Goal: Information Seeking & Learning: Understand process/instructions

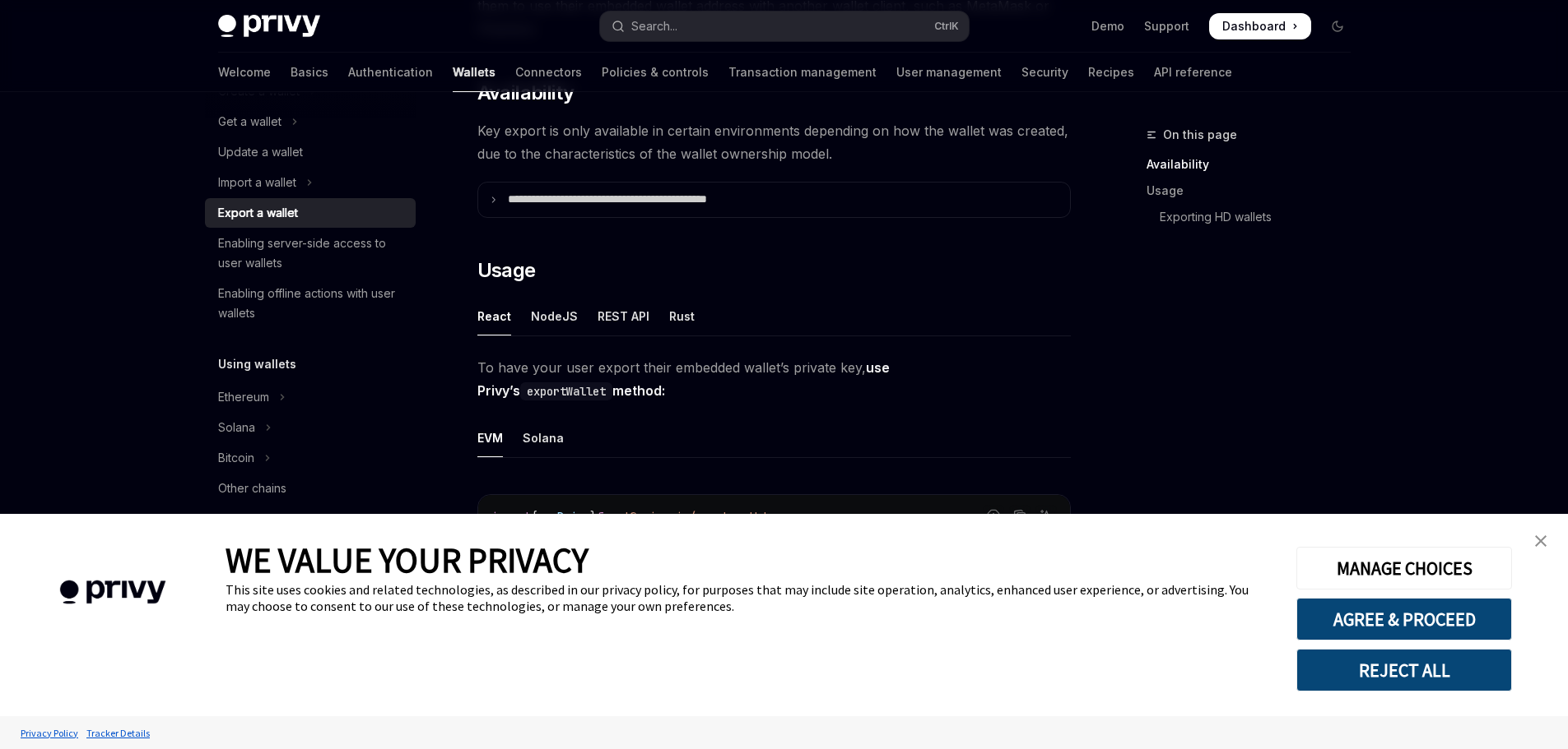
scroll to position [247, 0]
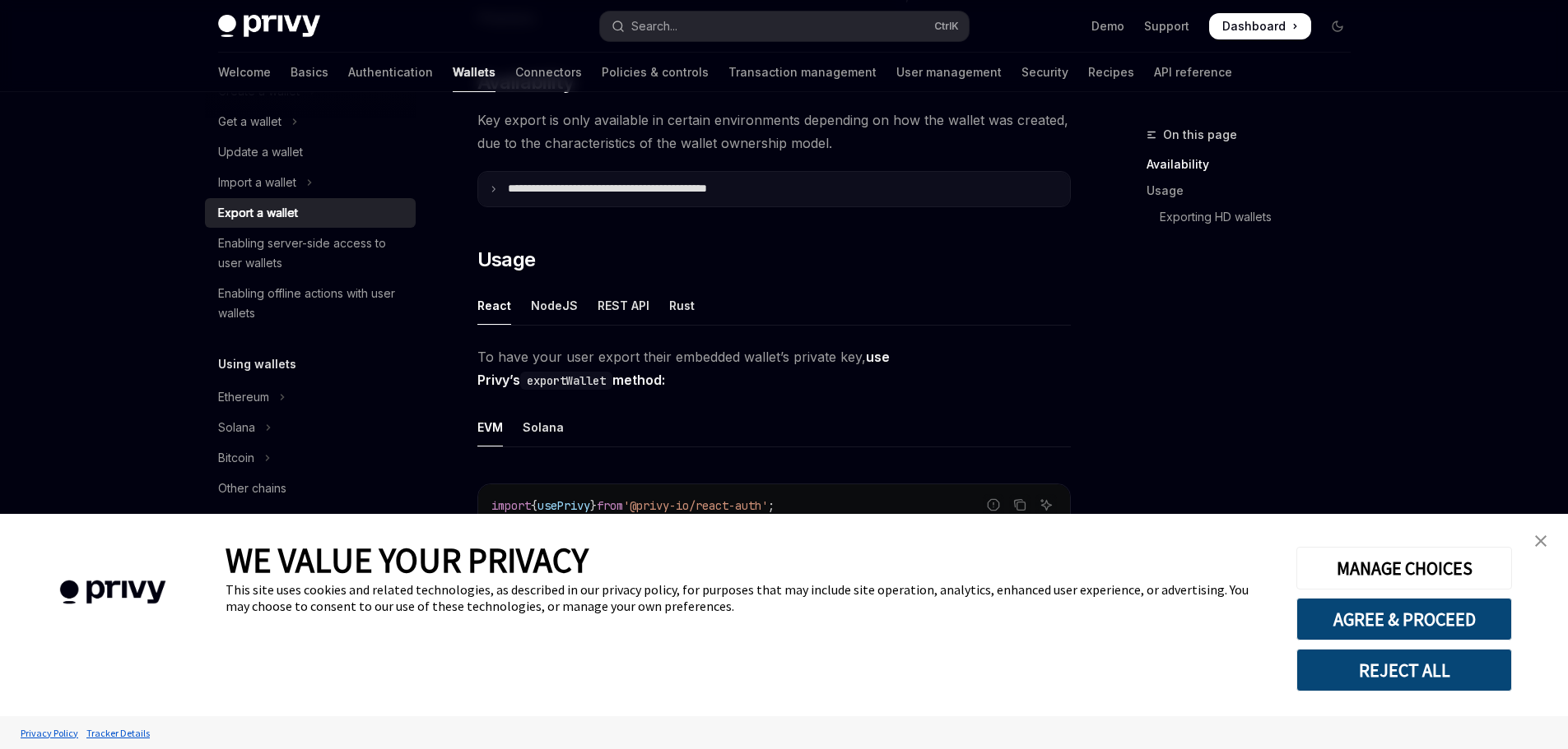
click at [527, 196] on p "**********" at bounding box center [643, 189] width 272 height 15
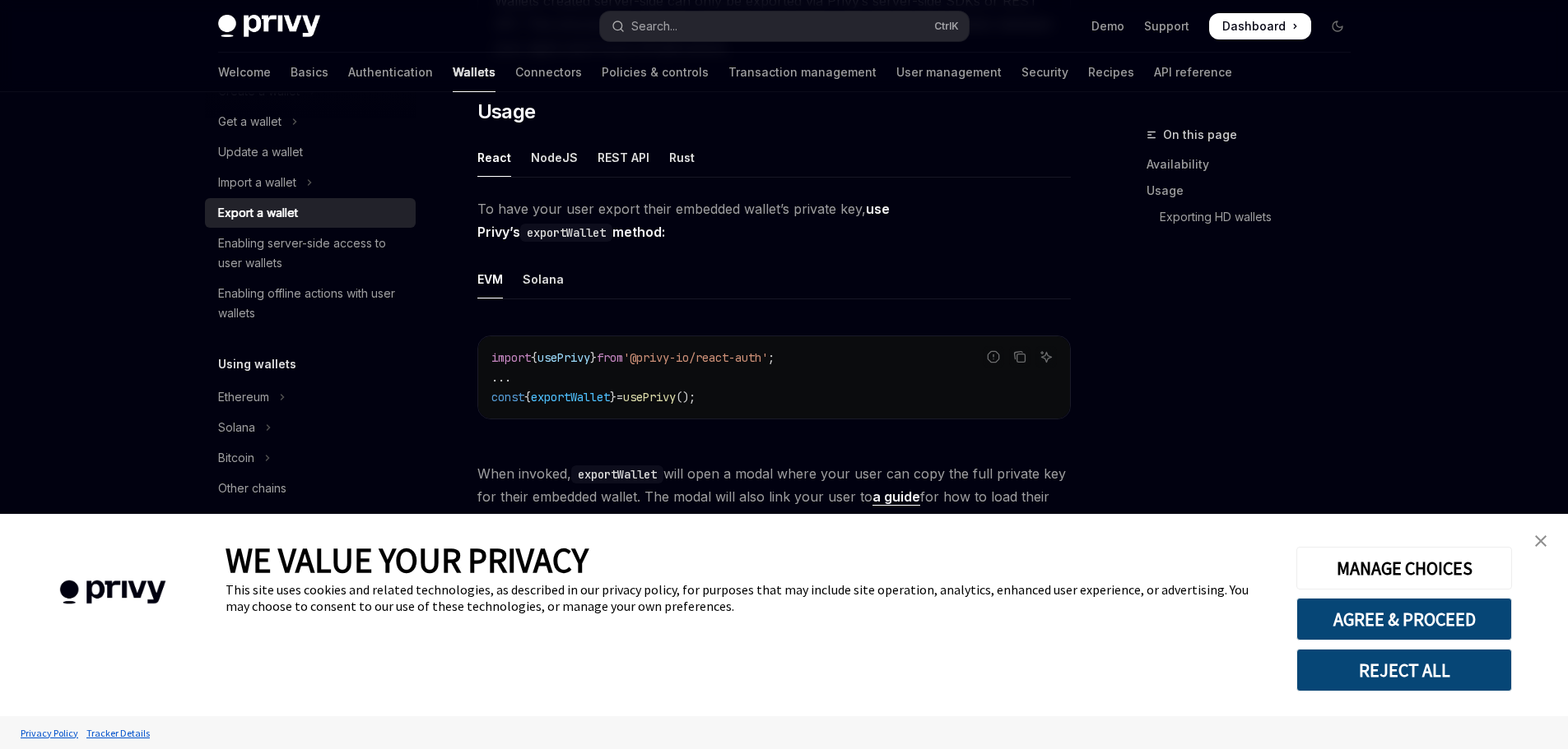
scroll to position [823, 0]
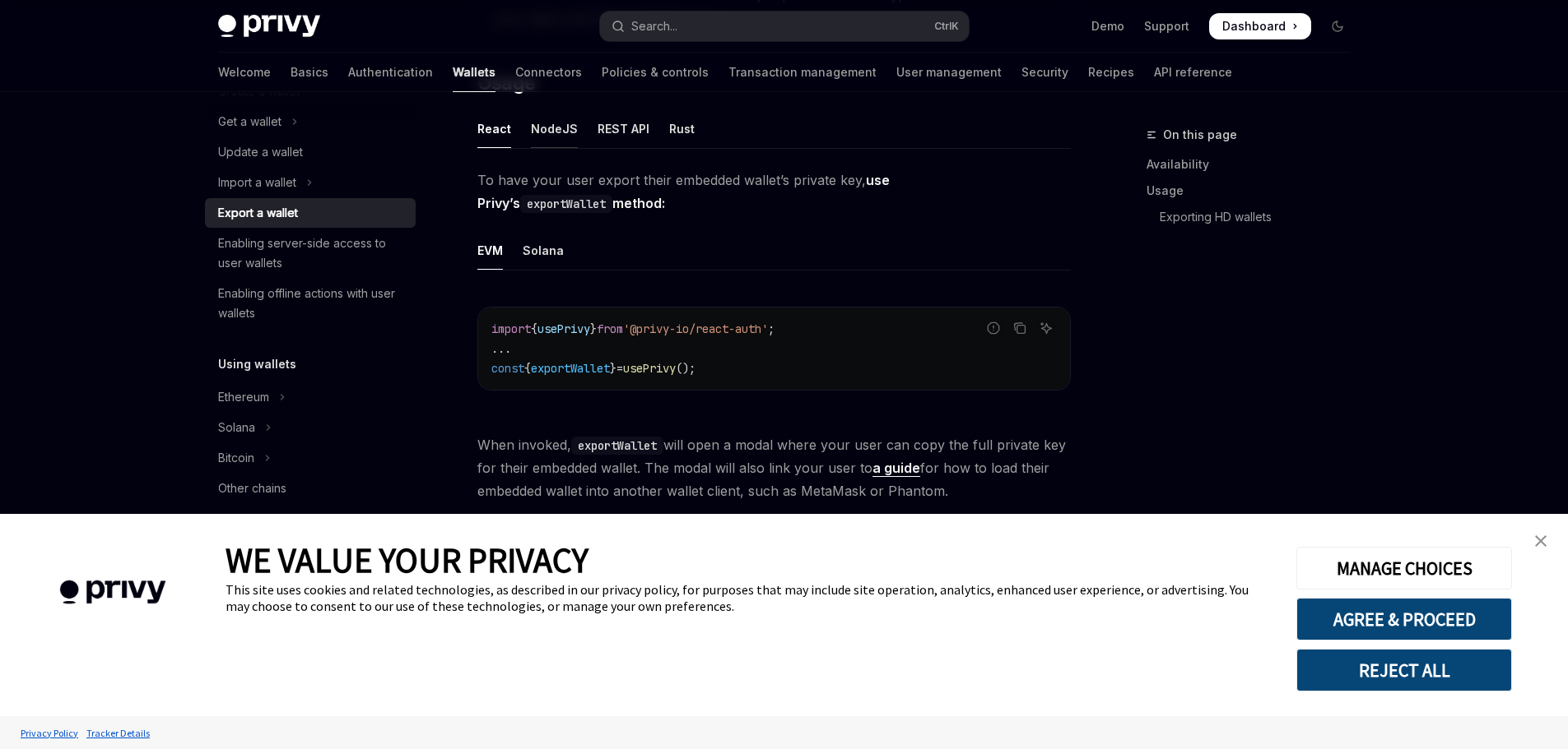
click at [572, 121] on div "NodeJS" at bounding box center [555, 129] width 47 height 39
type textarea "*"
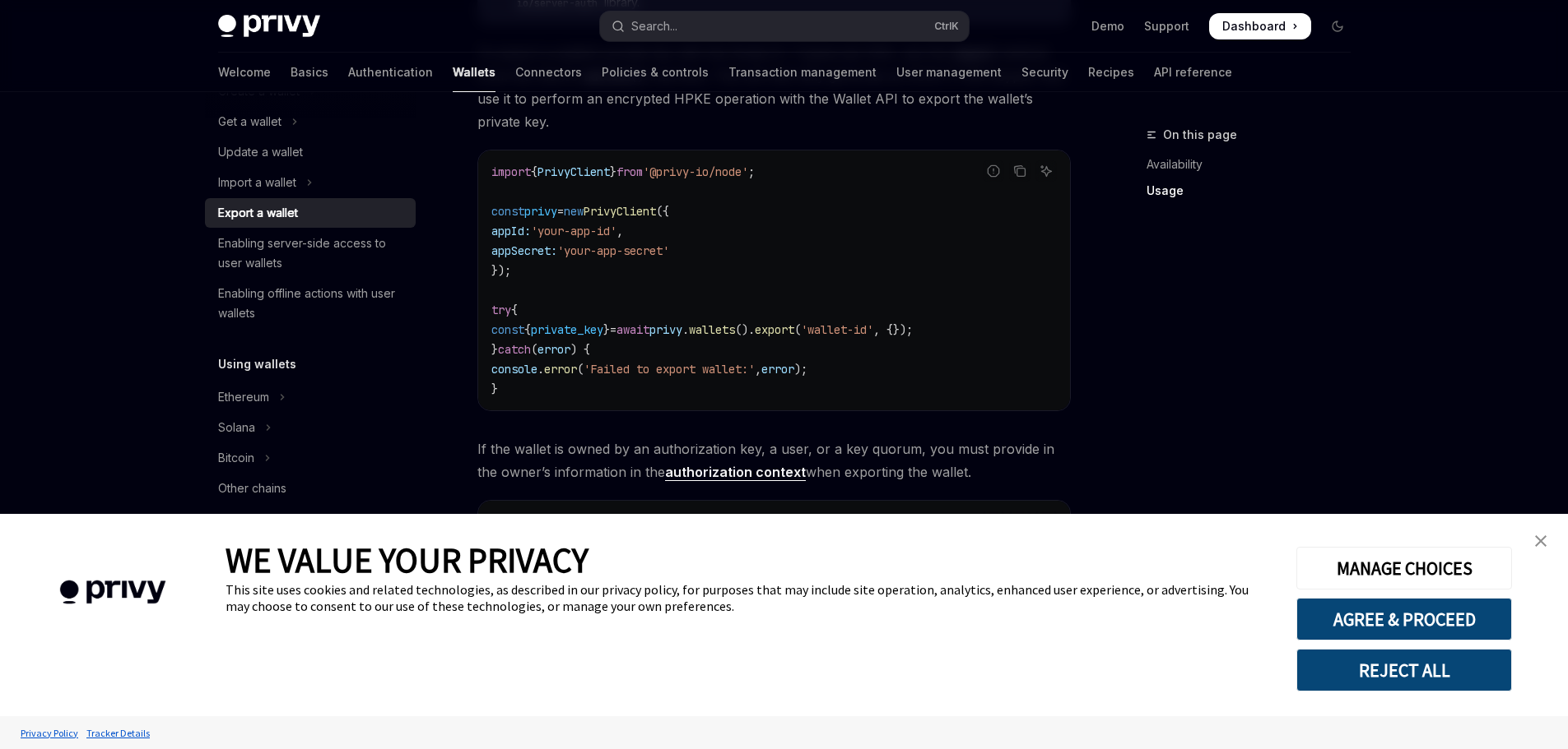
scroll to position [1070, 0]
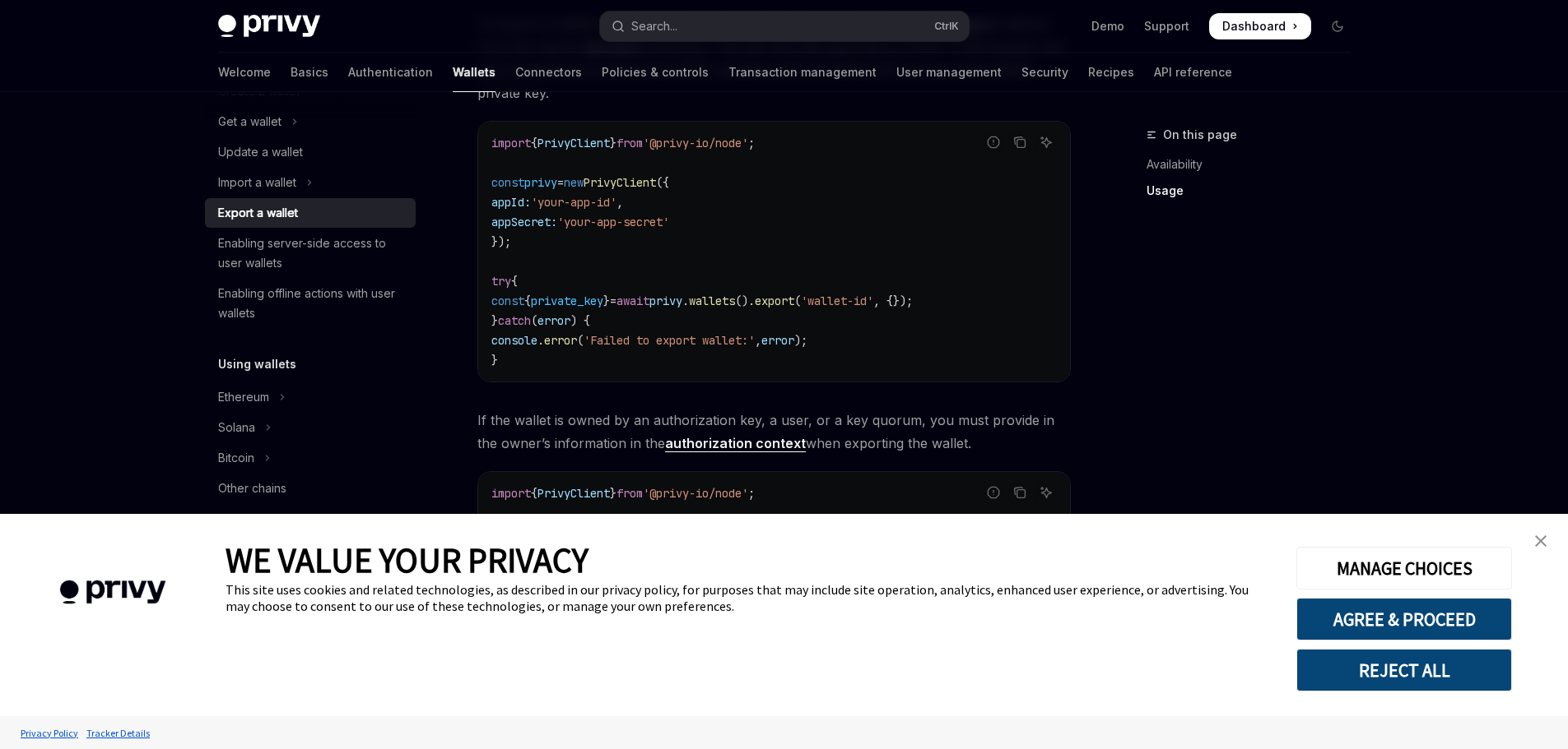
click at [581, 207] on span "'your-app-id'" at bounding box center [573, 202] width 85 height 15
click at [604, 218] on span "'your-app-secret'" at bounding box center [613, 222] width 112 height 15
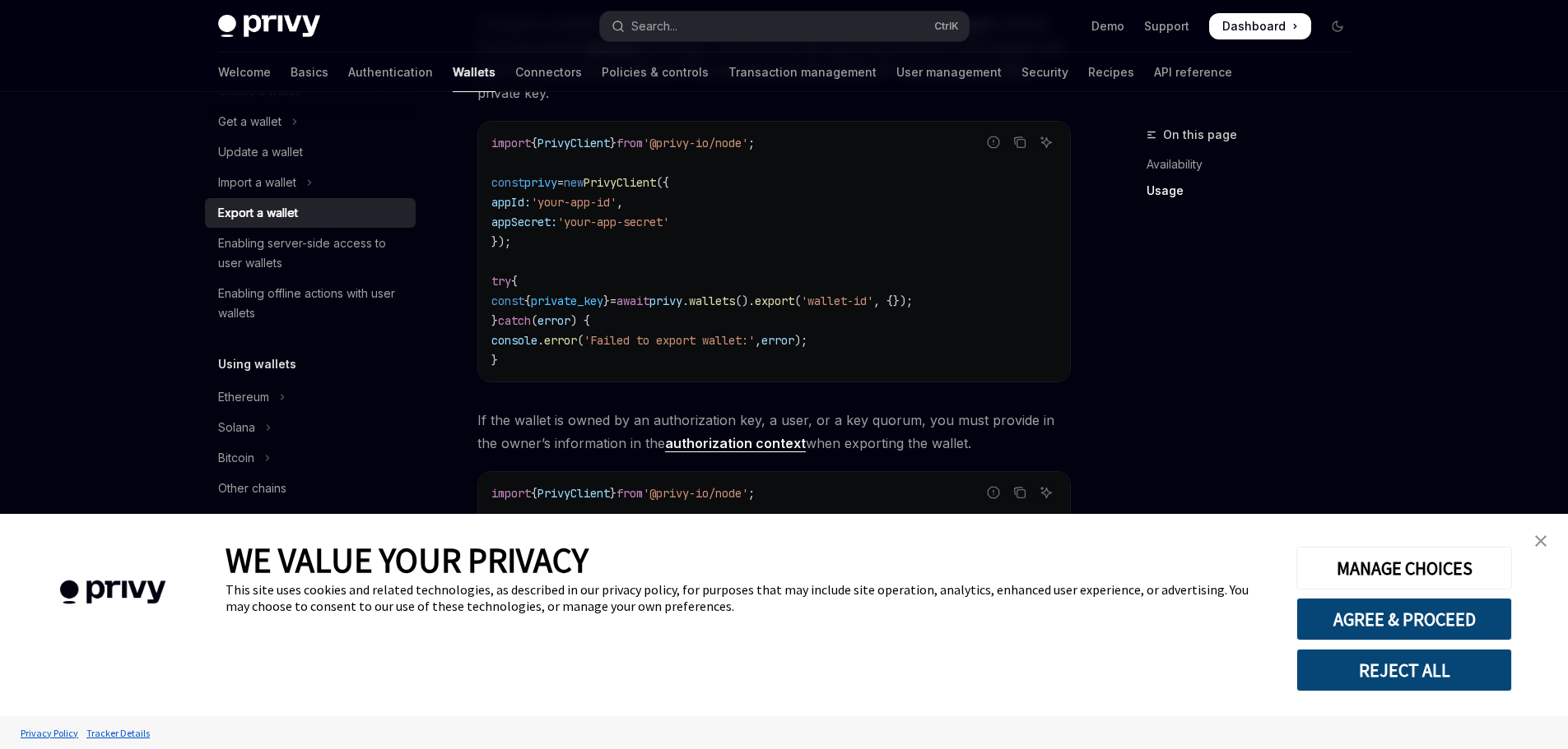
click at [556, 299] on span "private_key" at bounding box center [567, 301] width 73 height 15
click at [558, 298] on span "private_key" at bounding box center [567, 301] width 73 height 15
click at [776, 276] on code "import { PrivyClient } from '@privy-io/node' ; const privy = new PrivyClient ({…" at bounding box center [773, 252] width 565 height 236
click at [702, 327] on code "import { PrivyClient } from '@privy-io/node' ; const privy = new PrivyClient ({…" at bounding box center [773, 252] width 565 height 236
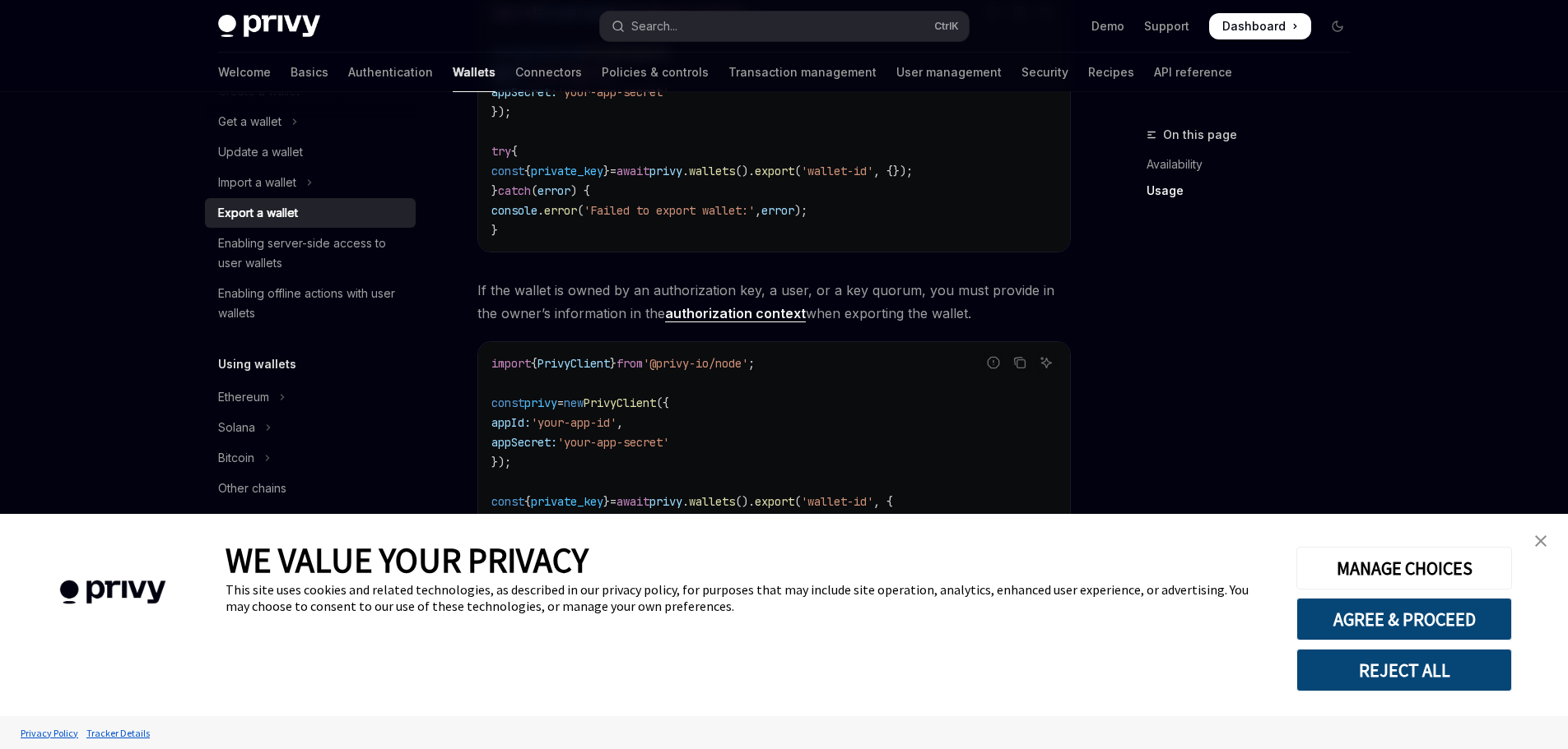
scroll to position [1365, 0]
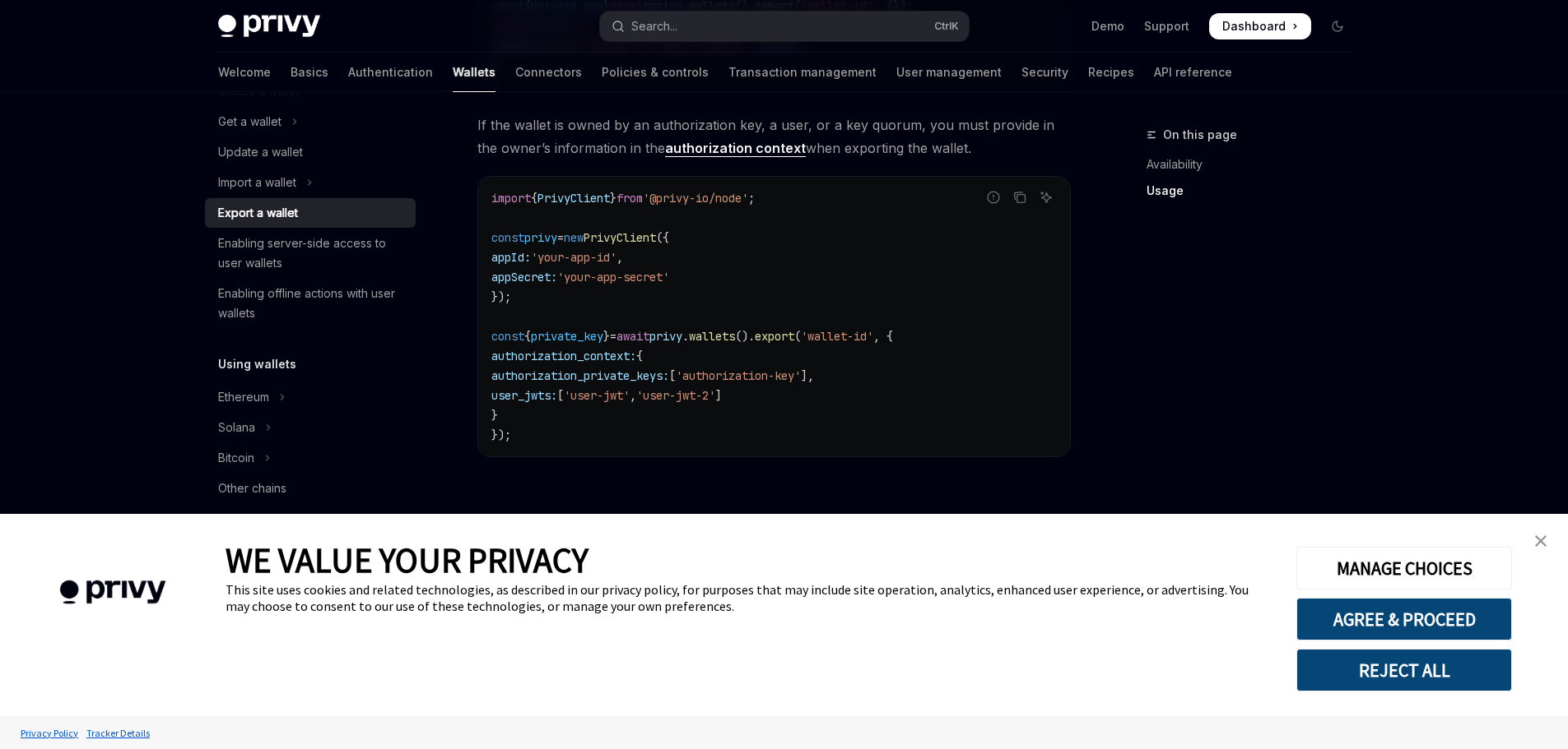
drag, startPoint x: 741, startPoint y: 232, endPoint x: 646, endPoint y: 423, distance: 213.3
click at [646, 423] on code "import { PrivyClient } from '@privy-io/node' ; const privy = new PrivyClient ({…" at bounding box center [773, 316] width 565 height 256
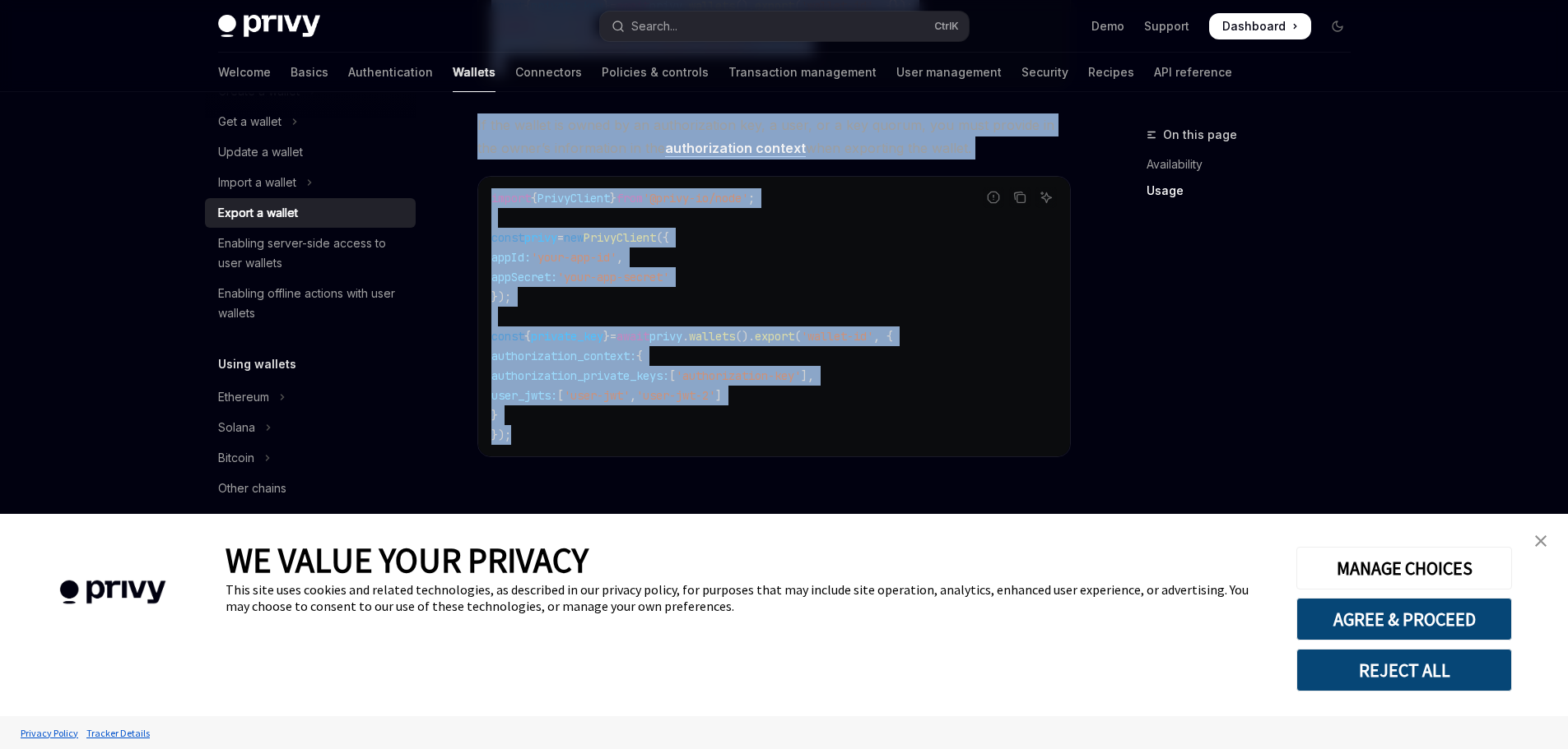
drag, startPoint x: 472, startPoint y: 117, endPoint x: 714, endPoint y: 427, distance: 393.3
copy div "**********"
click at [731, 153] on link "authorization context" at bounding box center [735, 148] width 141 height 17
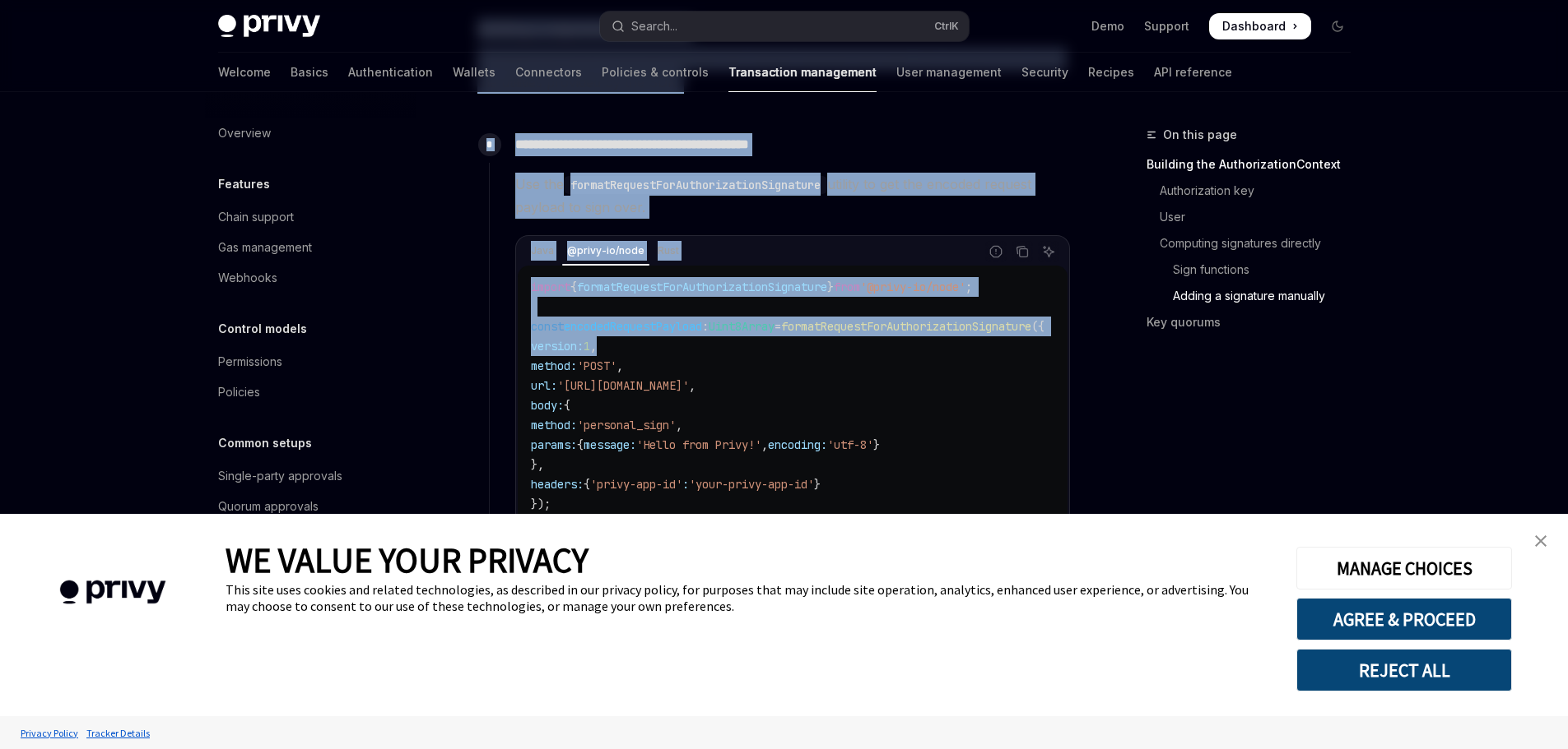
scroll to position [1809, 0]
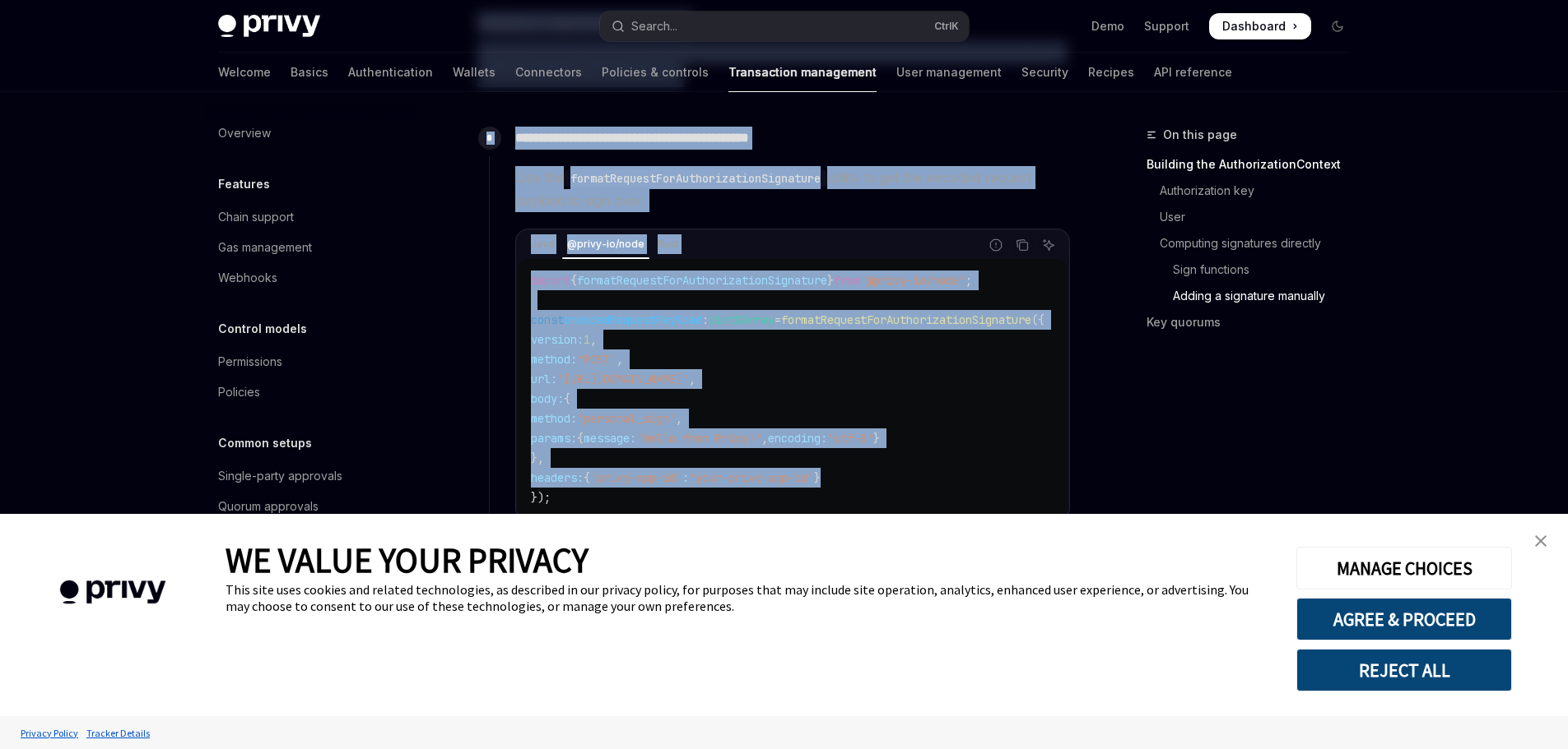
drag, startPoint x: 476, startPoint y: 120, endPoint x: 900, endPoint y: 507, distance: 574.1
click at [1349, 658] on button "REJECT ALL" at bounding box center [1404, 670] width 216 height 43
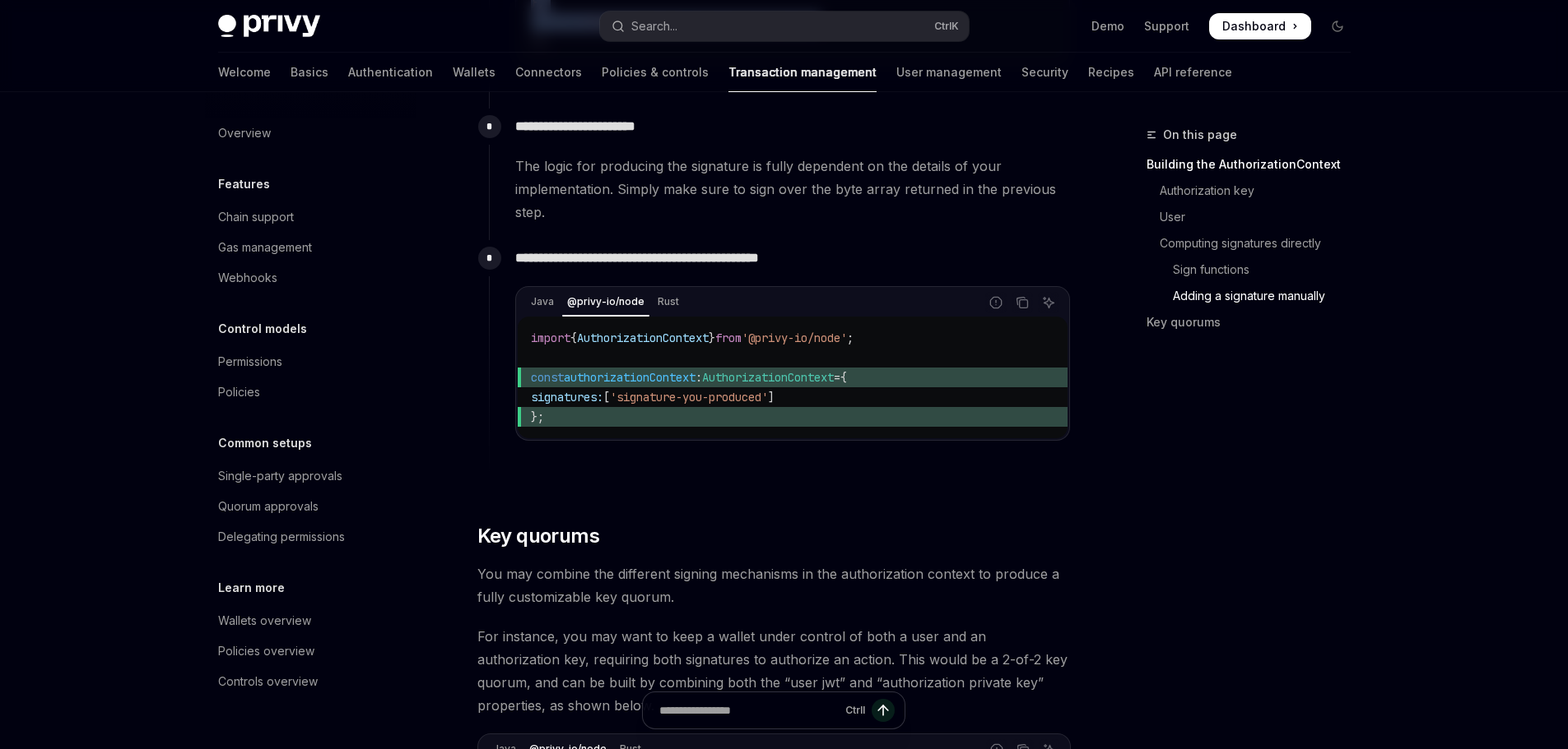
scroll to position [2303, 0]
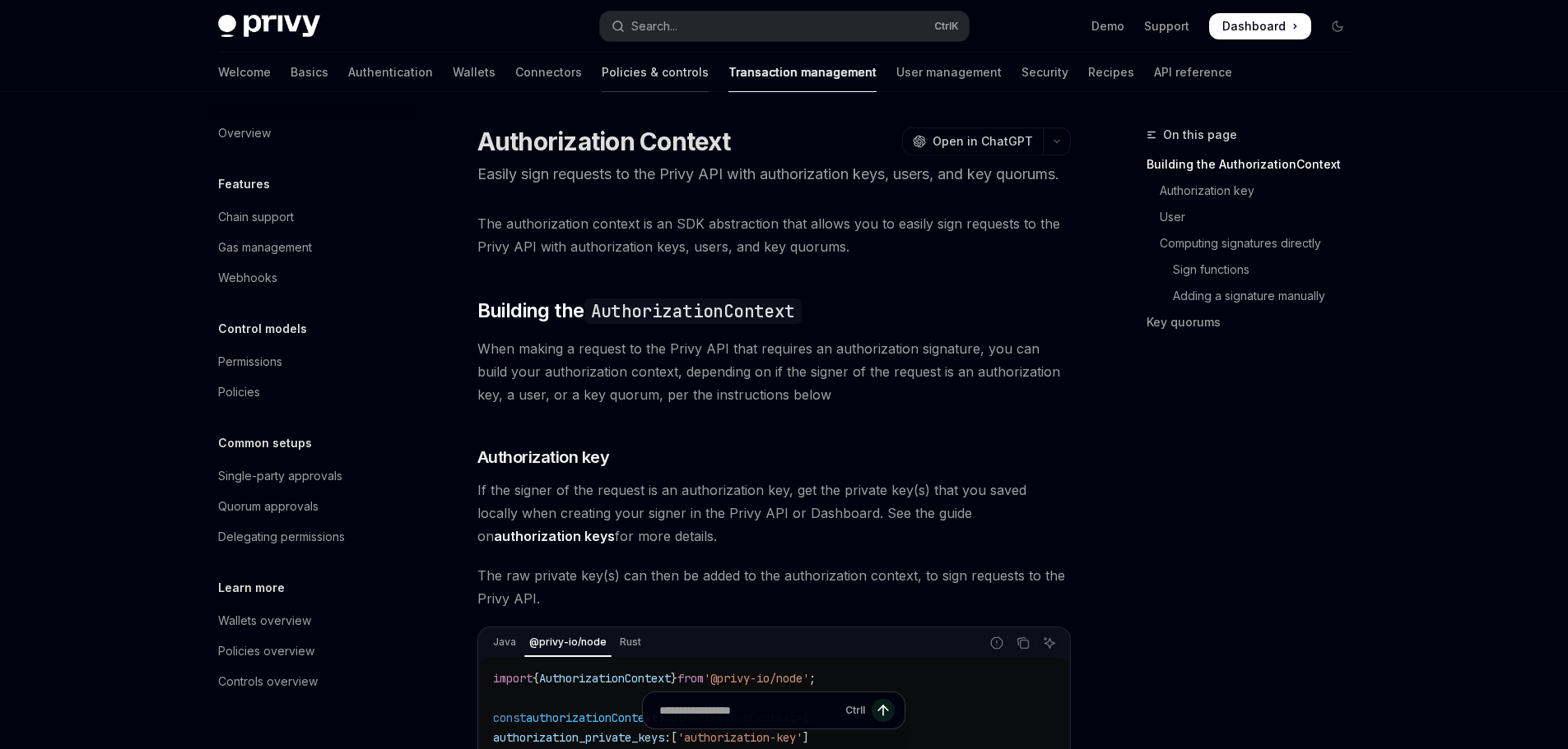
click at [602, 73] on link "Policies & controls" at bounding box center [655, 73] width 107 height 40
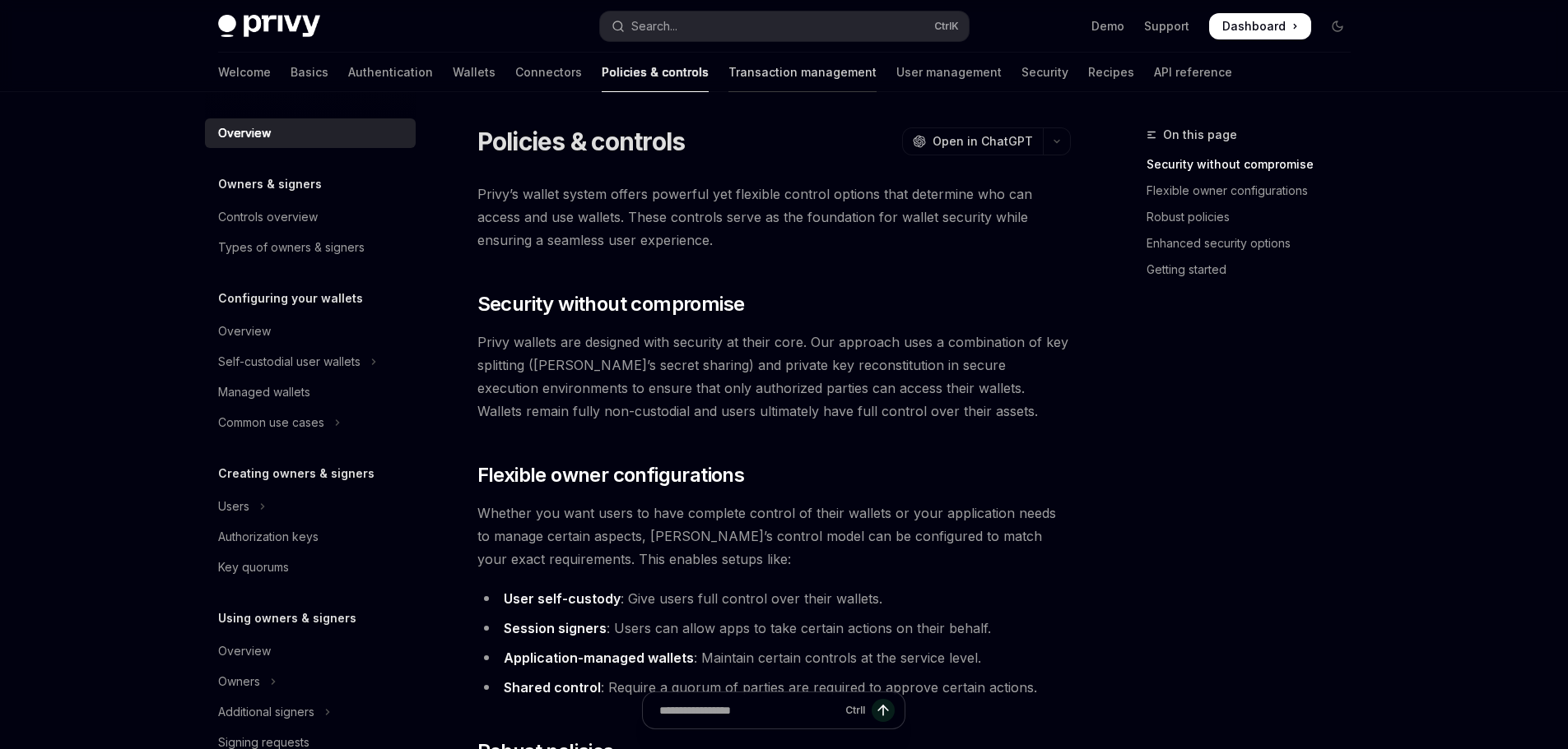
click at [729, 73] on link "Transaction management" at bounding box center [802, 73] width 149 height 40
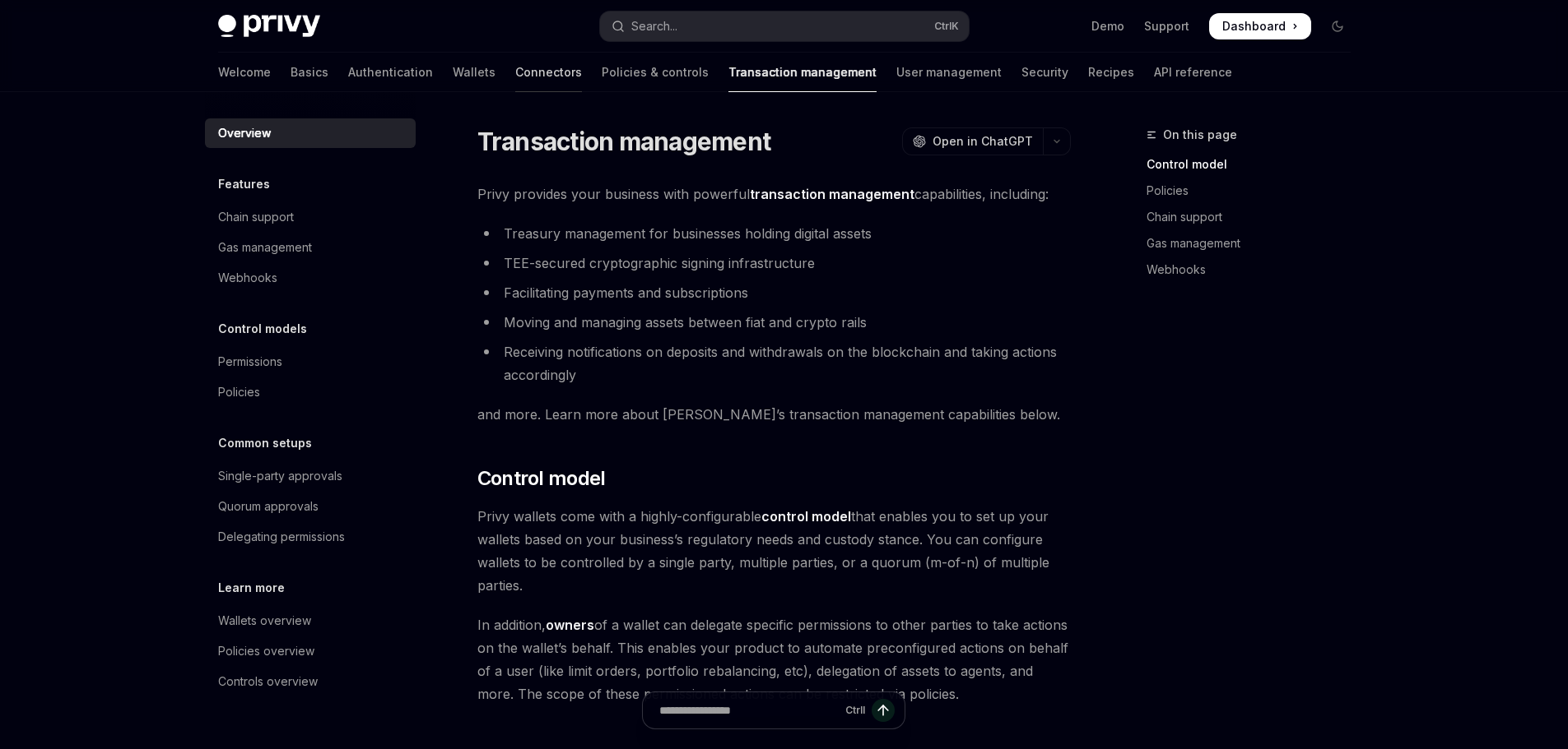
click at [515, 86] on link "Connectors" at bounding box center [548, 73] width 66 height 40
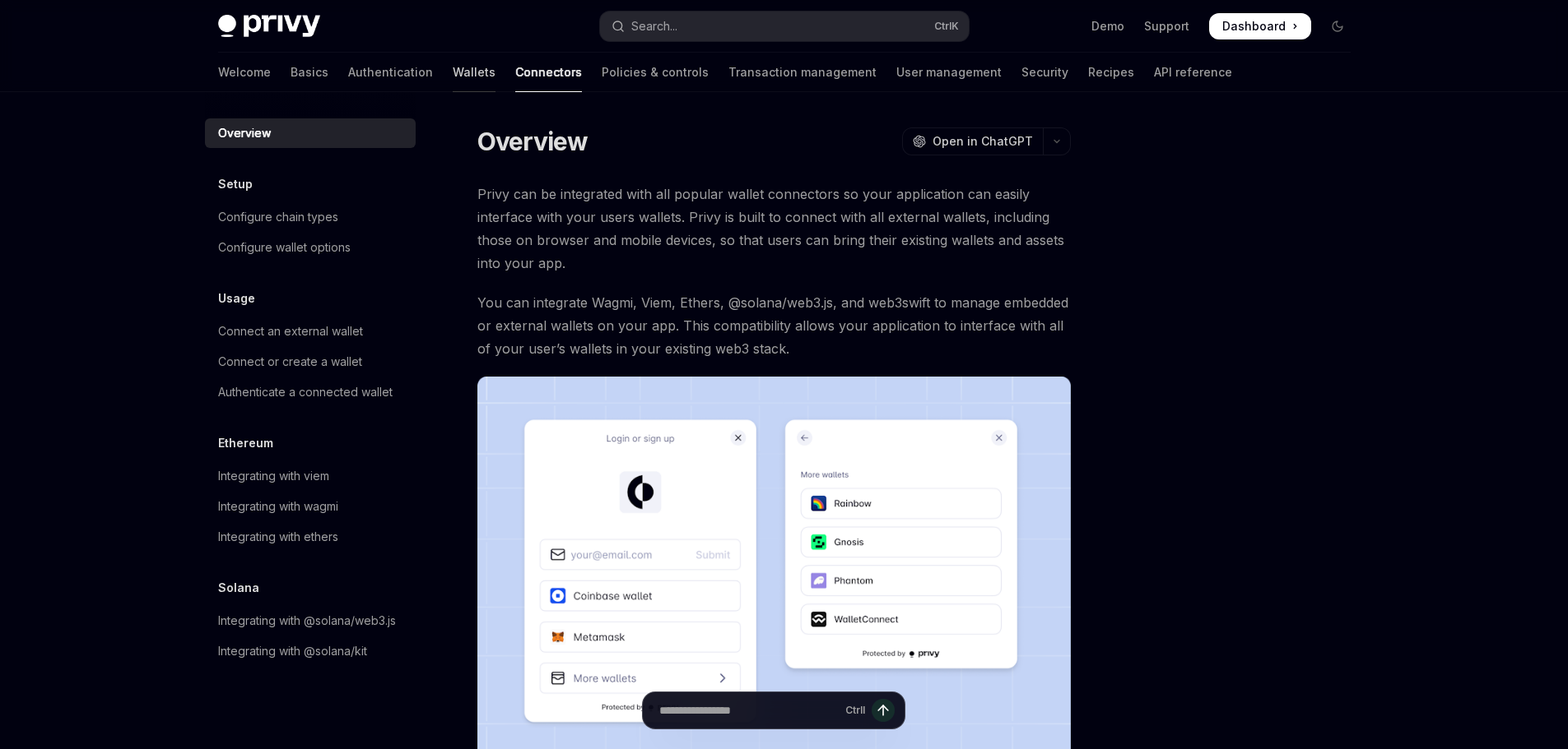
click at [452, 82] on link "Wallets" at bounding box center [473, 73] width 43 height 40
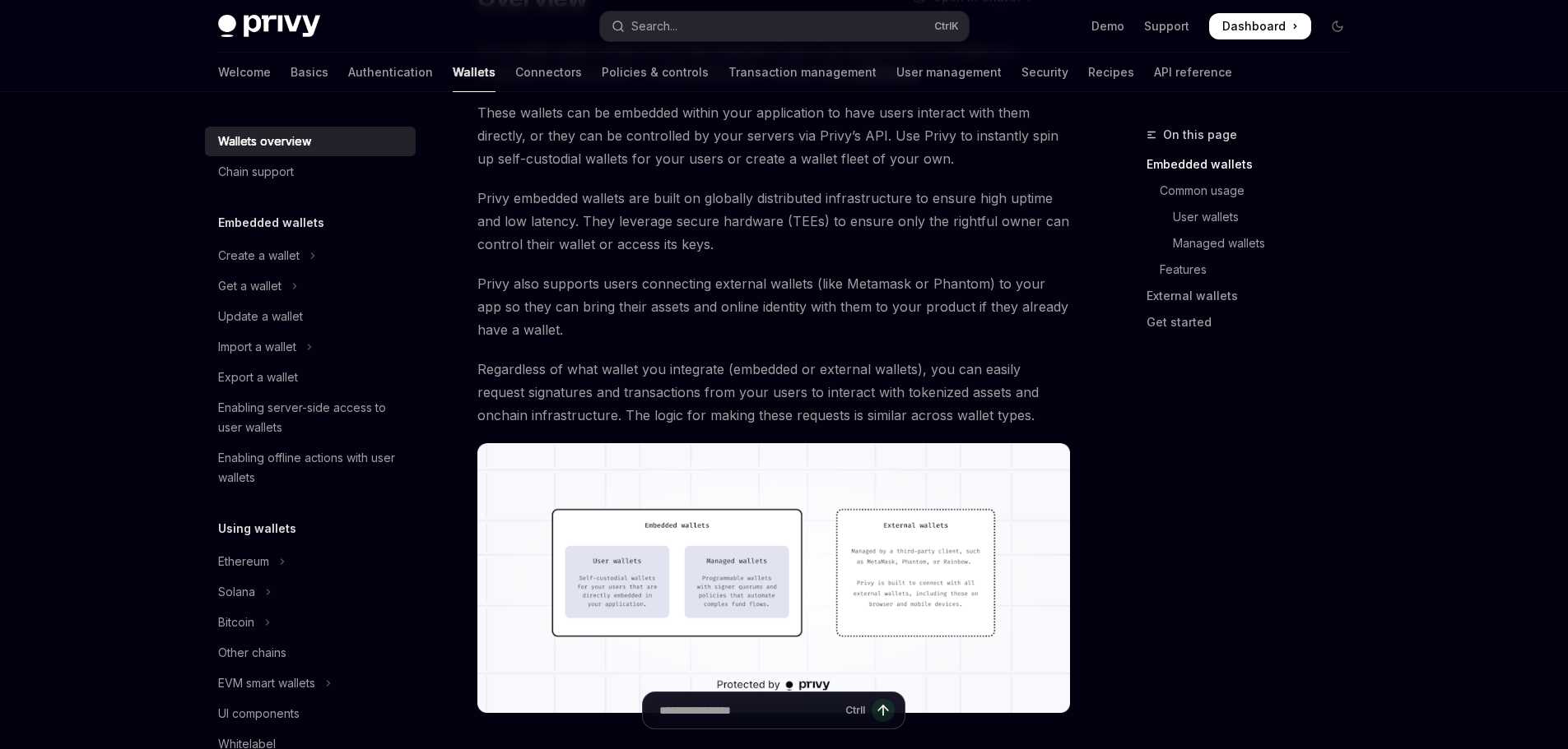
scroll to position [494, 0]
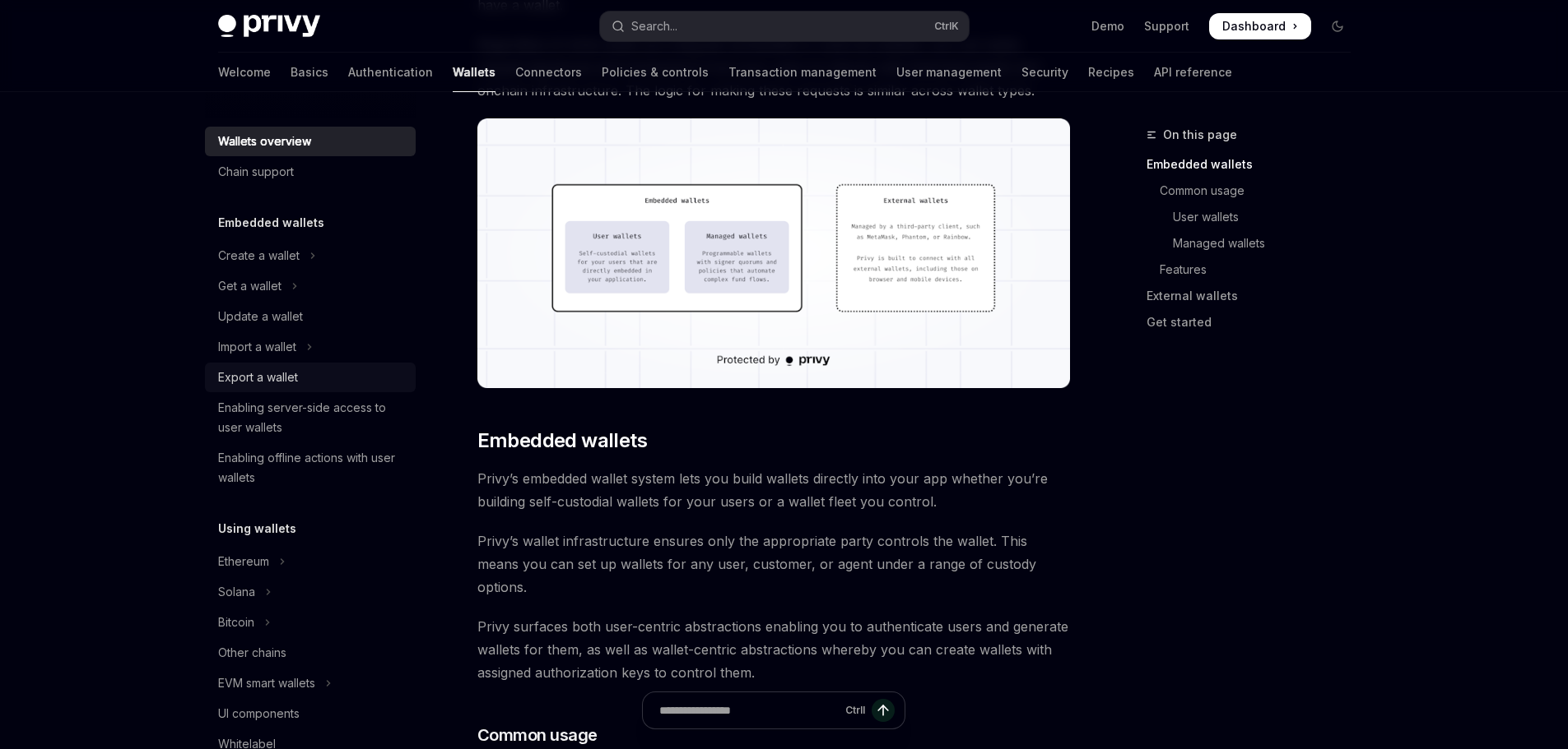
click at [282, 376] on div "Export a wallet" at bounding box center [257, 377] width 79 height 20
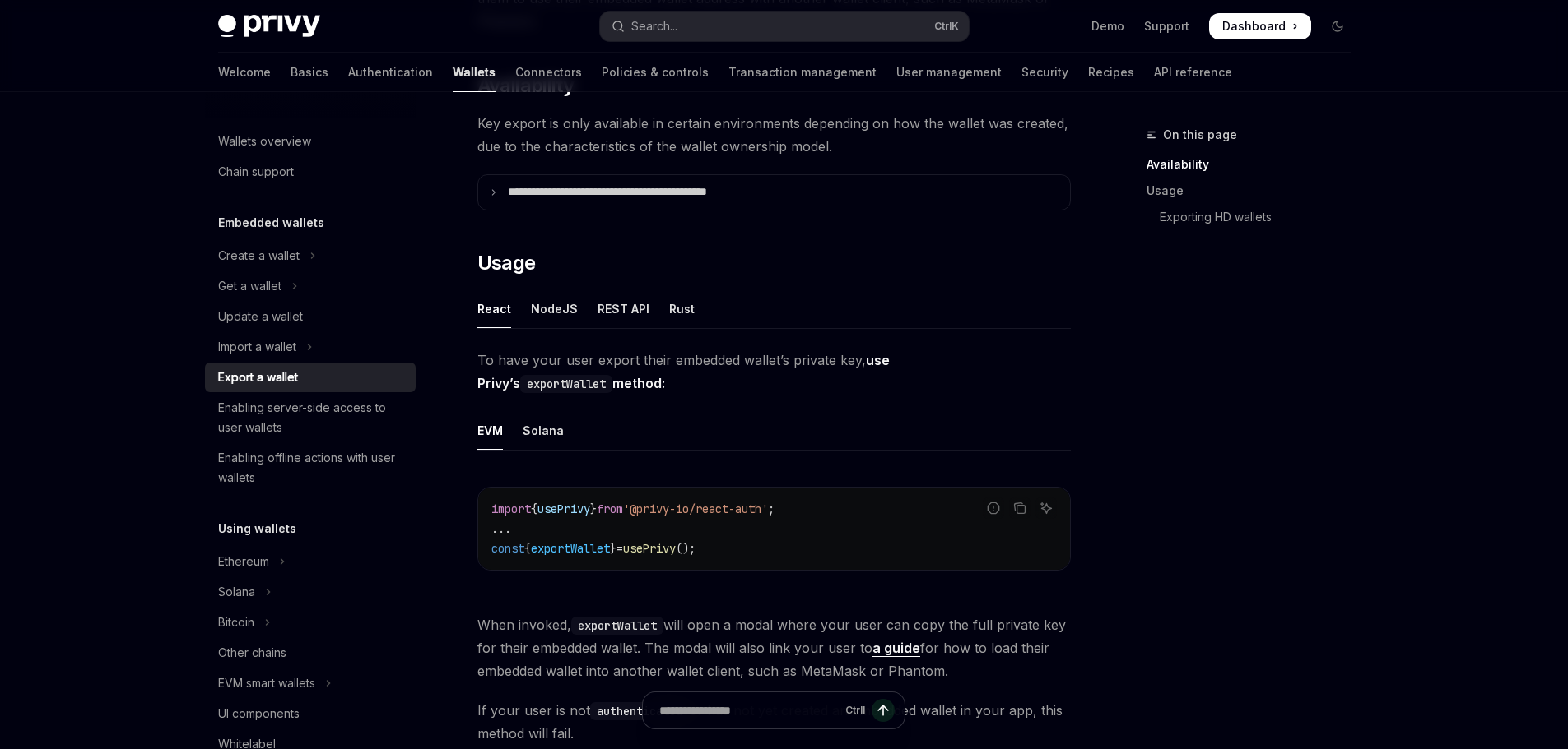
scroll to position [247, 0]
click at [673, 310] on div "Rust" at bounding box center [681, 305] width 26 height 39
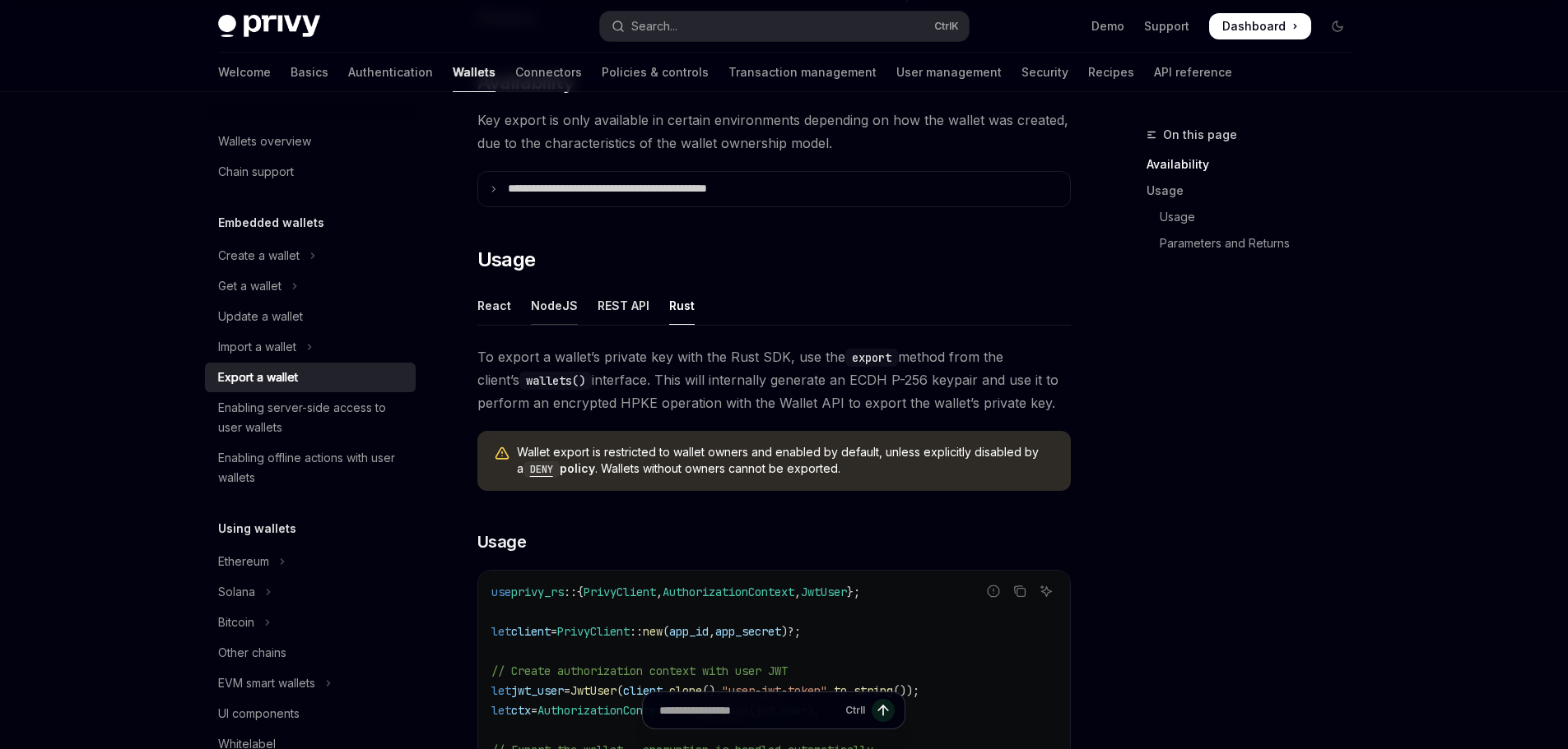
click at [546, 322] on div "NodeJS" at bounding box center [555, 305] width 47 height 39
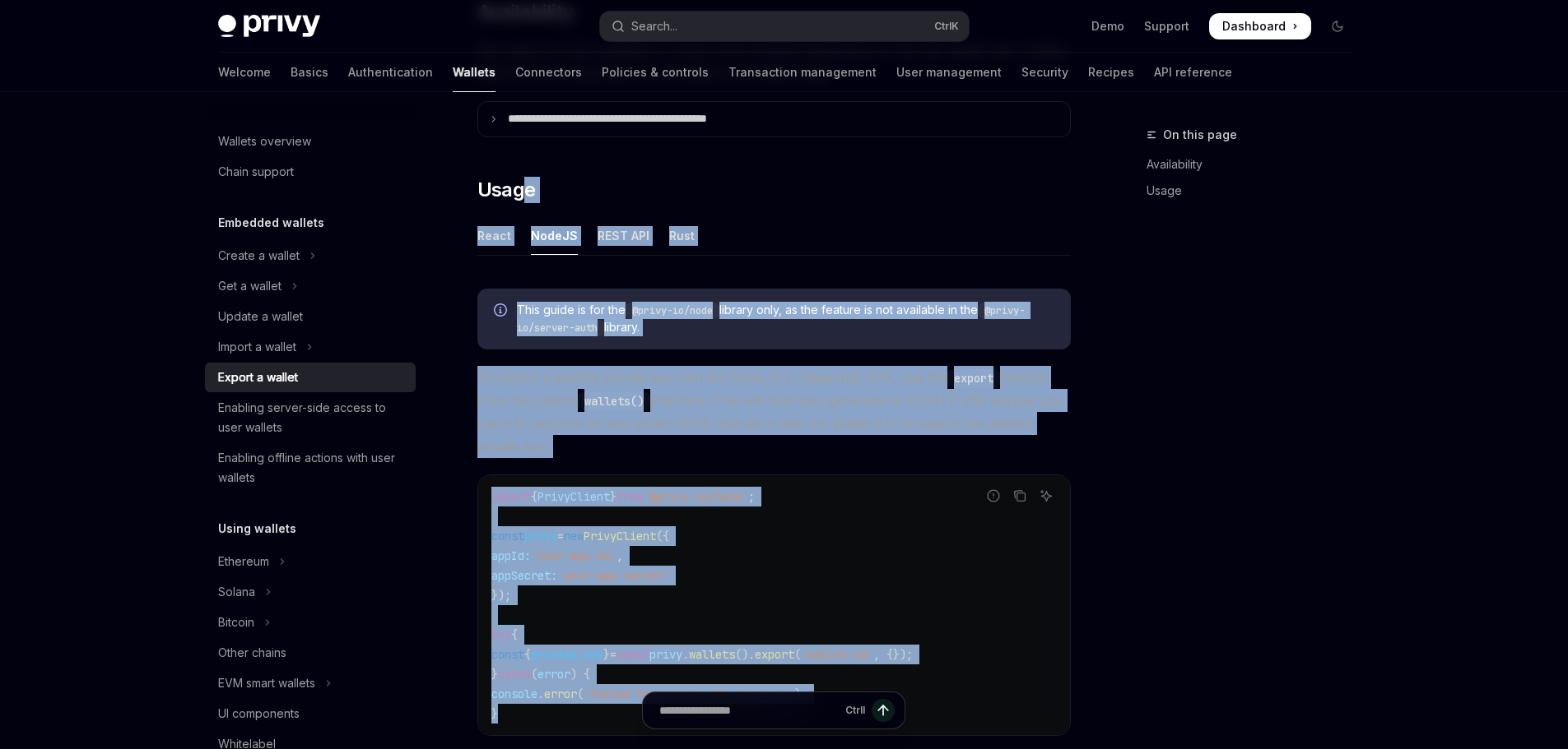
scroll to position [307, 0]
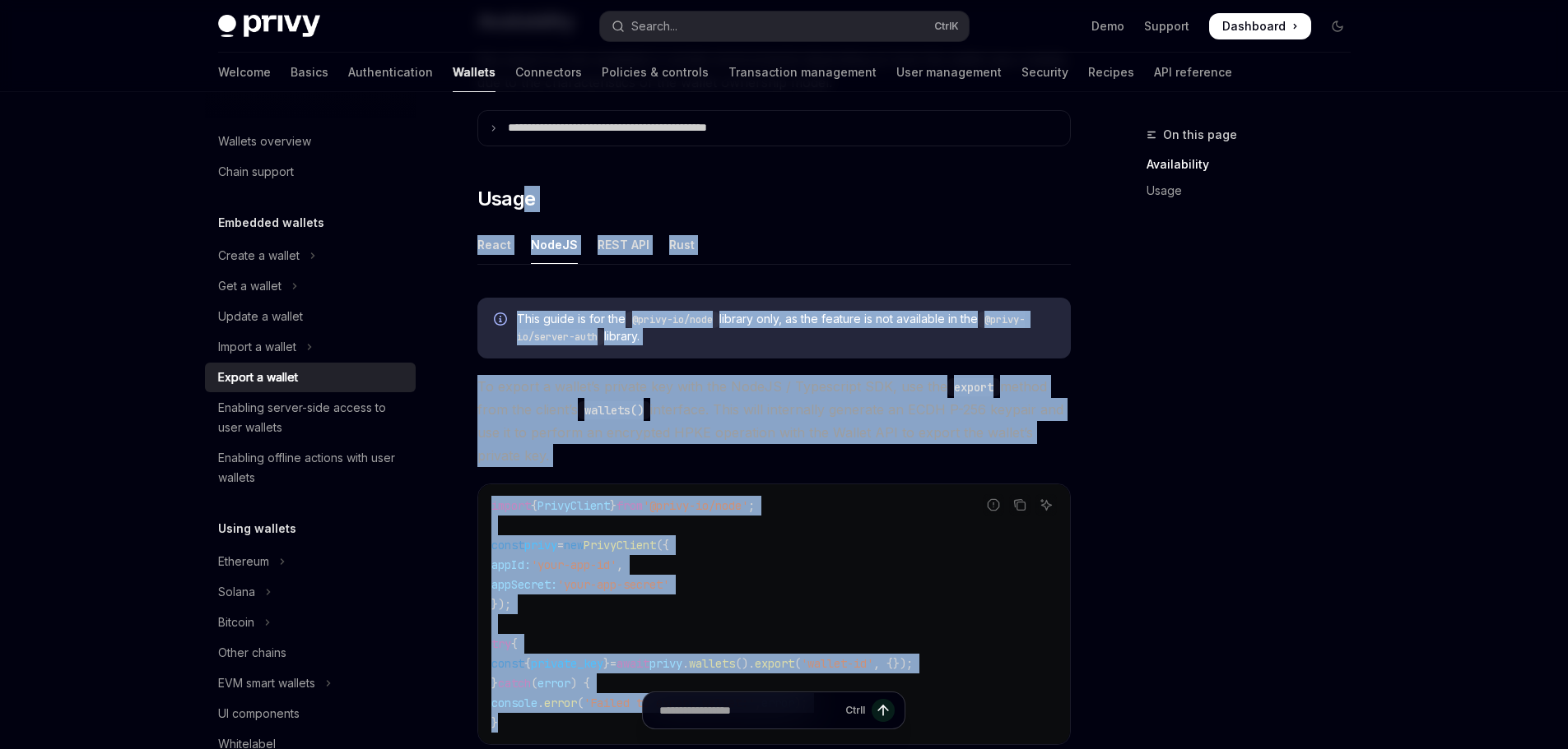
drag, startPoint x: 515, startPoint y: 470, endPoint x: 521, endPoint y: 157, distance: 313.1
click at [521, 157] on div "**********" at bounding box center [773, 520] width 593 height 1242
click at [567, 340] on code "@privy-io/server-auth" at bounding box center [770, 329] width 508 height 34
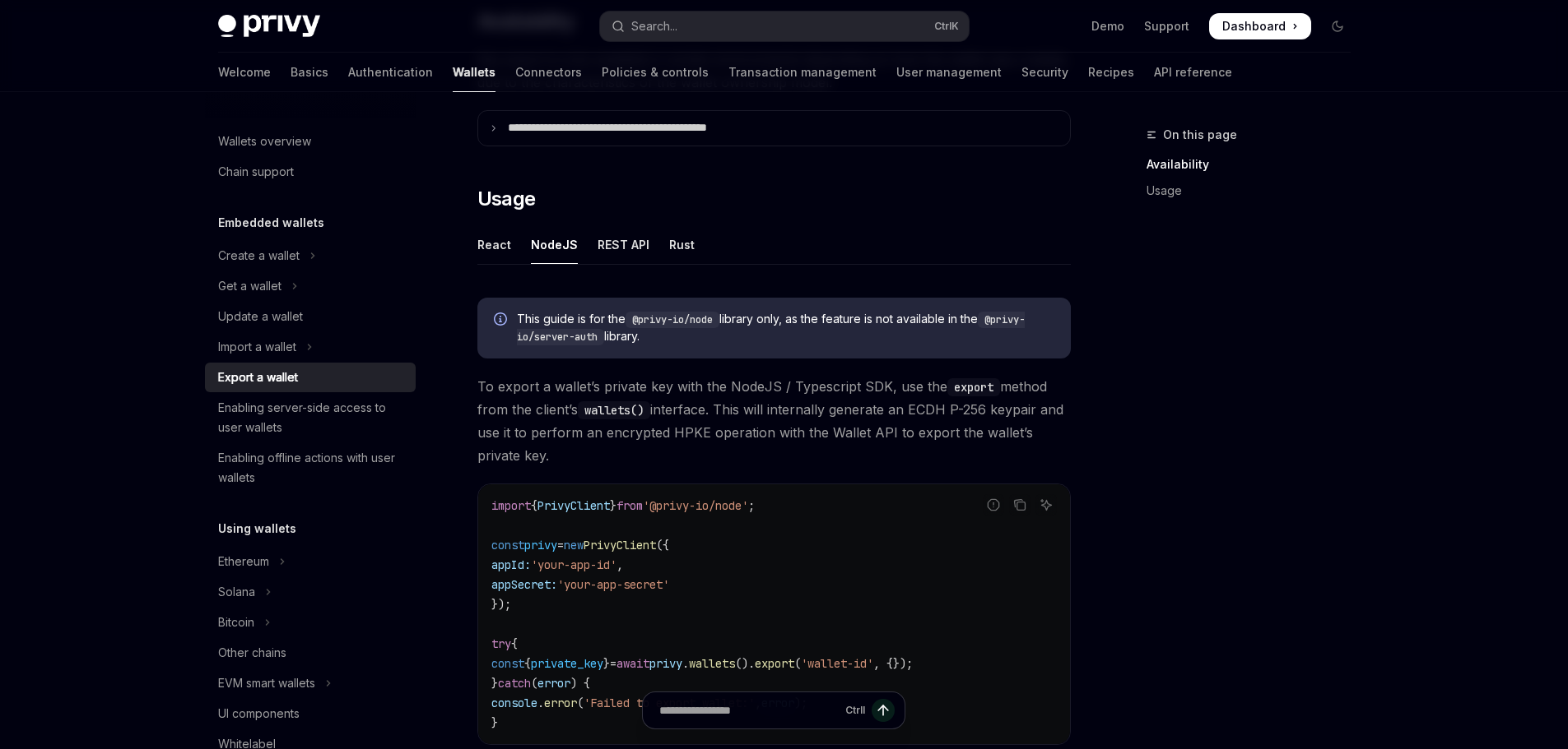
click at [821, 325] on span "This guide is for the @privy-io/node library only, as the feature is not availa…" at bounding box center [785, 328] width 537 height 35
click at [907, 317] on span "This guide is for the @privy-io/node library only, as the feature is not availa…" at bounding box center [785, 328] width 537 height 35
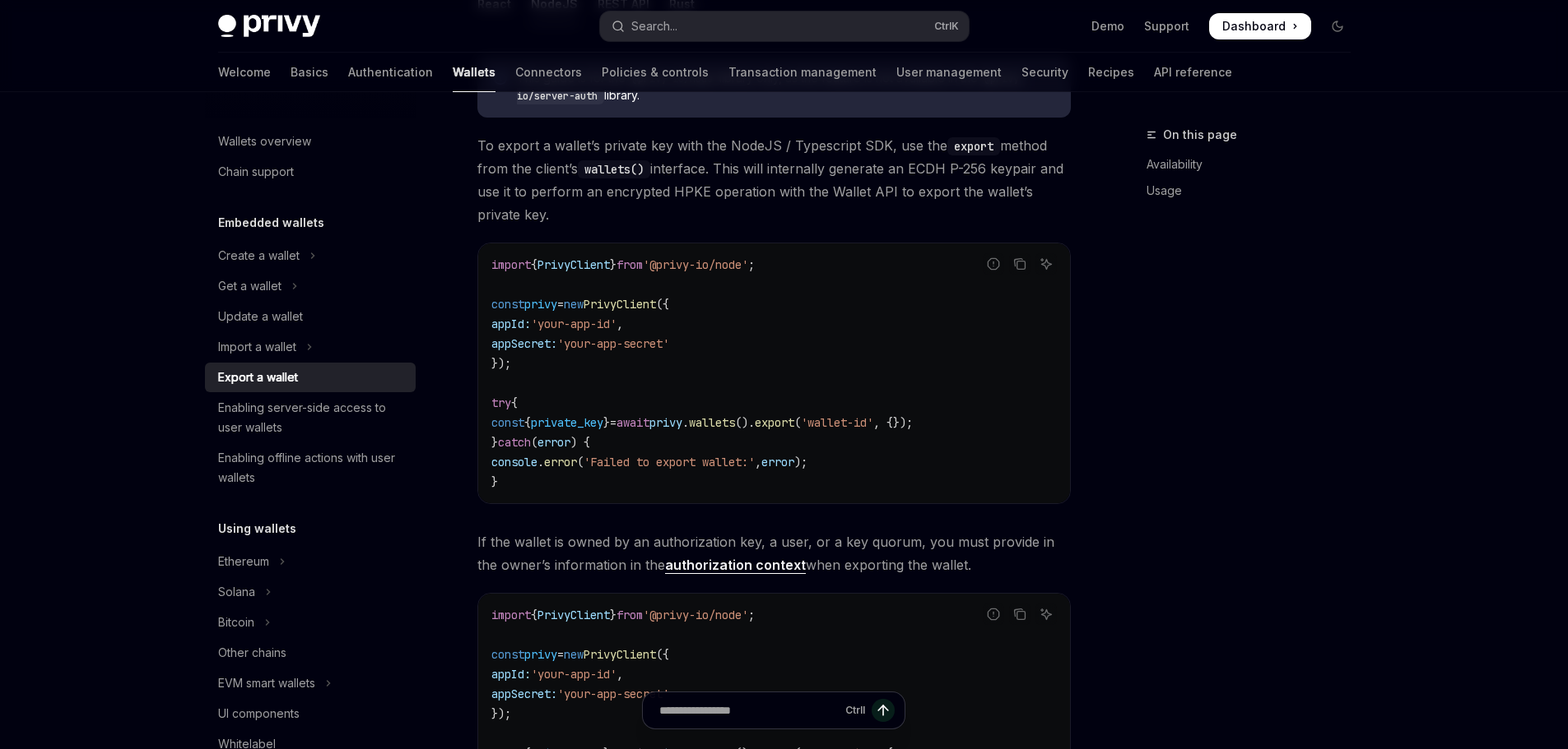
scroll to position [554, 0]
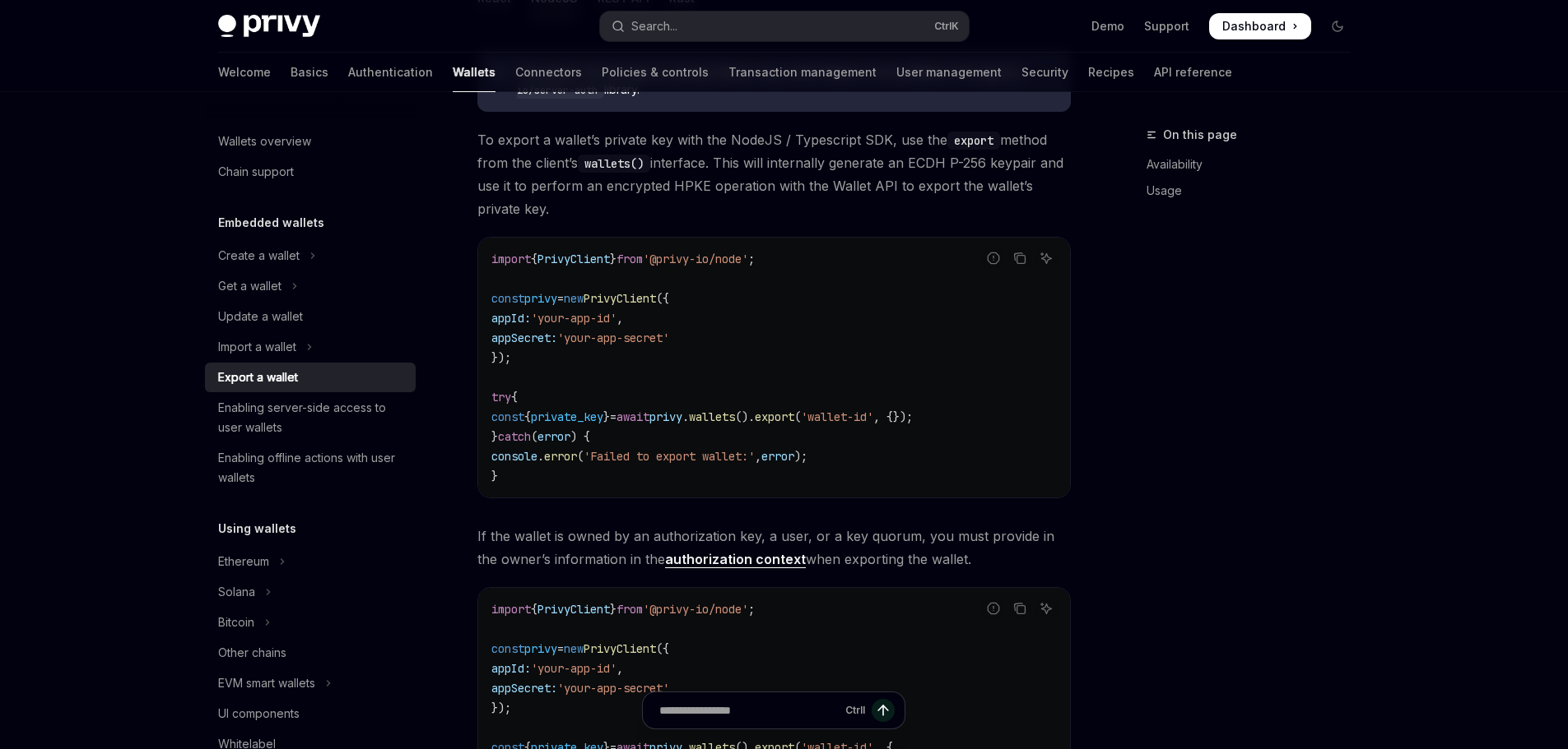
click at [628, 158] on code "wallets()" at bounding box center [614, 164] width 73 height 18
click at [797, 160] on span "To export a wallet’s private key with the NodeJS / Typescript SDK, use the expo…" at bounding box center [773, 174] width 593 height 92
click at [649, 290] on code "import { PrivyClient } from '@privy-io/node' ; const privy = new PrivyClient ({…" at bounding box center [773, 368] width 565 height 236
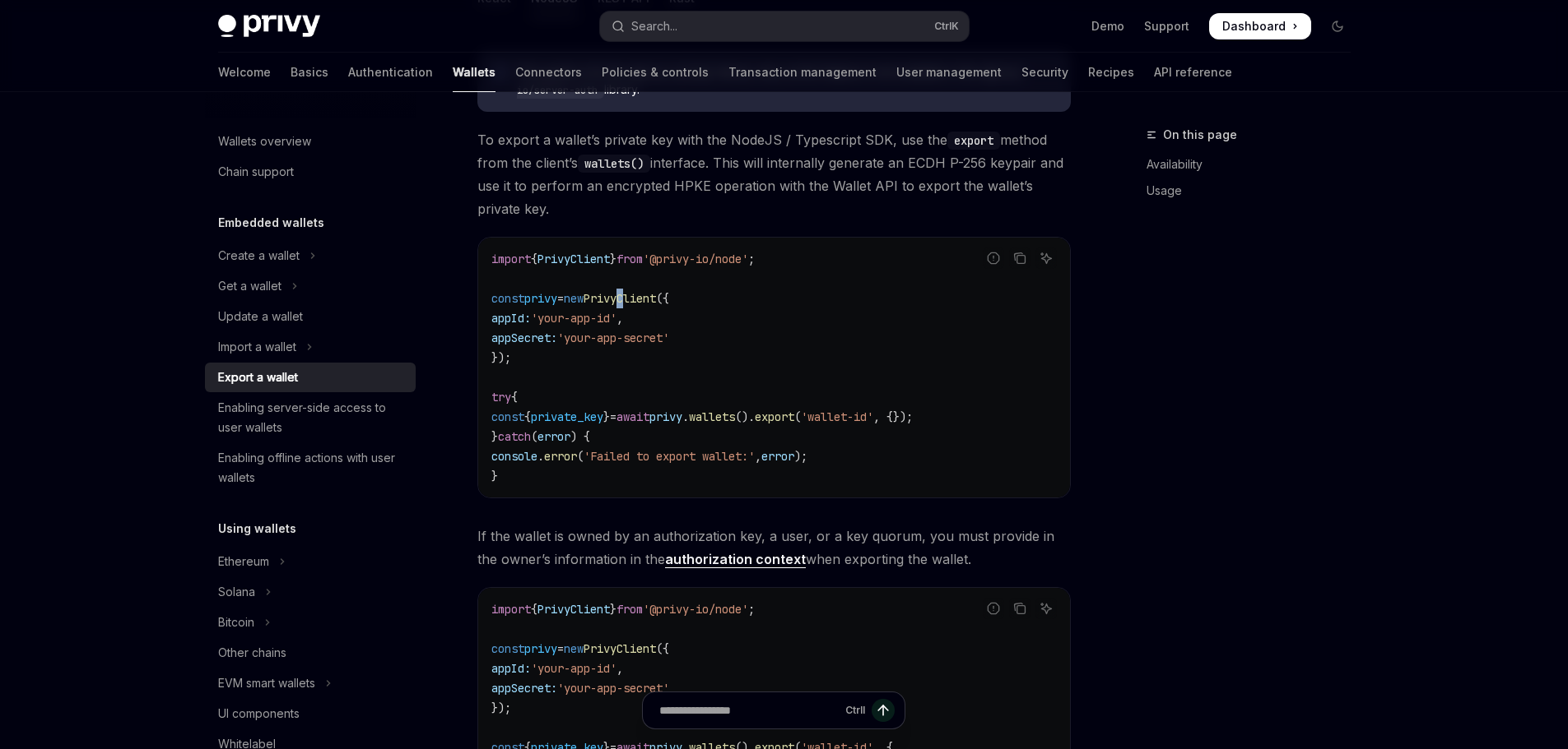
click at [649, 290] on code "import { PrivyClient } from '@privy-io/node' ; const privy = new PrivyClient ({…" at bounding box center [773, 368] width 565 height 236
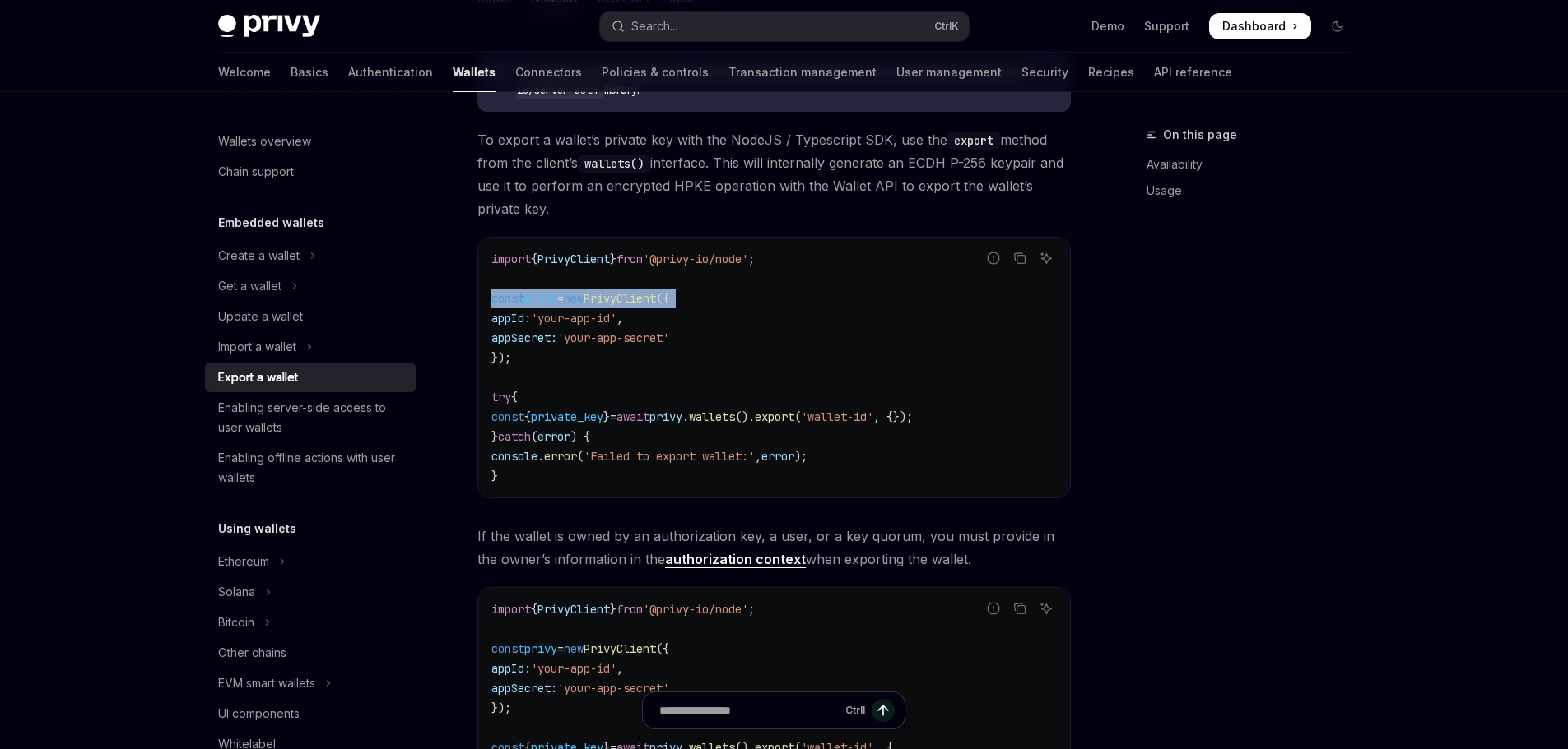
click at [649, 290] on code "import { PrivyClient } from '@privy-io/node' ; const privy = new PrivyClient ({…" at bounding box center [773, 368] width 565 height 236
click at [613, 250] on code "import { PrivyClient } from '@privy-io/node' ; const privy = new PrivyClient ({…" at bounding box center [773, 368] width 565 height 236
click at [612, 250] on code "import { PrivyClient } from '@privy-io/node' ; const privy = new PrivyClient ({…" at bounding box center [773, 368] width 565 height 236
click at [759, 248] on div "import { PrivyClient } from '@privy-io/node' ; const privy = new PrivyClient ({…" at bounding box center [773, 367] width 591 height 260
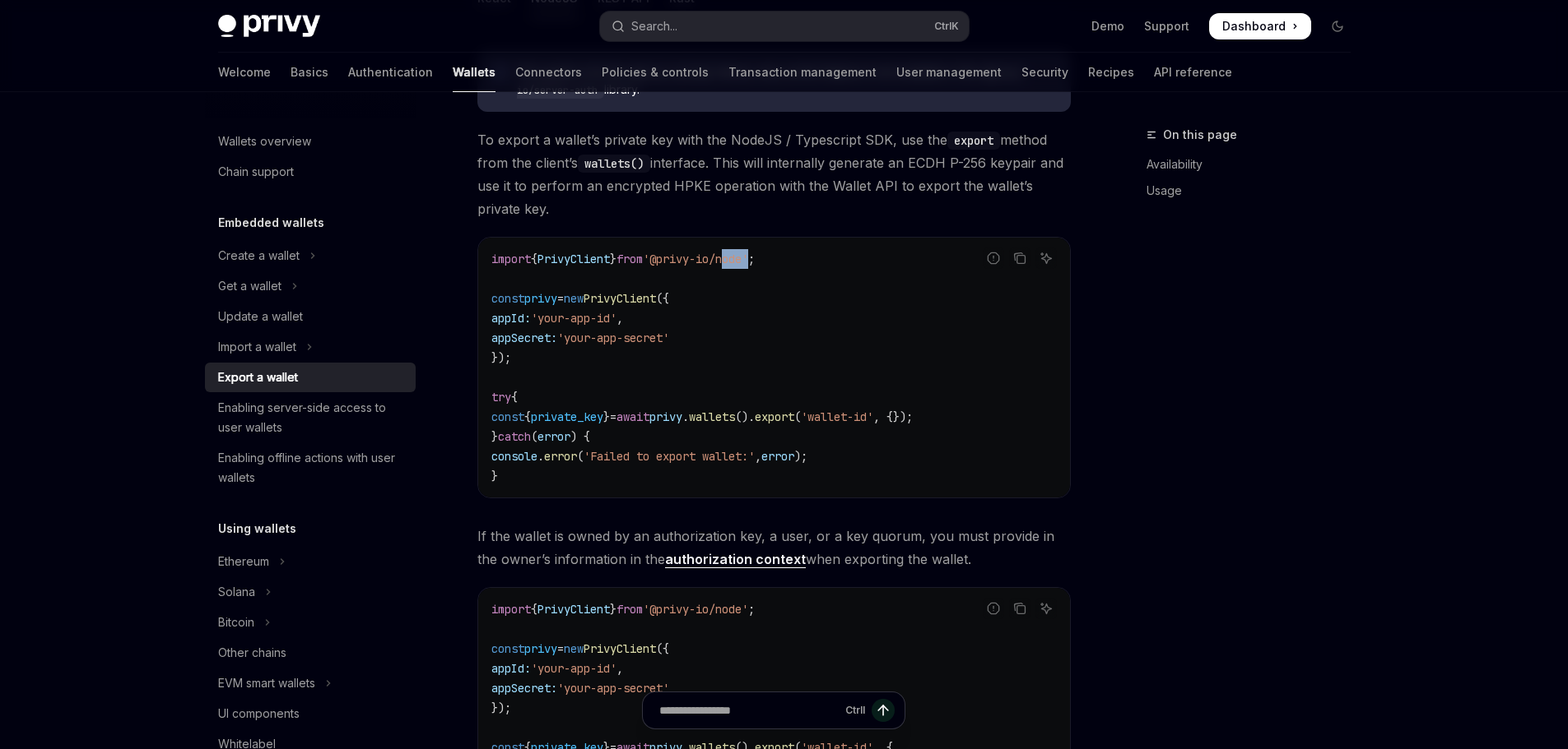
click at [759, 248] on div "import { PrivyClient } from '@privy-io/node' ; const privy = new PrivyClient ({…" at bounding box center [773, 367] width 591 height 260
click at [664, 321] on code "import { PrivyClient } from '@privy-io/node' ; const privy = new PrivyClient ({…" at bounding box center [773, 368] width 565 height 236
click at [616, 322] on span "'your-app-id'" at bounding box center [573, 319] width 85 height 15
click at [600, 344] on span "'your-app-secret'" at bounding box center [613, 339] width 112 height 15
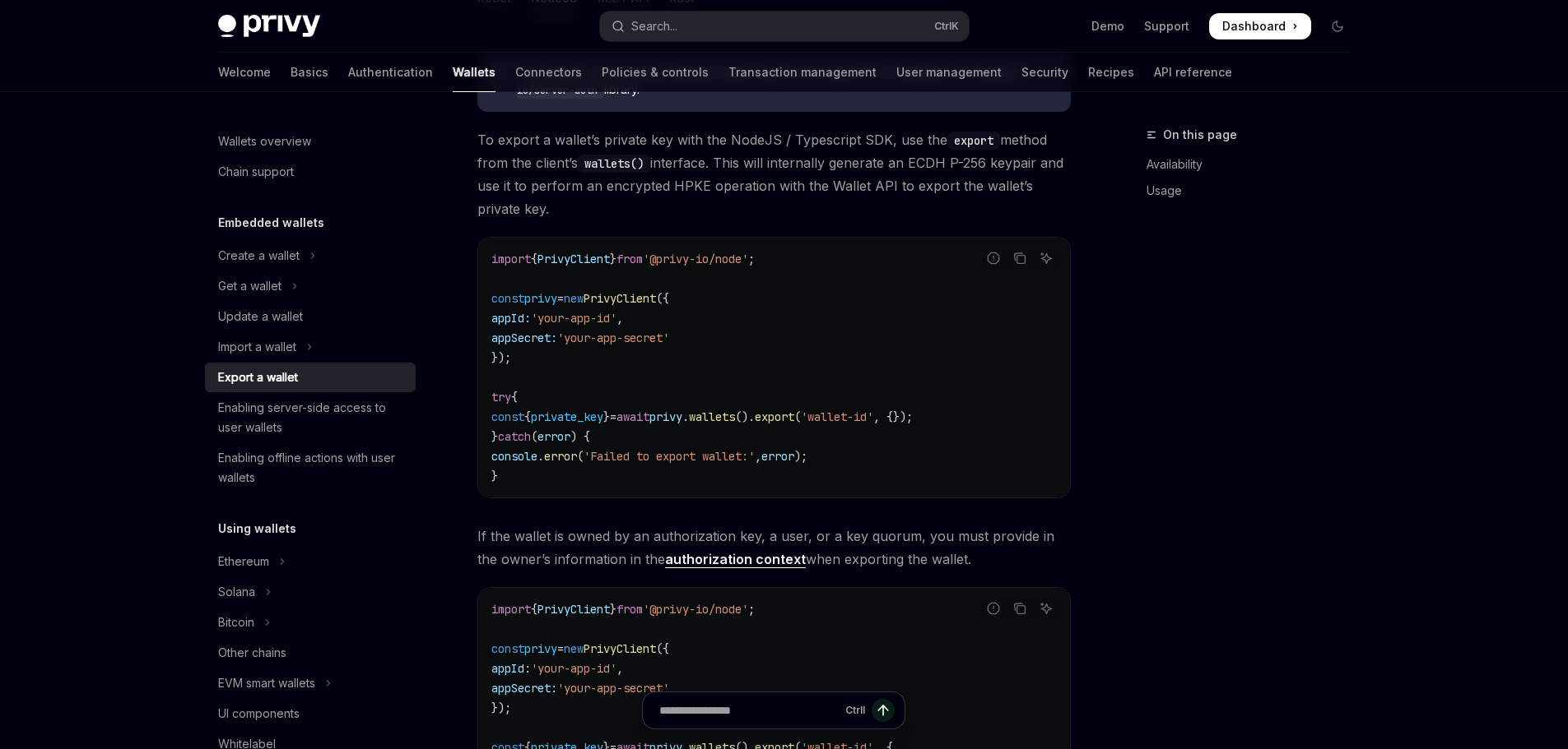
click at [641, 299] on span "PrivyClient" at bounding box center [620, 299] width 73 height 15
copy span "PrivyClient"
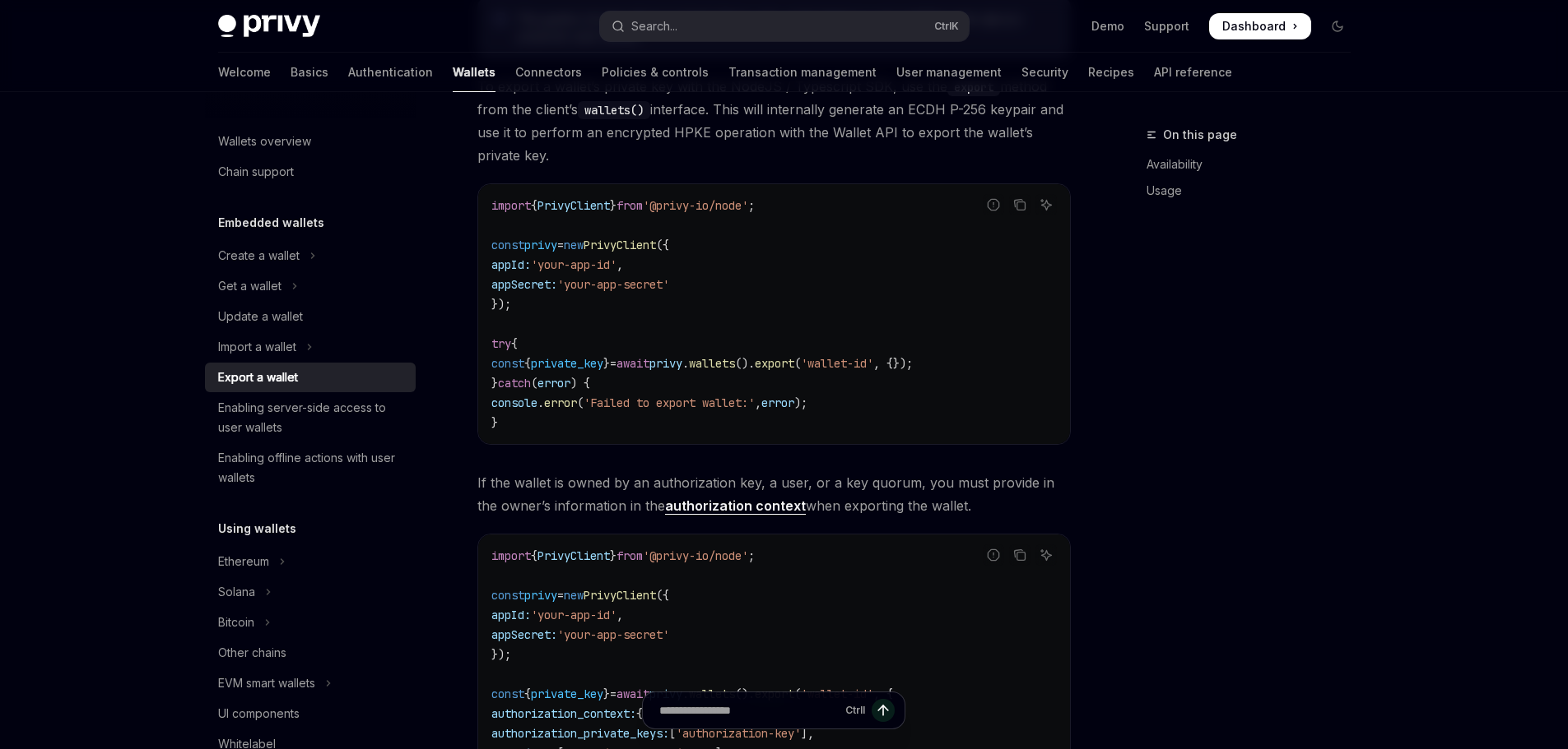
scroll to position [636, 0]
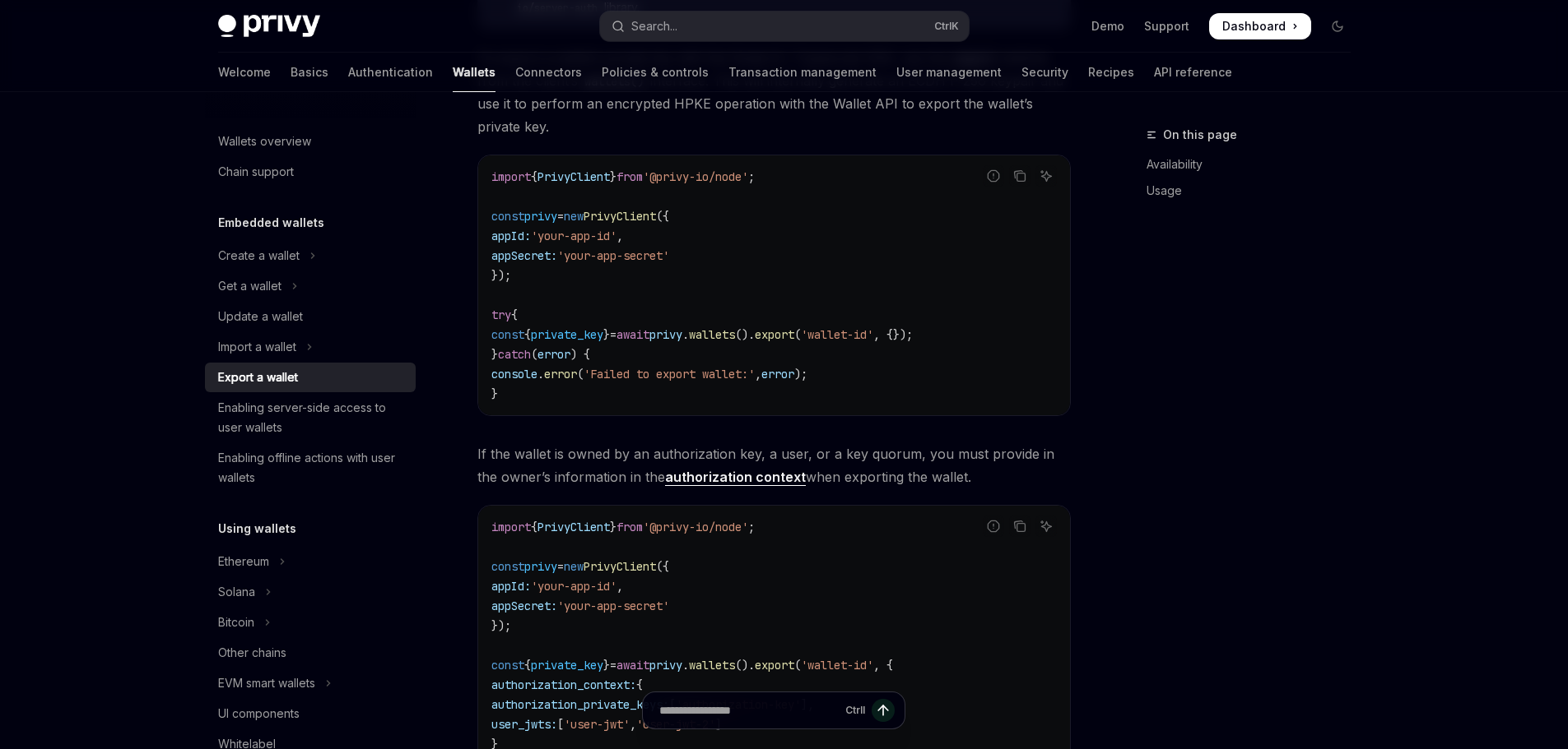
click at [682, 337] on span "privy" at bounding box center [665, 335] width 33 height 15
click at [735, 335] on span "wallets" at bounding box center [712, 335] width 46 height 15
click at [794, 338] on span "export" at bounding box center [775, 335] width 40 height 15
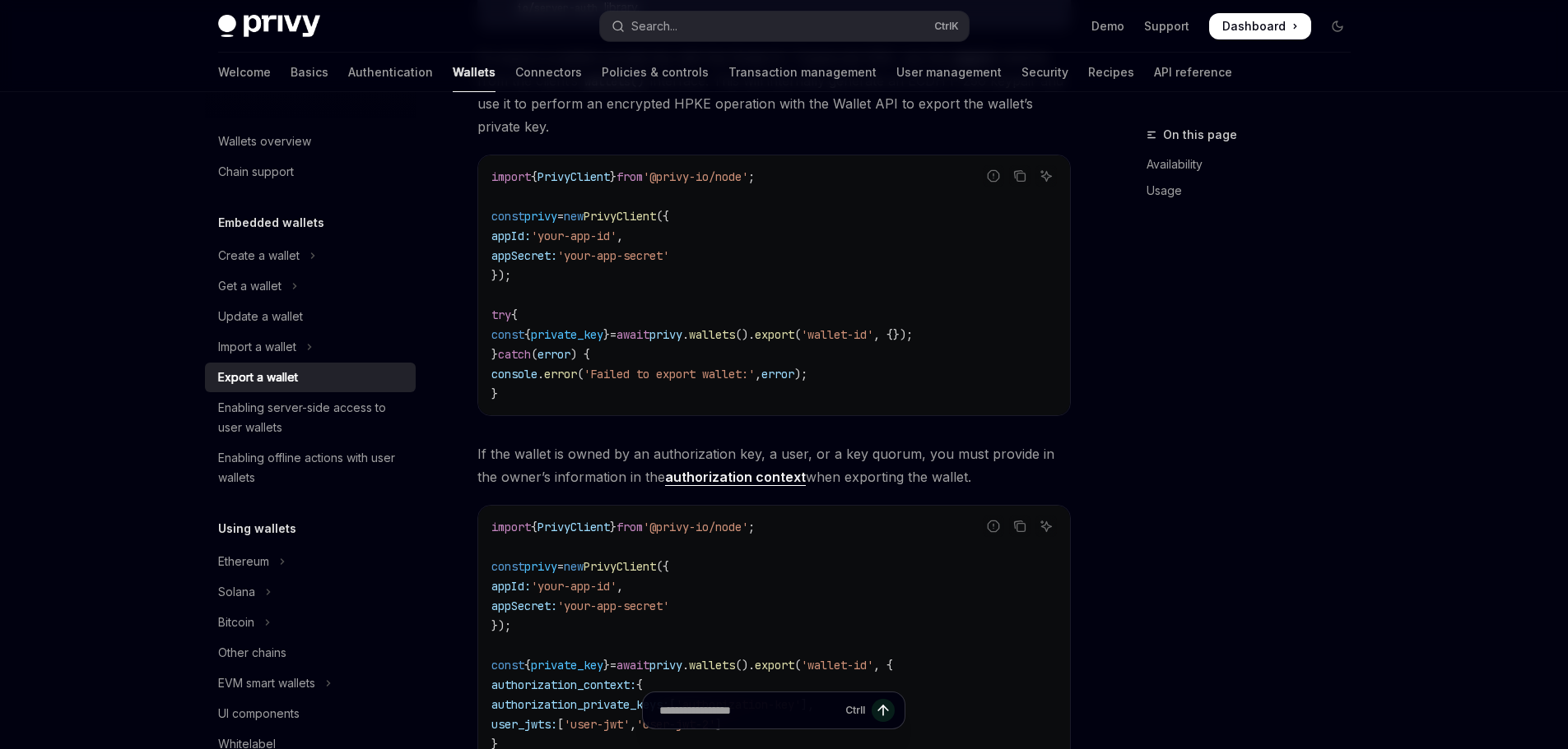
click at [867, 335] on span "'wallet-id'" at bounding box center [837, 335] width 73 height 15
click at [868, 335] on span "'wallet-id'" at bounding box center [837, 335] width 73 height 15
click at [870, 325] on code "import { PrivyClient } from '@privy-io/node' ; const privy = new PrivyClient ({…" at bounding box center [773, 286] width 565 height 236
click at [869, 327] on span "'wallet-id'" at bounding box center [837, 335] width 73 height 15
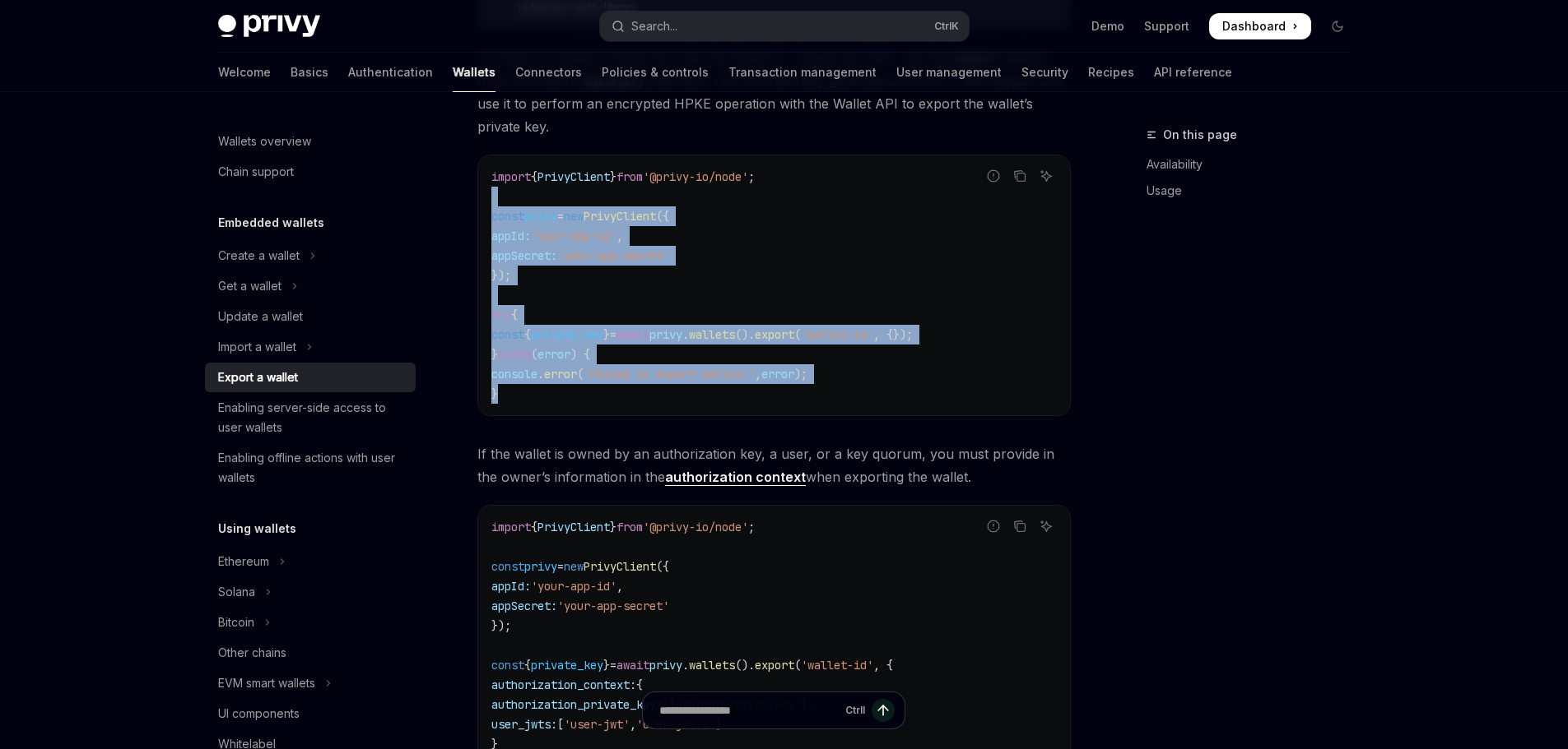
drag, startPoint x: 548, startPoint y: 394, endPoint x: 479, endPoint y: 196, distance: 209.7
click at [479, 196] on div "import { PrivyClient } from '@privy-io/node' ; const privy = new PrivyClient ({…" at bounding box center [773, 285] width 591 height 260
click at [645, 324] on code "import { PrivyClient } from '@privy-io/node' ; const privy = new PrivyClient ({…" at bounding box center [773, 286] width 565 height 236
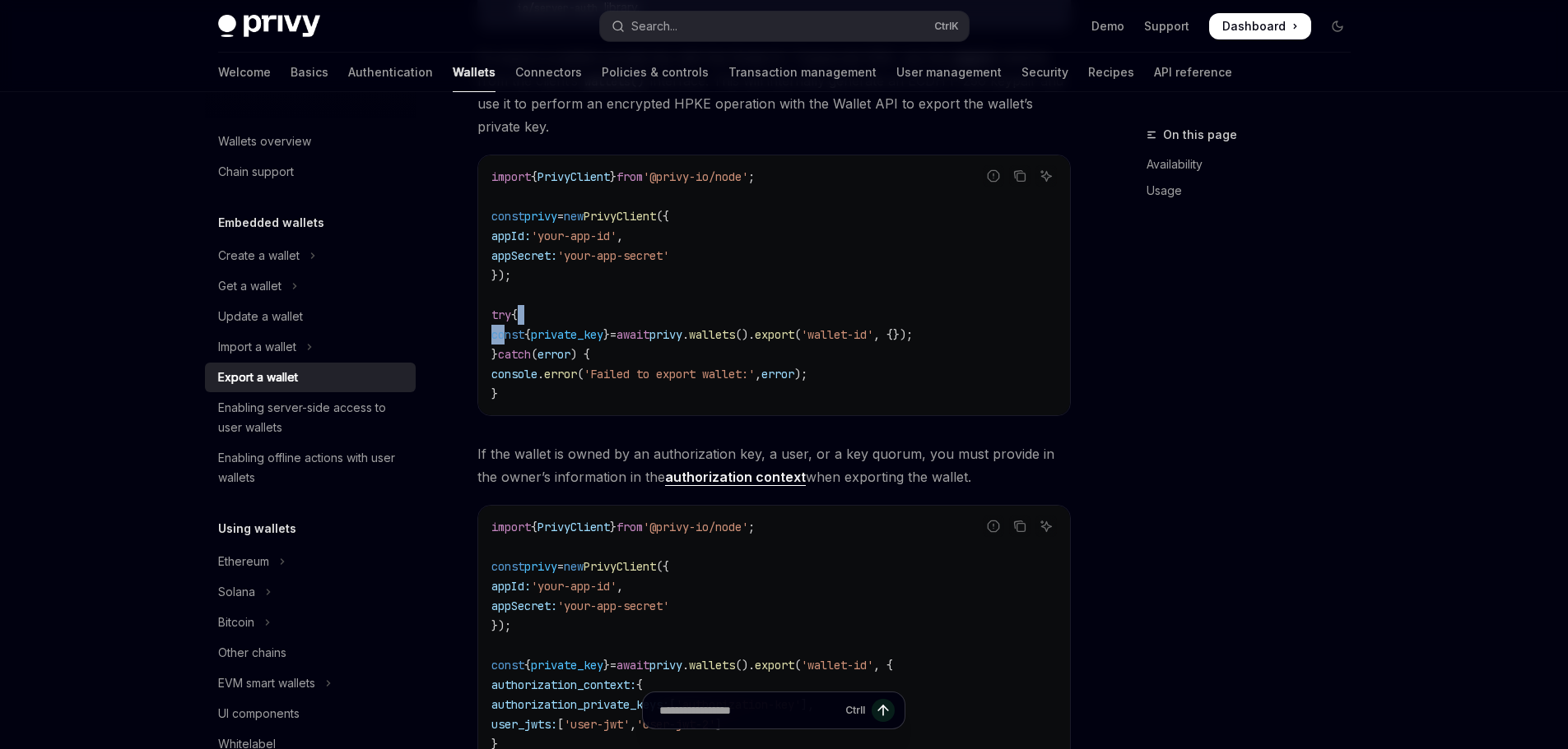
click at [645, 324] on code "import { PrivyClient } from '@privy-io/node' ; const privy = new PrivyClient ({…" at bounding box center [773, 286] width 565 height 236
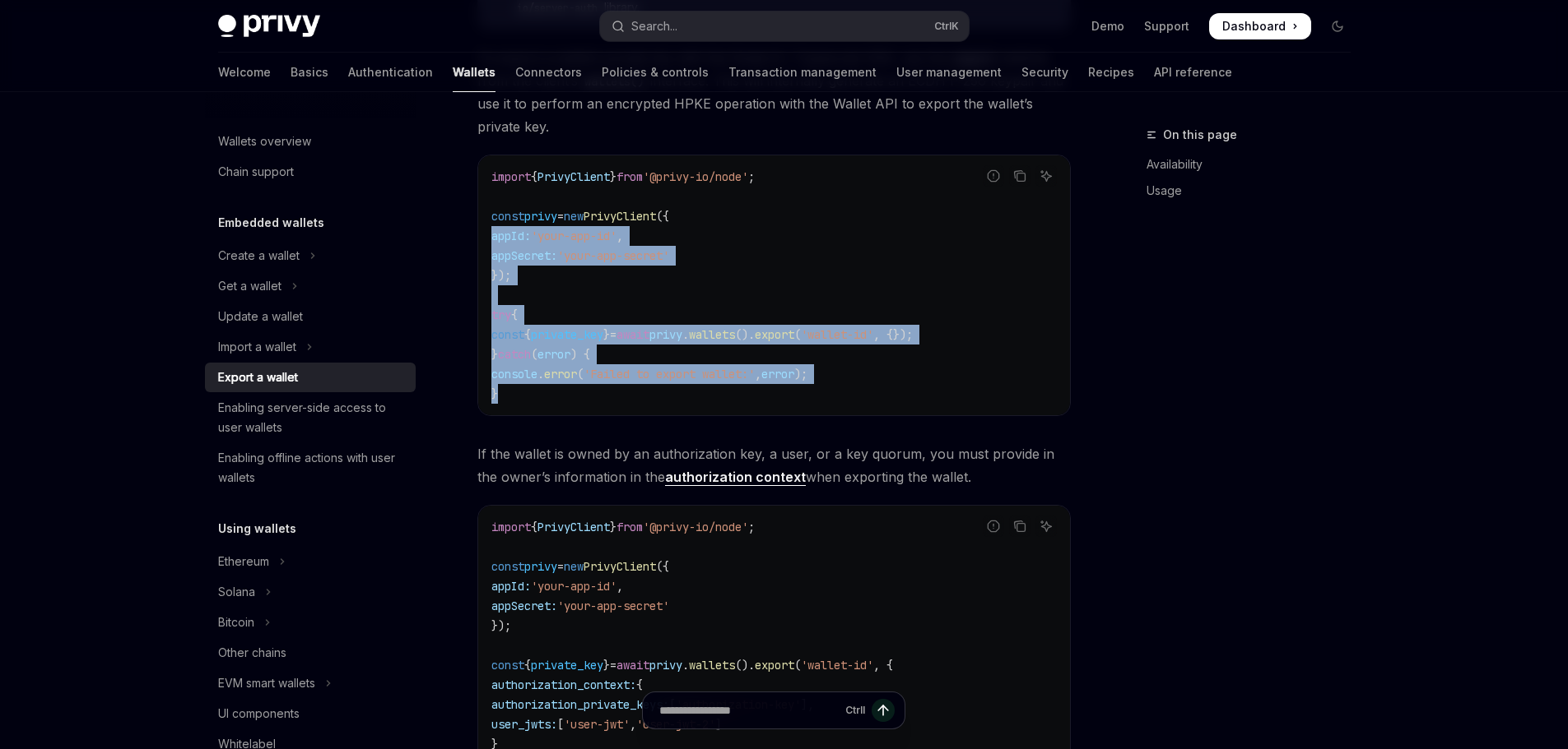
drag, startPoint x: 512, startPoint y: 403, endPoint x: 473, endPoint y: 236, distance: 171.5
click at [472, 234] on div "**********" at bounding box center [620, 283] width 908 height 1590
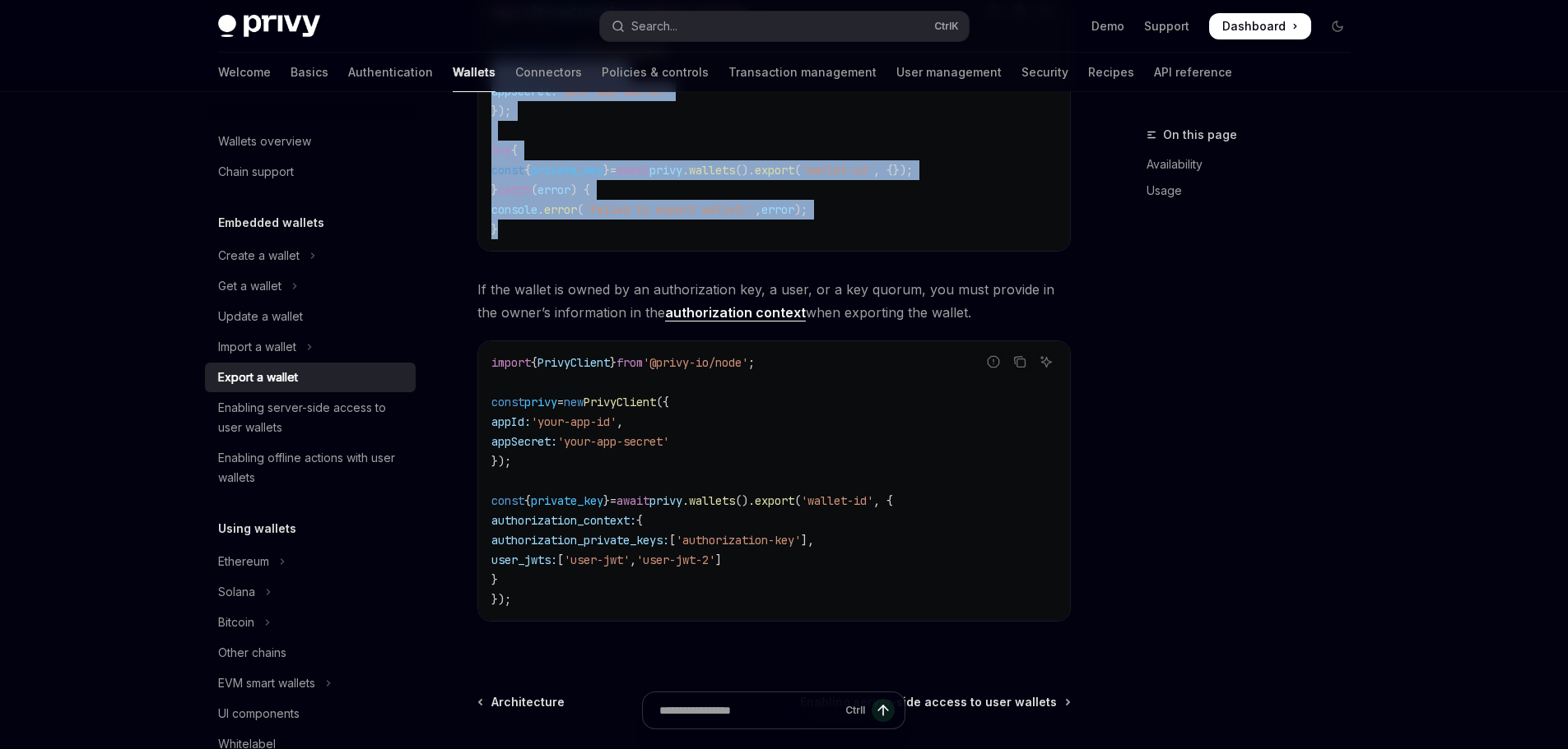
scroll to position [883, 0]
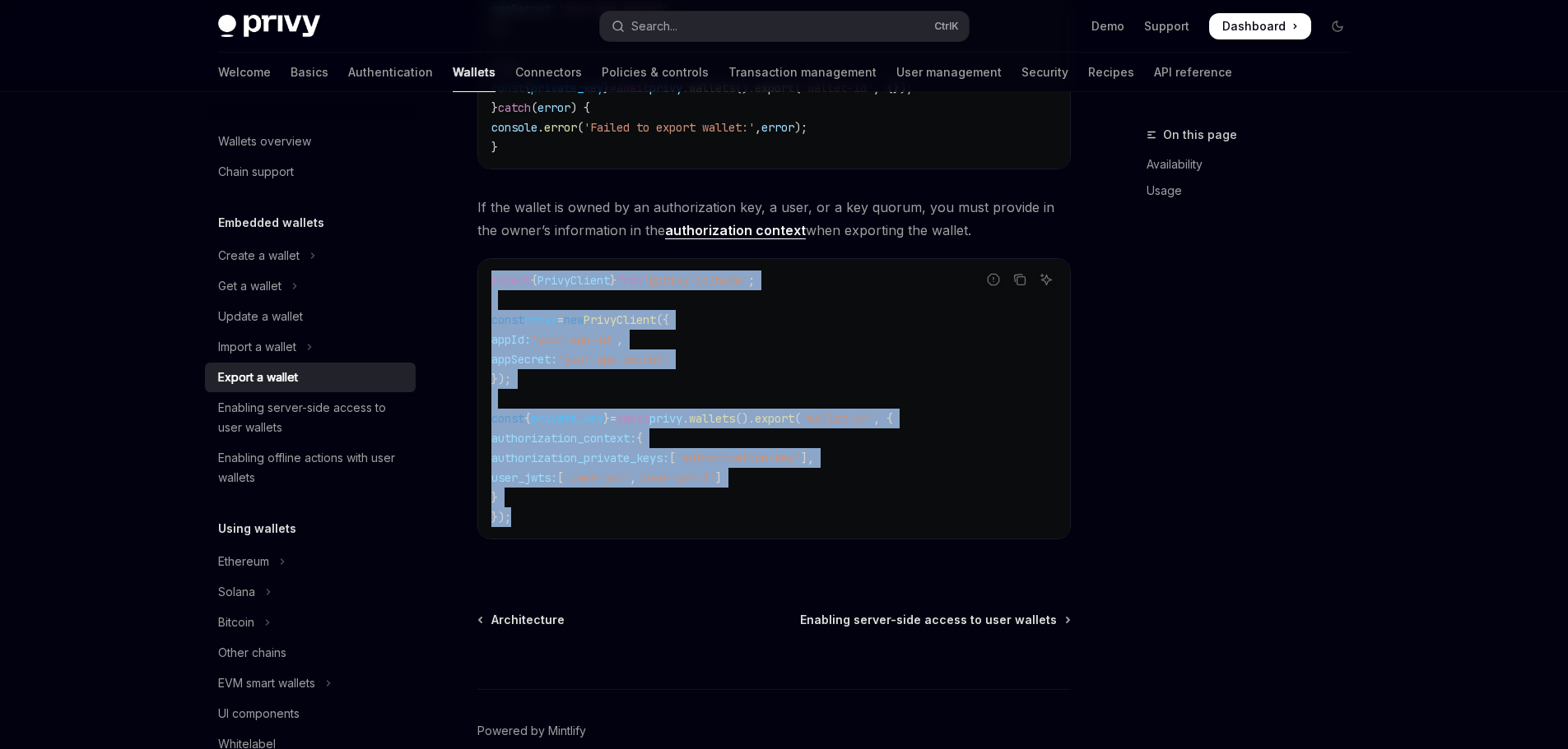
drag, startPoint x: 497, startPoint y: 509, endPoint x: 485, endPoint y: 280, distance: 229.3
click at [485, 280] on div "import { PrivyClient } from '@privy-io/node' ; const privy = new PrivyClient ({…" at bounding box center [773, 399] width 591 height 280
copy code "import { PrivyClient } from '@privy-io/node' ; const privy = new PrivyClient ({…"
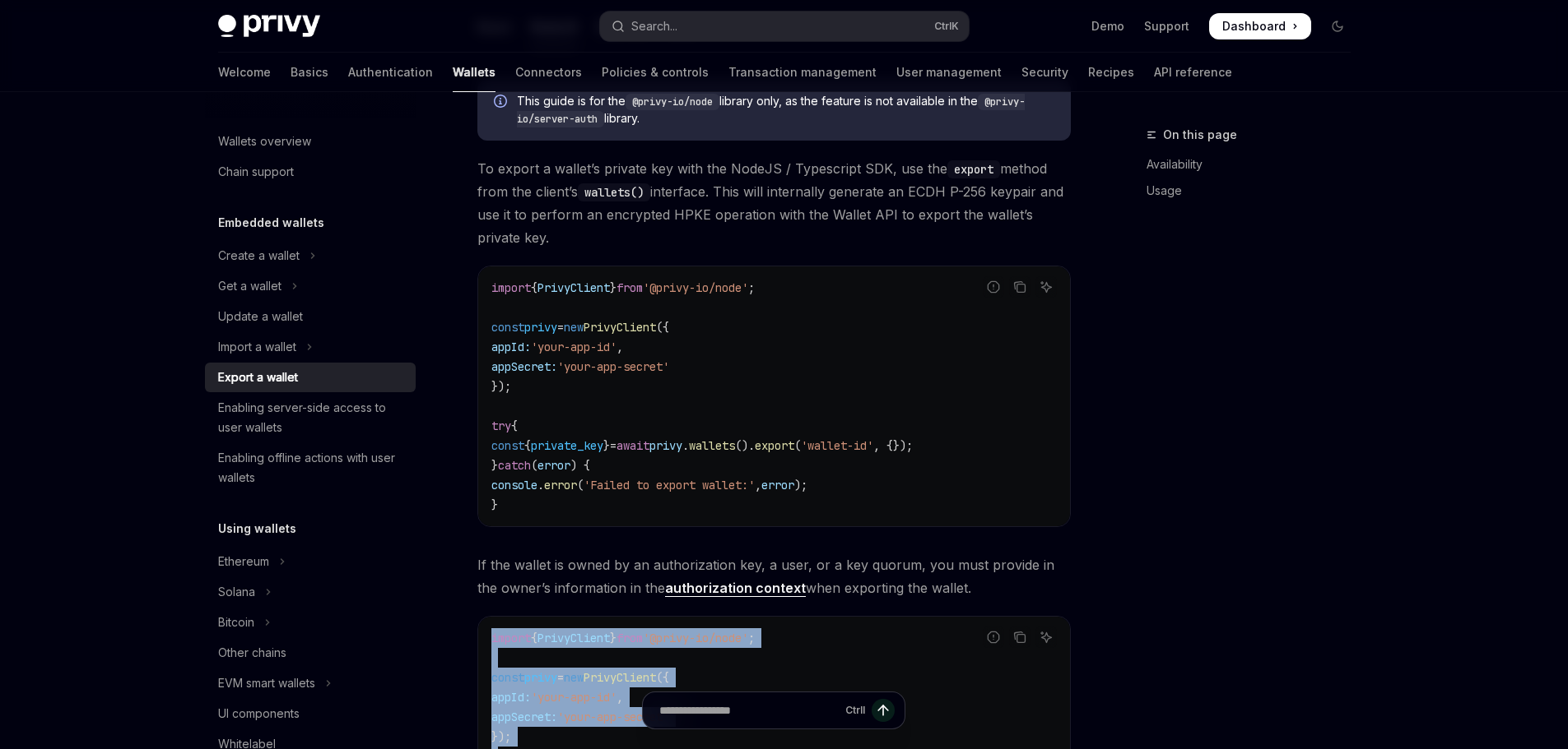
scroll to position [554, 0]
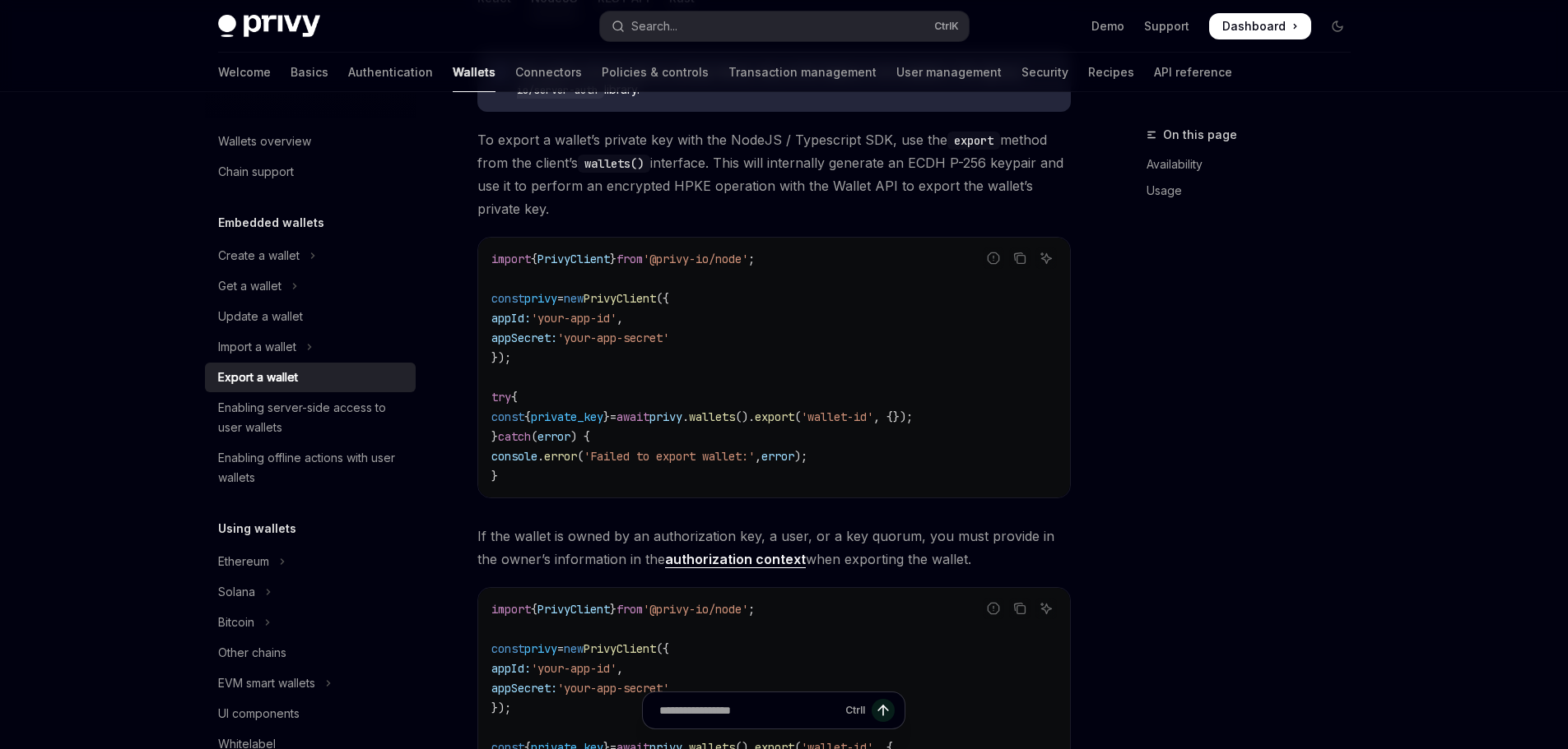
click at [603, 421] on span "private_key" at bounding box center [567, 417] width 73 height 15
click at [613, 308] on code "import { PrivyClient } from '@privy-io/node' ; const privy = new PrivyClient ({…" at bounding box center [773, 368] width 565 height 236
click at [614, 331] on span "'your-app-secret'" at bounding box center [613, 339] width 112 height 15
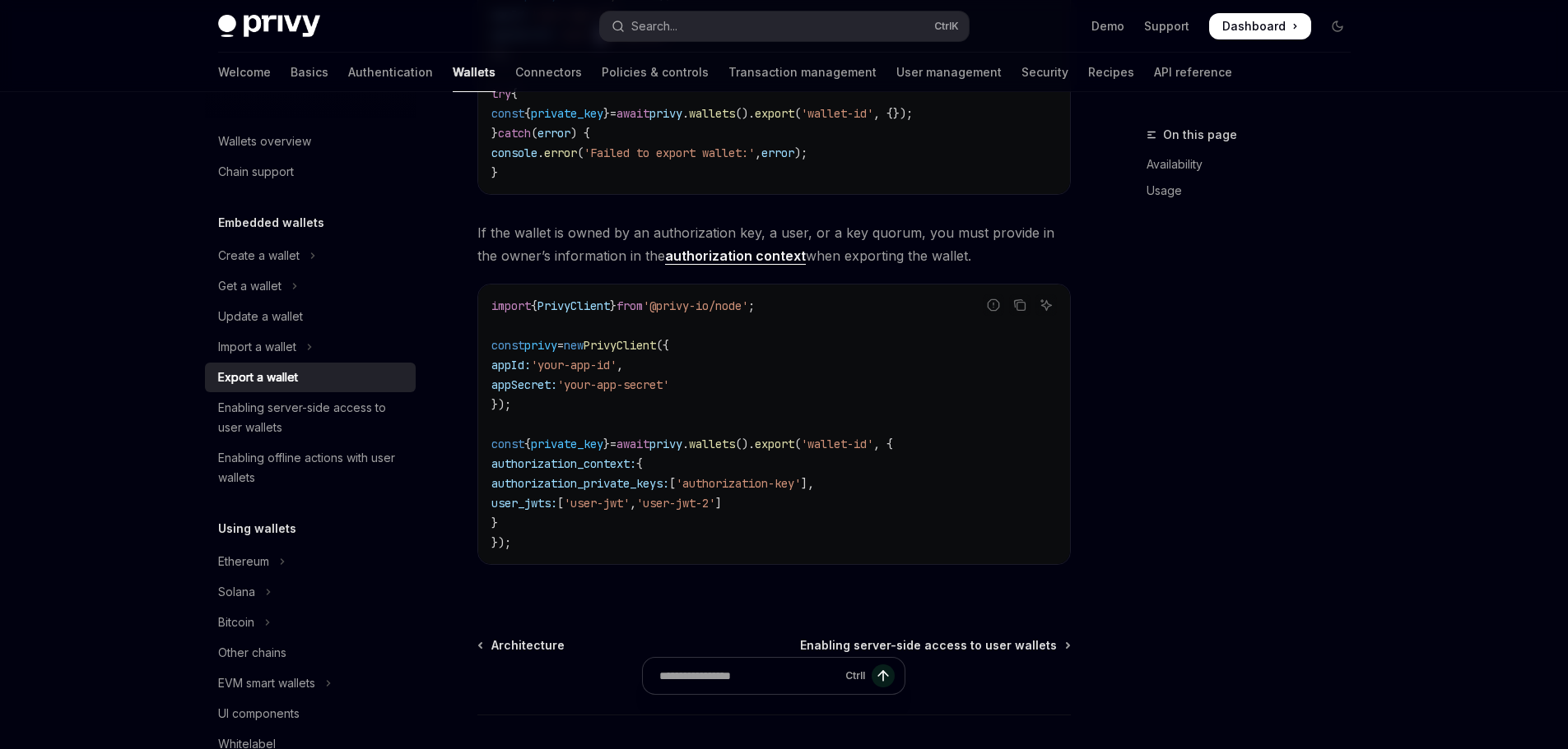
scroll to position [966, 0]
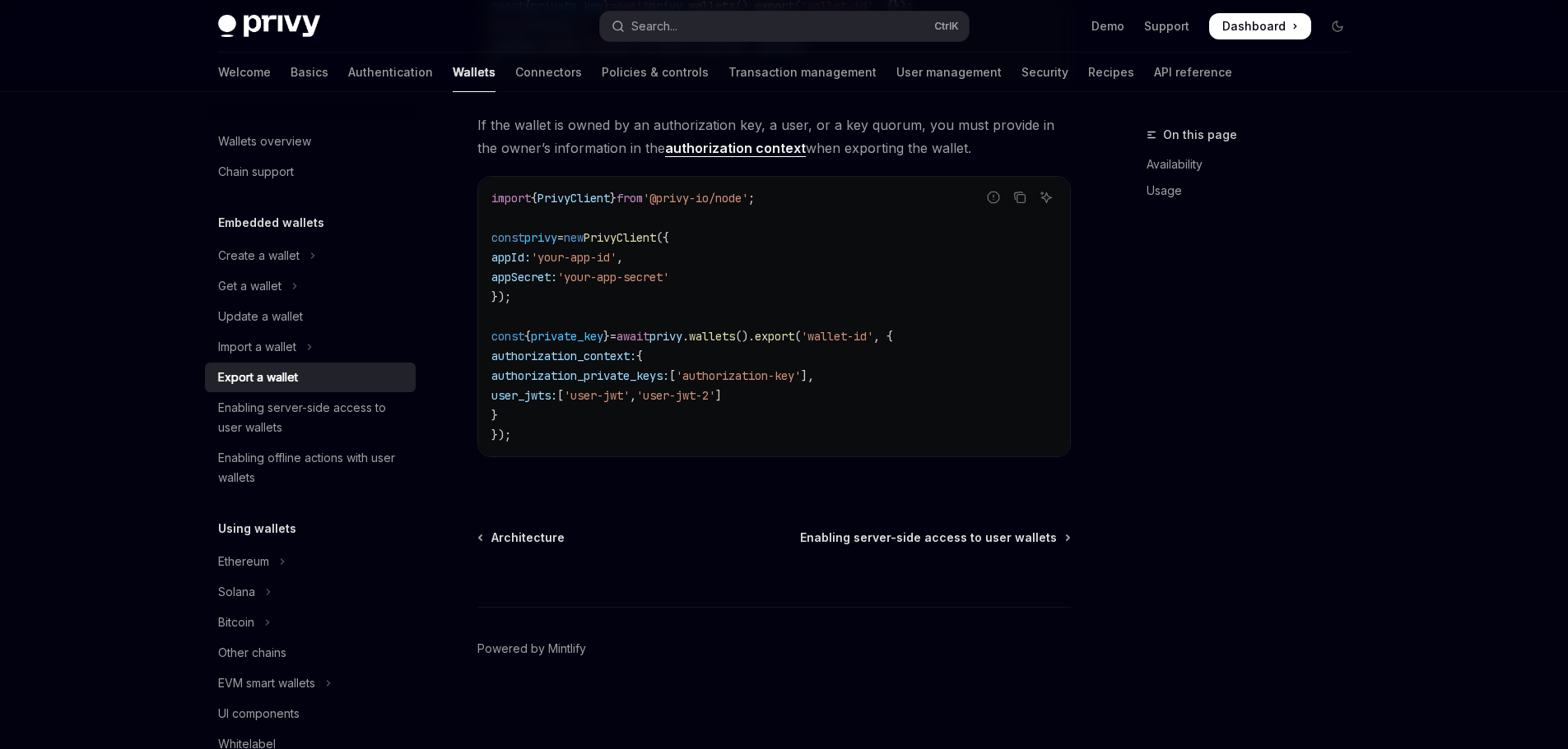
click at [794, 335] on span "export" at bounding box center [775, 337] width 40 height 15
click at [925, 326] on code "import { PrivyClient } from '@privy-io/node' ; const privy = new PrivyClient ({…" at bounding box center [773, 316] width 565 height 256
click at [565, 331] on span "private_key" at bounding box center [567, 337] width 73 height 15
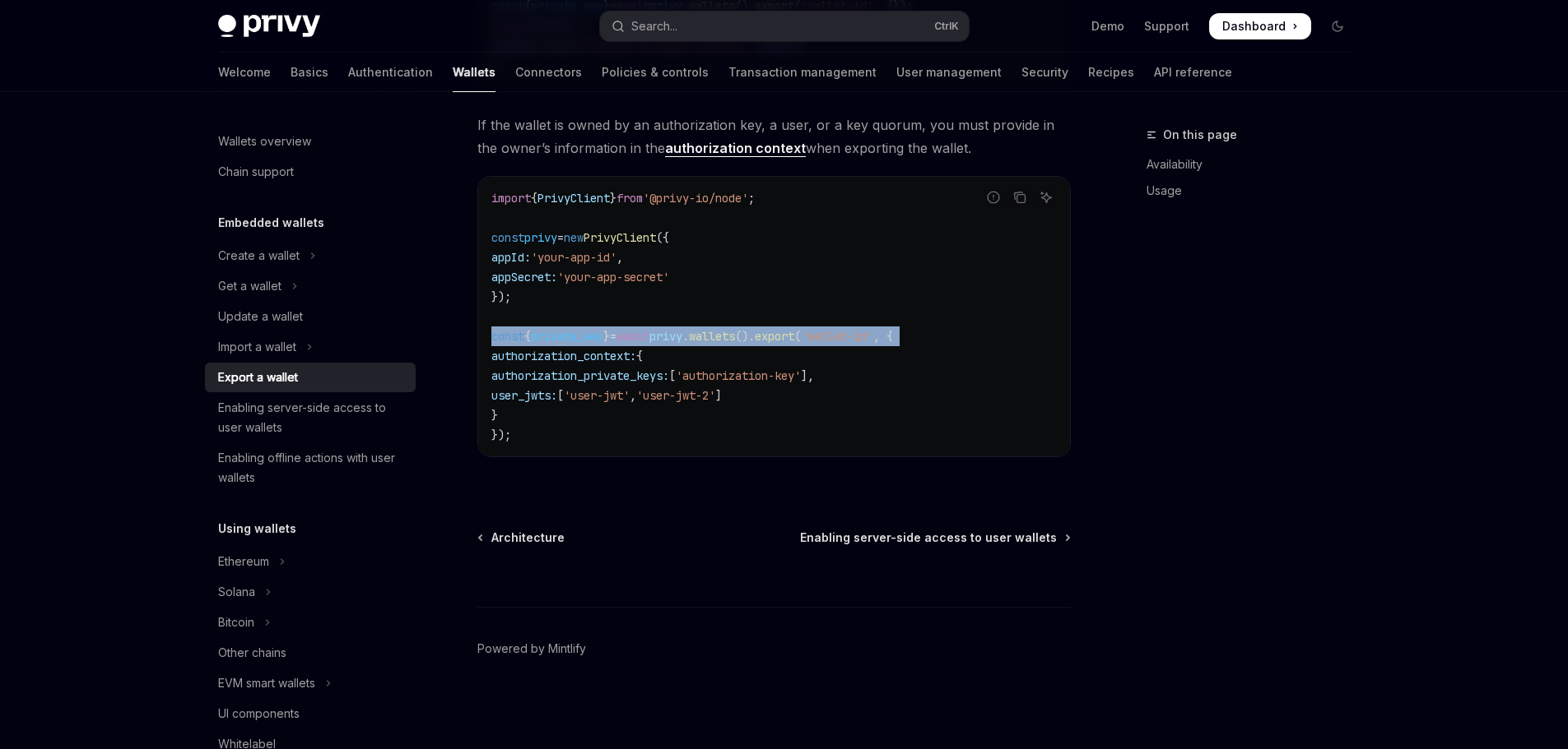
click at [565, 331] on span "private_key" at bounding box center [567, 337] width 73 height 15
click at [563, 331] on span "private_key" at bounding box center [567, 337] width 73 height 15
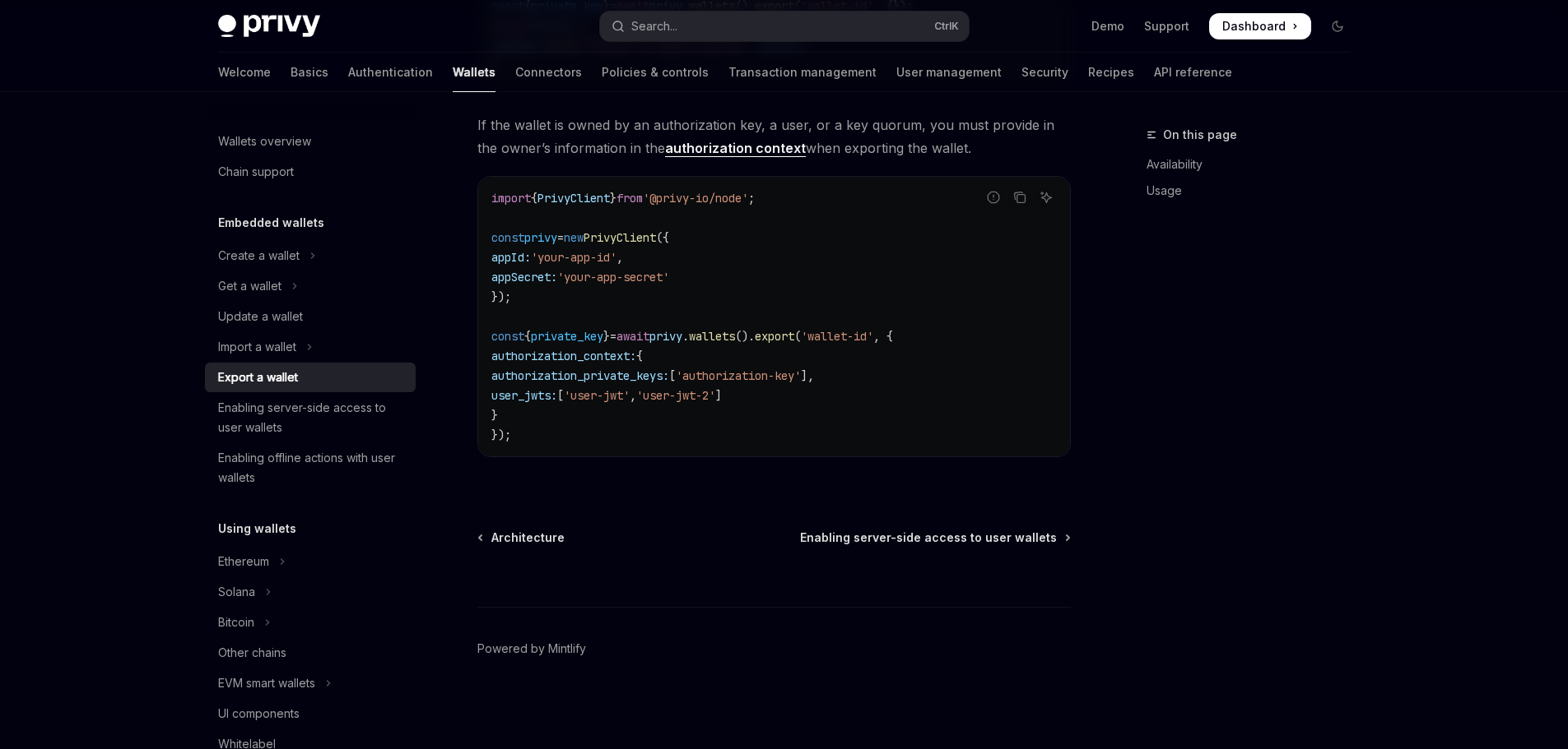
click at [578, 324] on code "import { PrivyClient } from '@privy-io/node' ; const privy = new PrivyClient ({…" at bounding box center [773, 316] width 565 height 256
click at [577, 331] on span "private_key" at bounding box center [567, 337] width 73 height 15
click at [572, 338] on span "private_key" at bounding box center [567, 337] width 73 height 15
click at [598, 337] on span "private_key" at bounding box center [567, 337] width 73 height 15
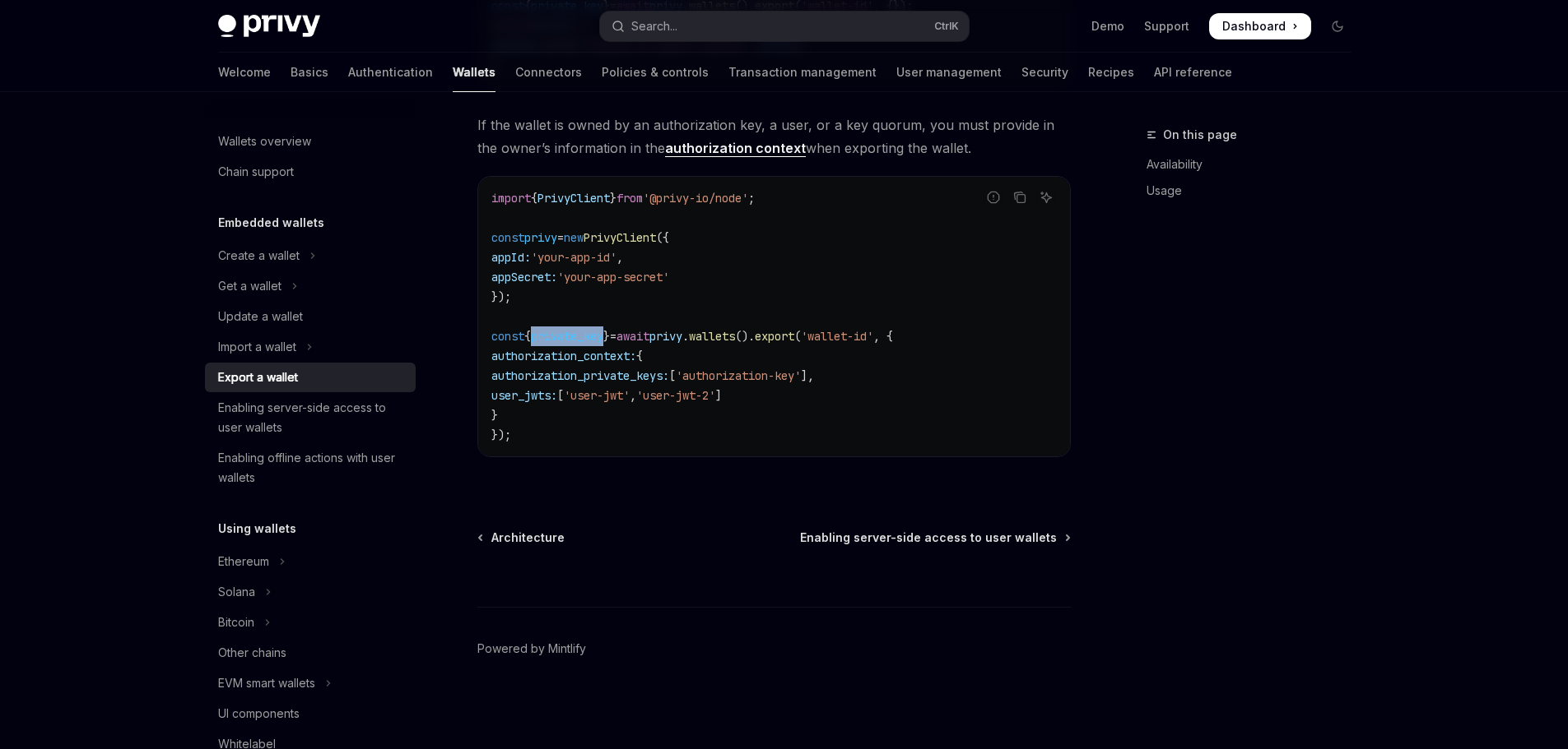
click at [598, 337] on span "private_key" at bounding box center [567, 337] width 73 height 15
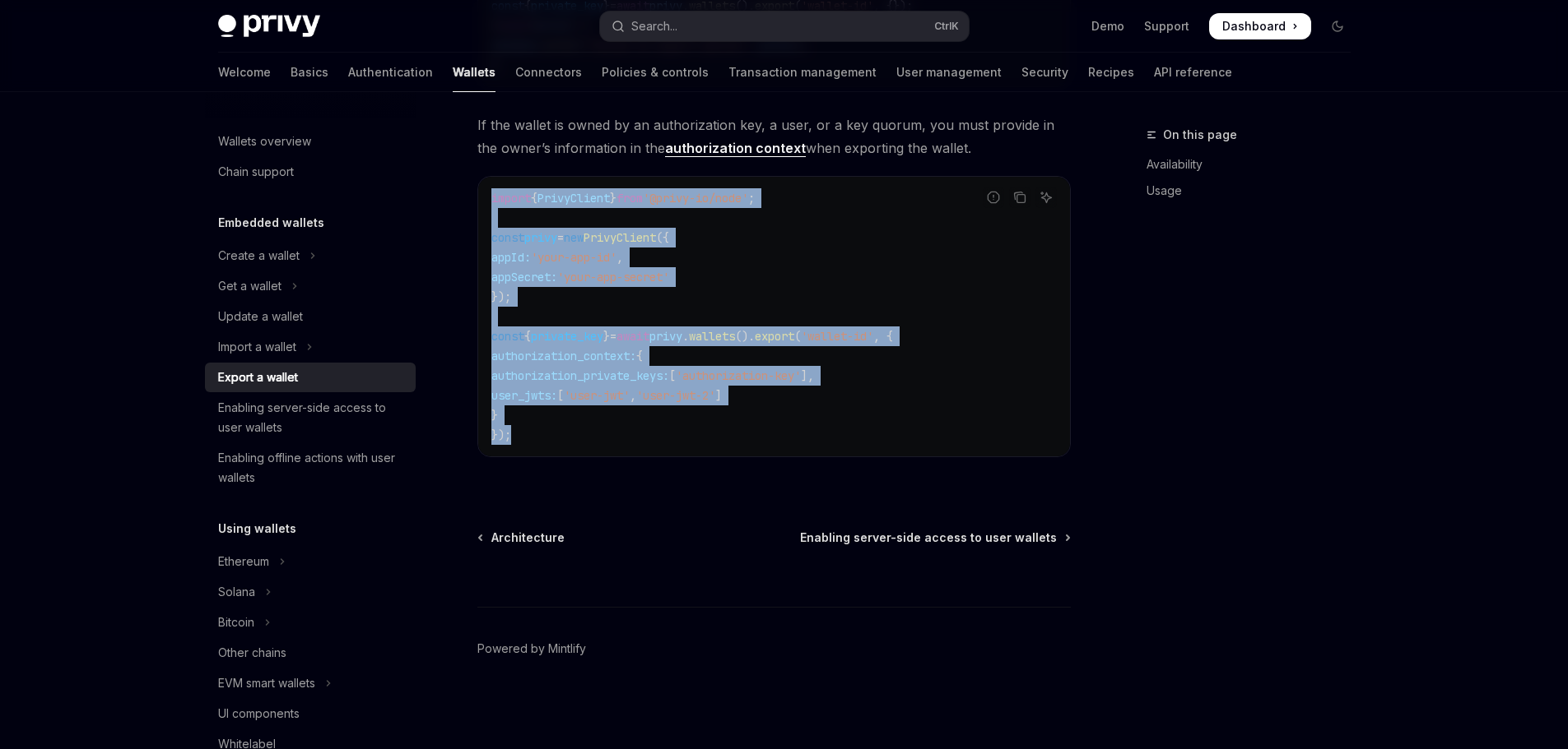
drag, startPoint x: 608, startPoint y: 429, endPoint x: 464, endPoint y: 203, distance: 268.0
copy code "import { PrivyClient } from '@privy-io/node' ; const privy = new PrivyClient ({…"
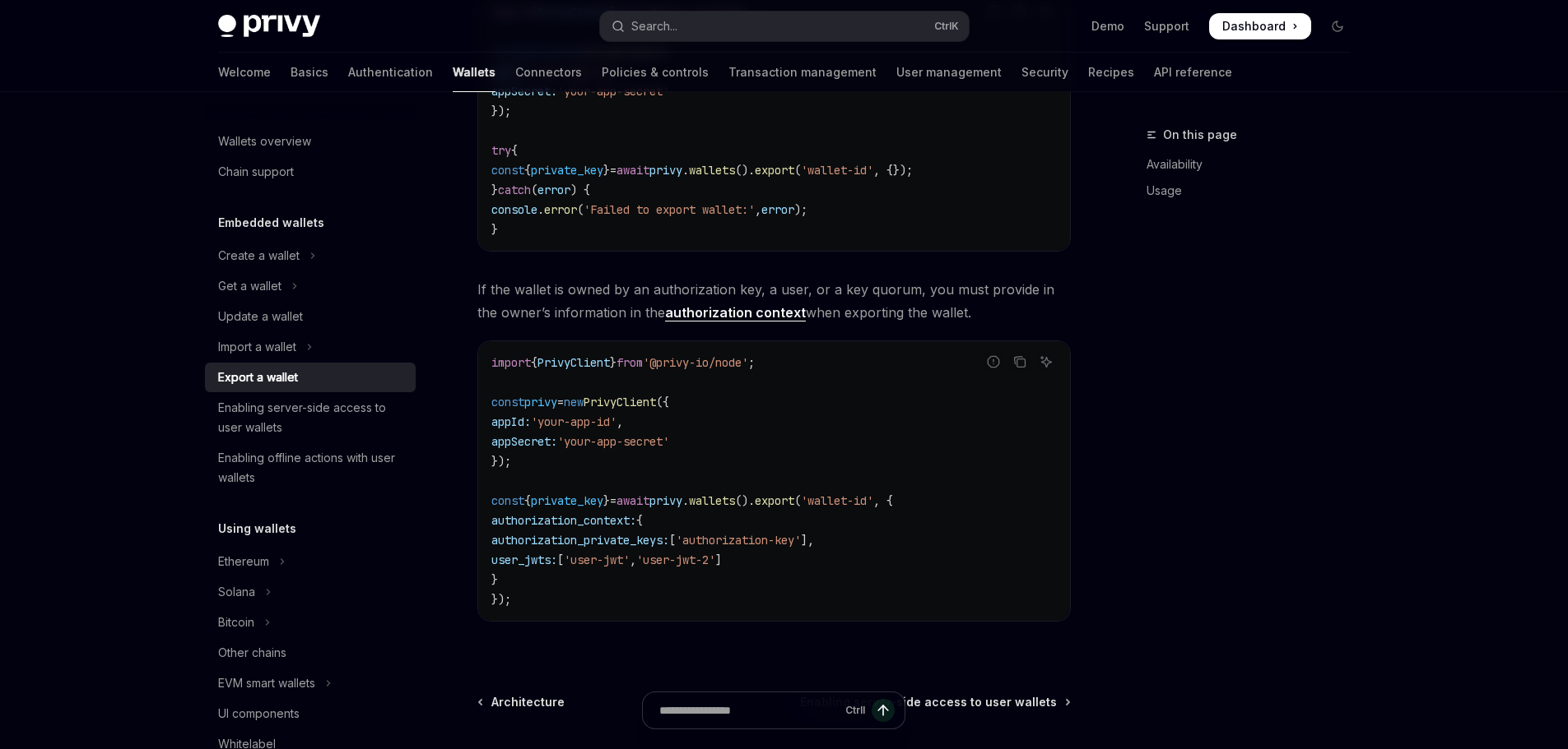
click at [729, 310] on link "authorization context" at bounding box center [735, 313] width 141 height 17
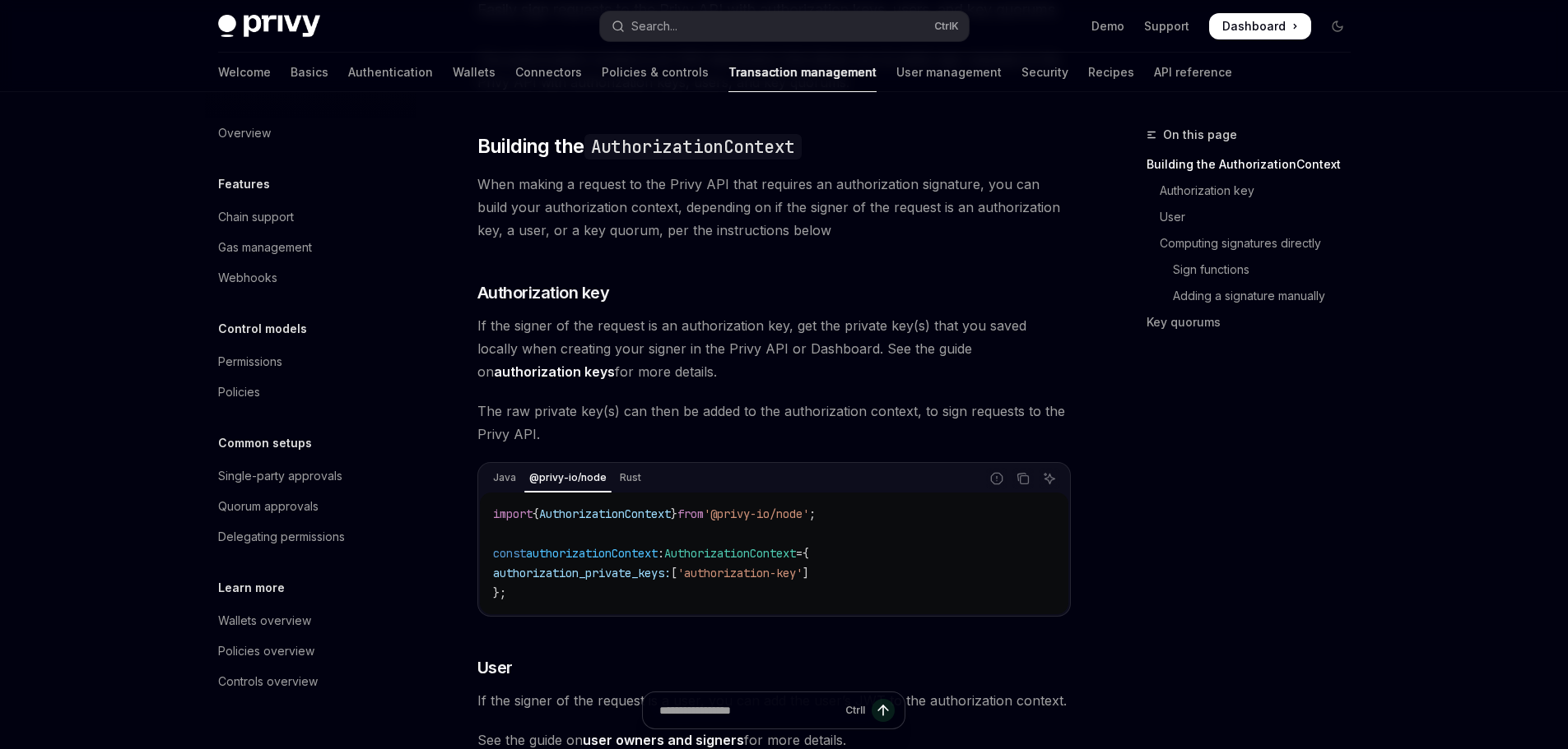
scroll to position [247, 0]
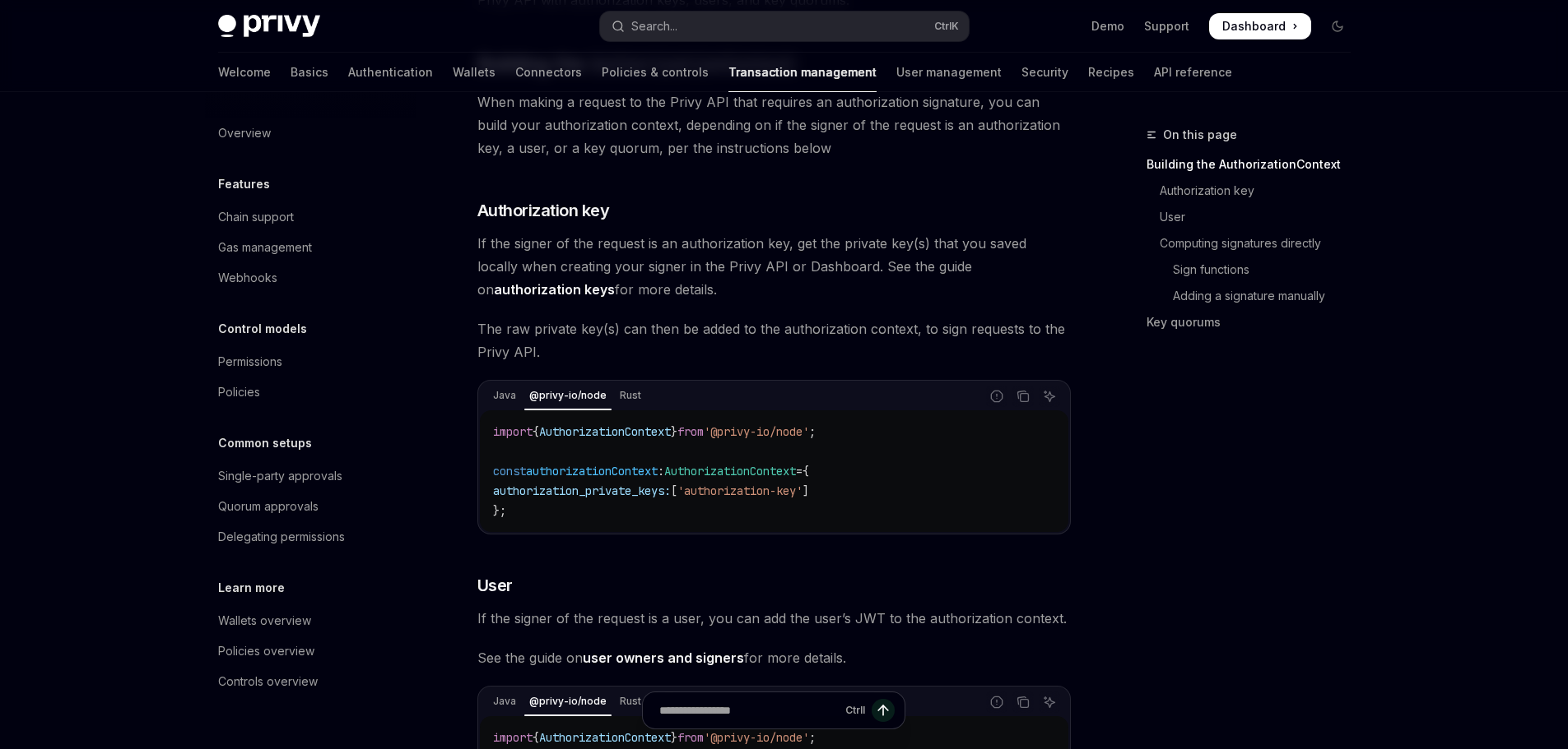
click at [537, 439] on span "{" at bounding box center [536, 432] width 7 height 15
click at [583, 439] on span "AuthorizationContext" at bounding box center [605, 432] width 132 height 15
click at [584, 439] on span "AuthorizationContext" at bounding box center [605, 432] width 132 height 15
click at [804, 439] on span "'@privy-io/node'" at bounding box center [756, 432] width 105 height 15
click at [806, 439] on span "'@privy-io/node'" at bounding box center [756, 432] width 105 height 15
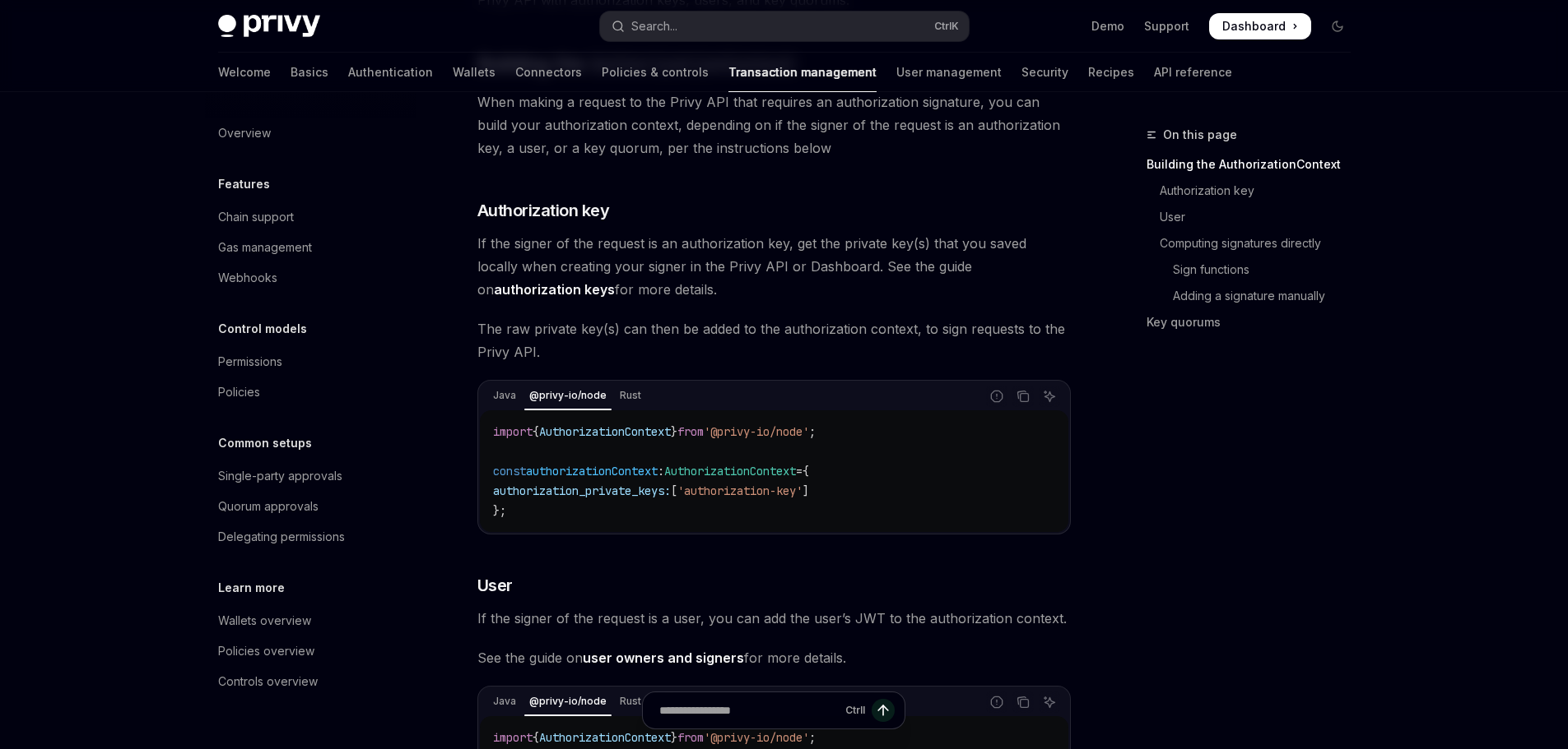
click at [559, 479] on span "authorizationContext" at bounding box center [591, 472] width 132 height 15
click at [734, 505] on code "import { AuthorizationContext } from '@privy-io/node' ; const authorizationCont…" at bounding box center [774, 471] width 562 height 98
click at [736, 505] on code "import { AuthorizationContext } from '@privy-io/node' ; const authorizationCont…" at bounding box center [774, 471] width 562 height 98
click at [619, 498] on span "authorization_private_keys:" at bounding box center [582, 491] width 178 height 15
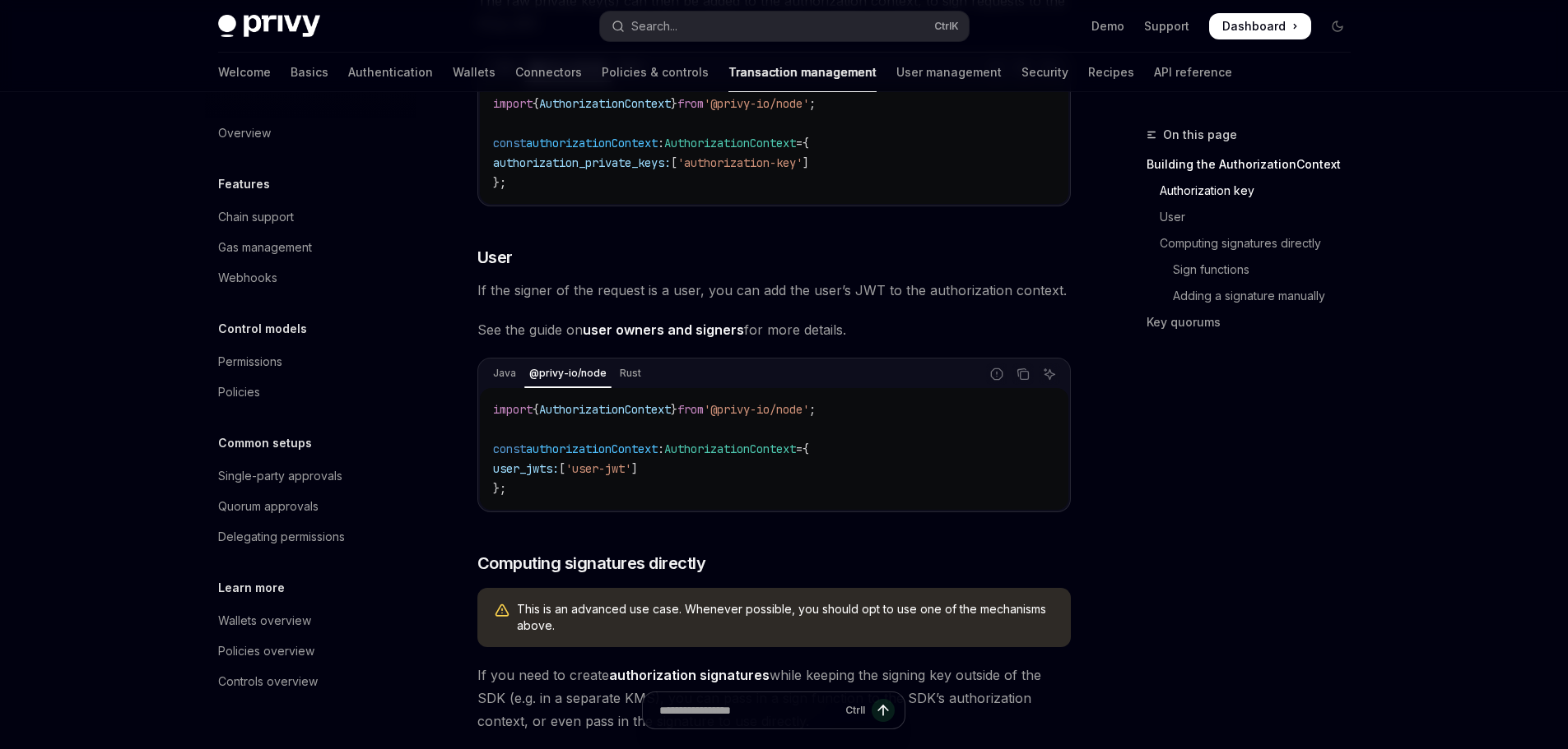
scroll to position [576, 0]
drag, startPoint x: 502, startPoint y: 353, endPoint x: 644, endPoint y: 335, distance: 143.1
click at [869, 301] on span "If the signer of the request is a user, you can add the user’s JWT to the autho…" at bounding box center [773, 289] width 593 height 23
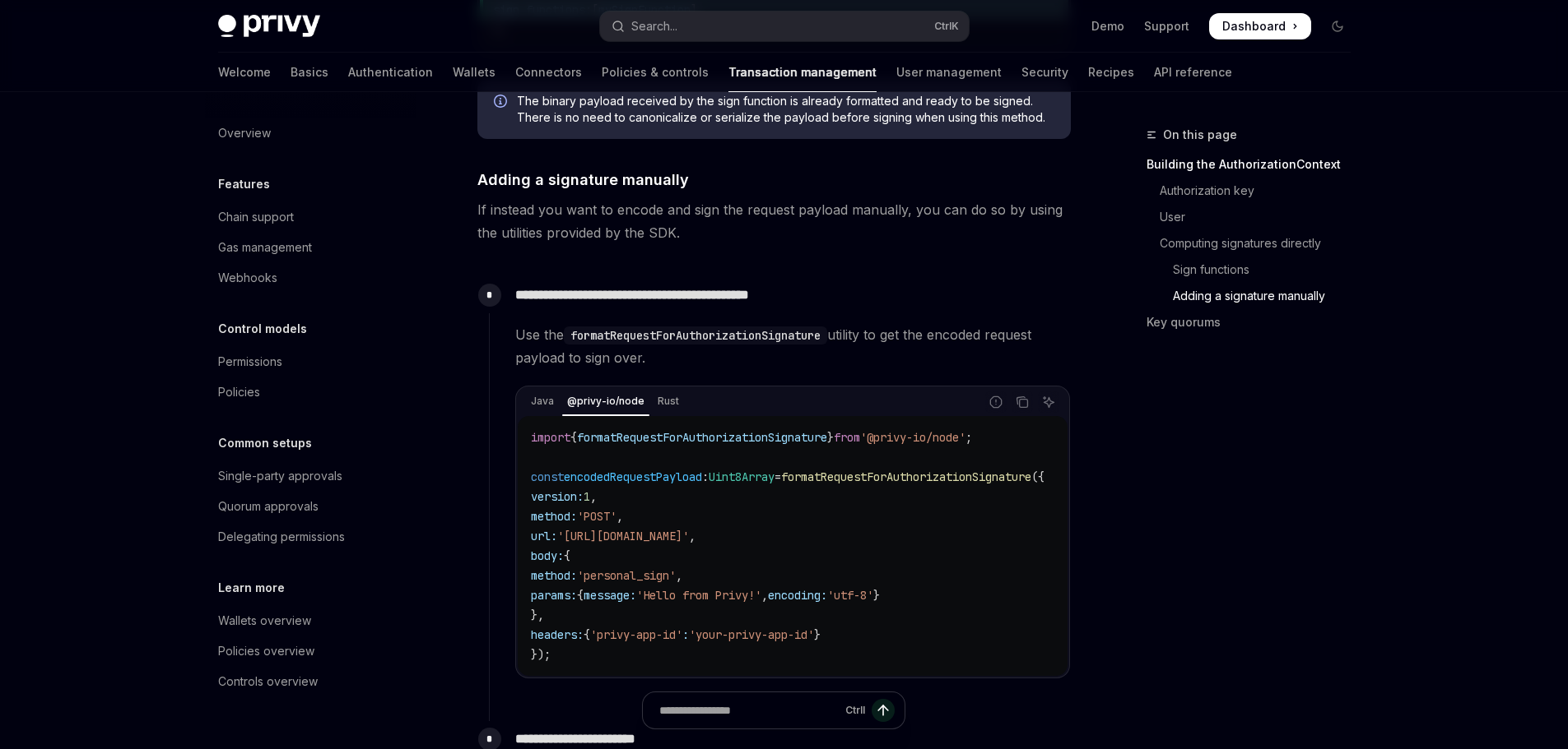
scroll to position [1891, 0]
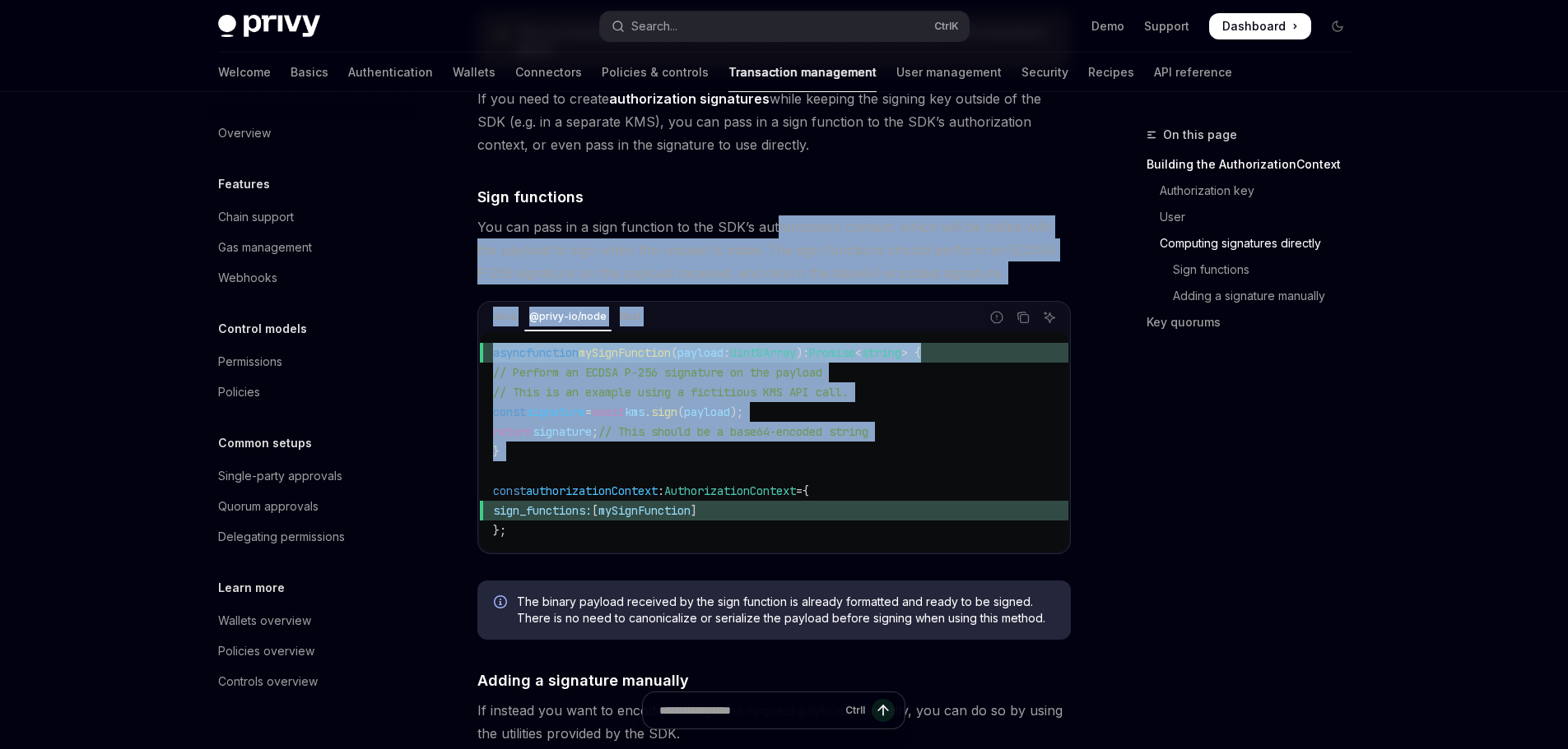
scroll to position [1727, 0]
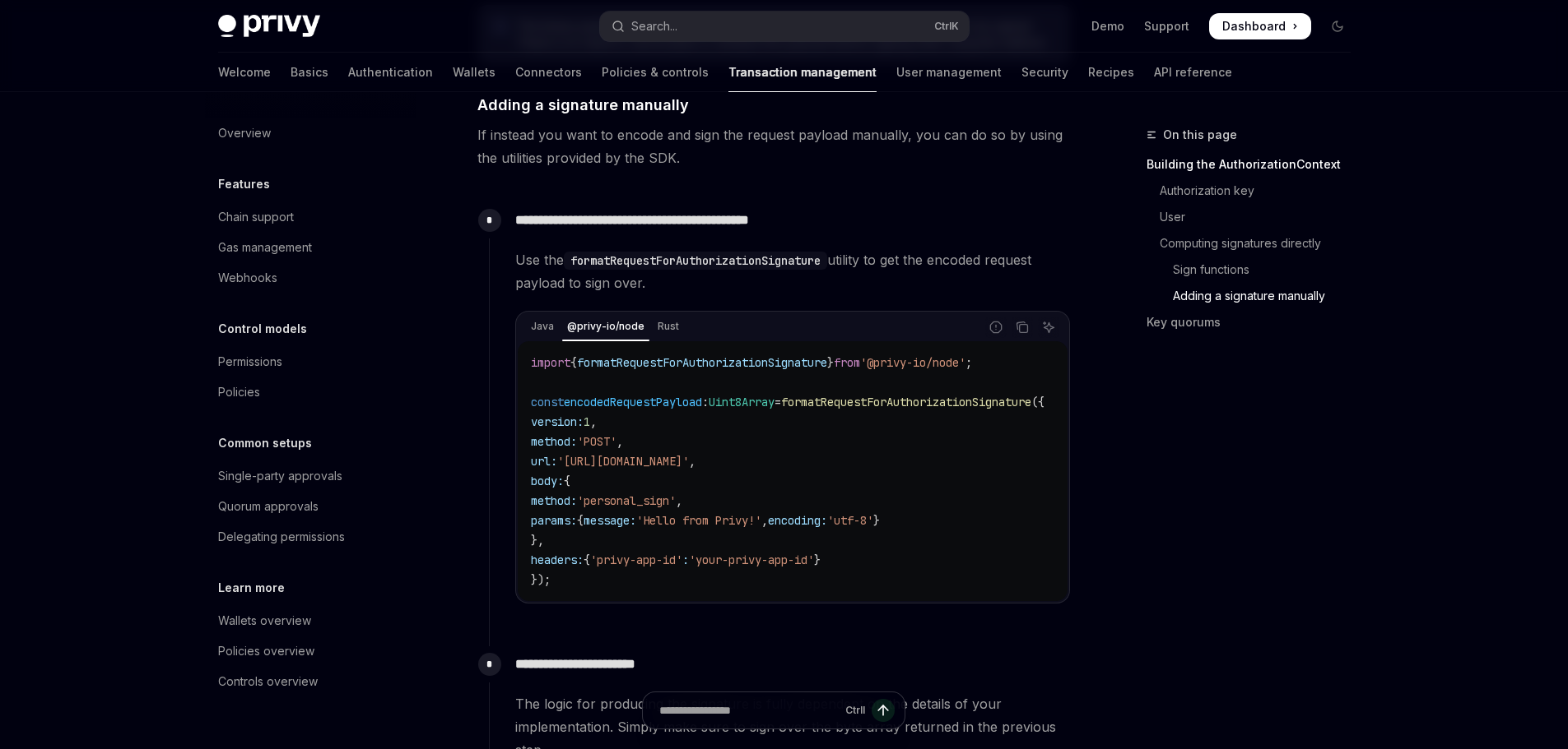
click at [799, 231] on div "**********" at bounding box center [780, 416] width 582 height 427
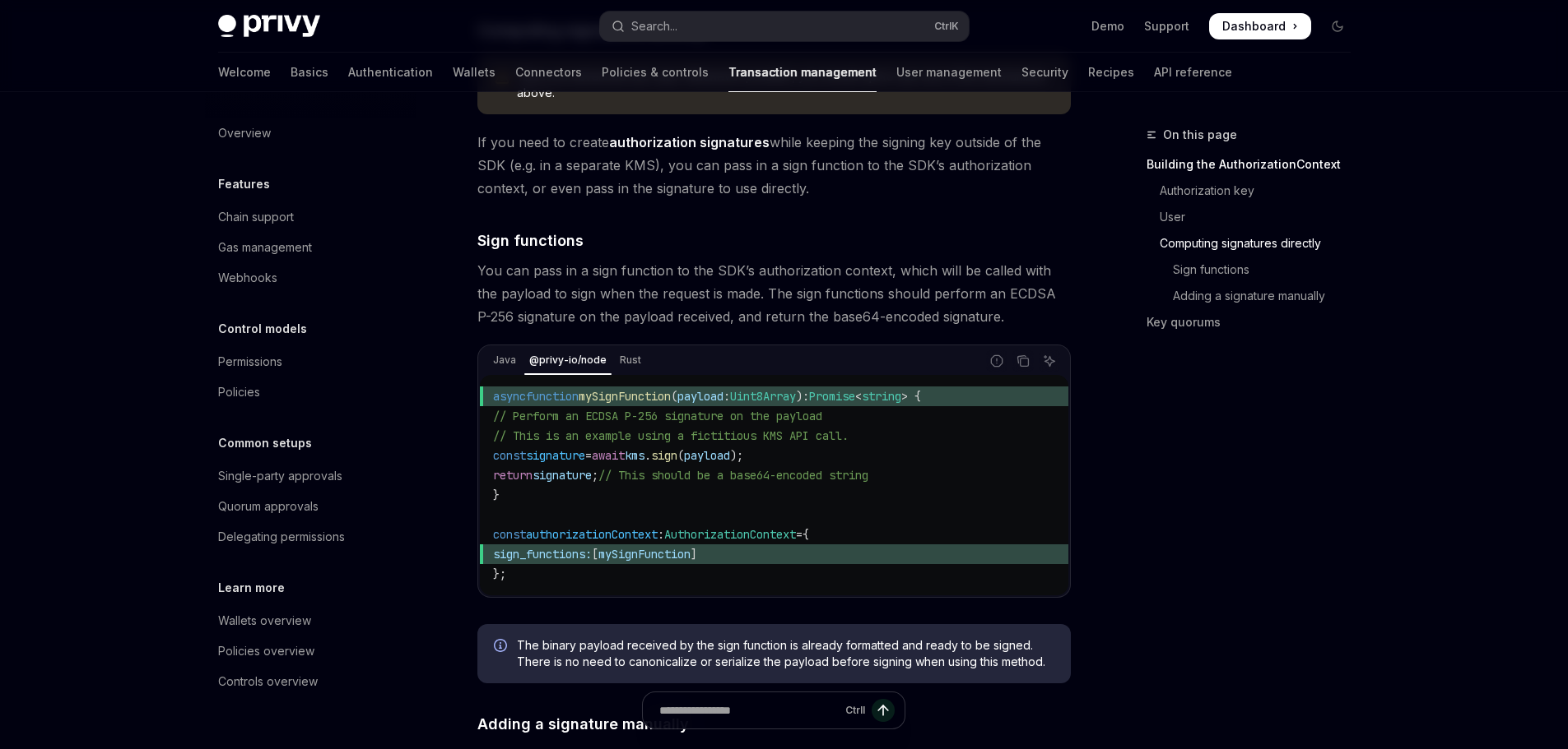
scroll to position [1152, 0]
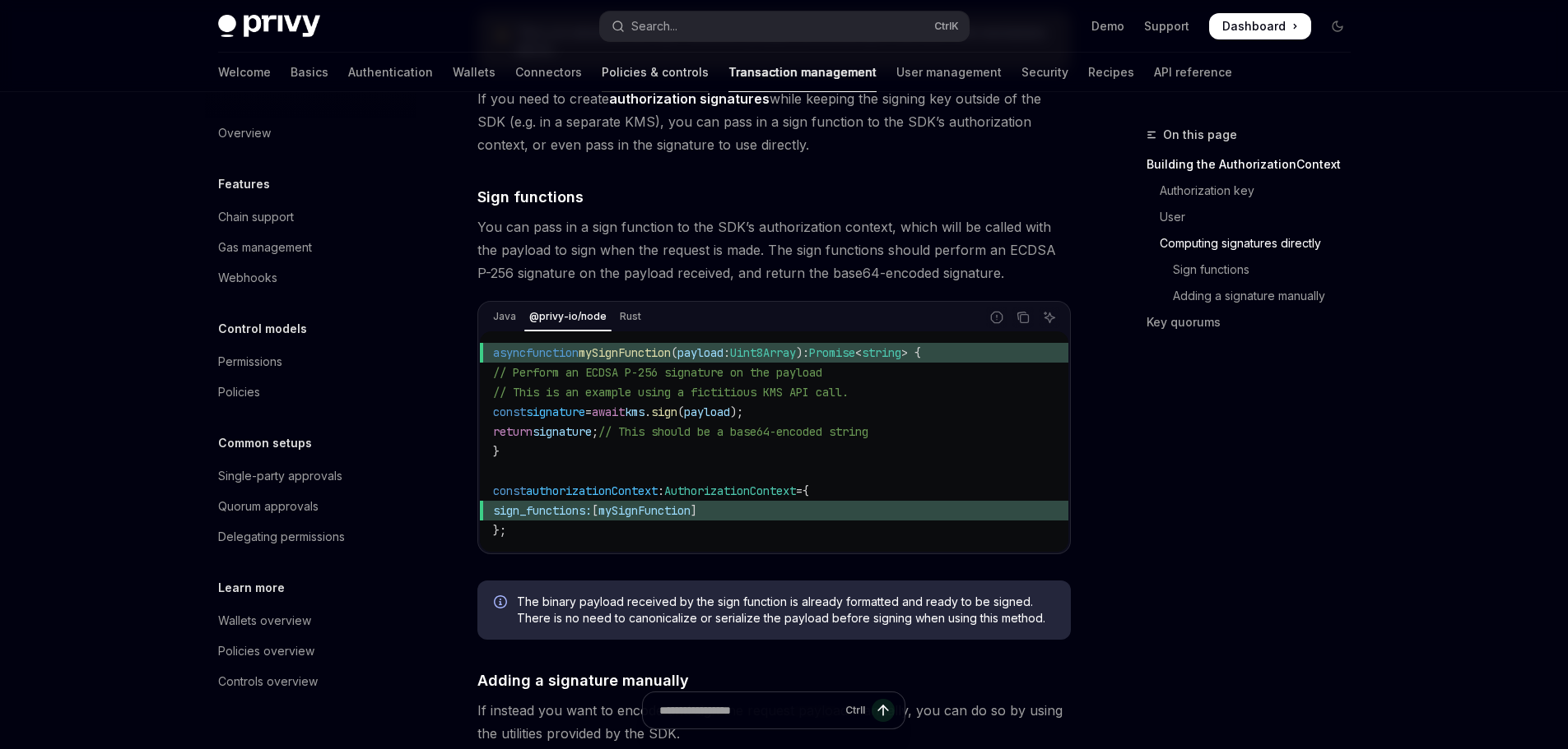
click at [602, 69] on link "Policies & controls" at bounding box center [655, 73] width 107 height 40
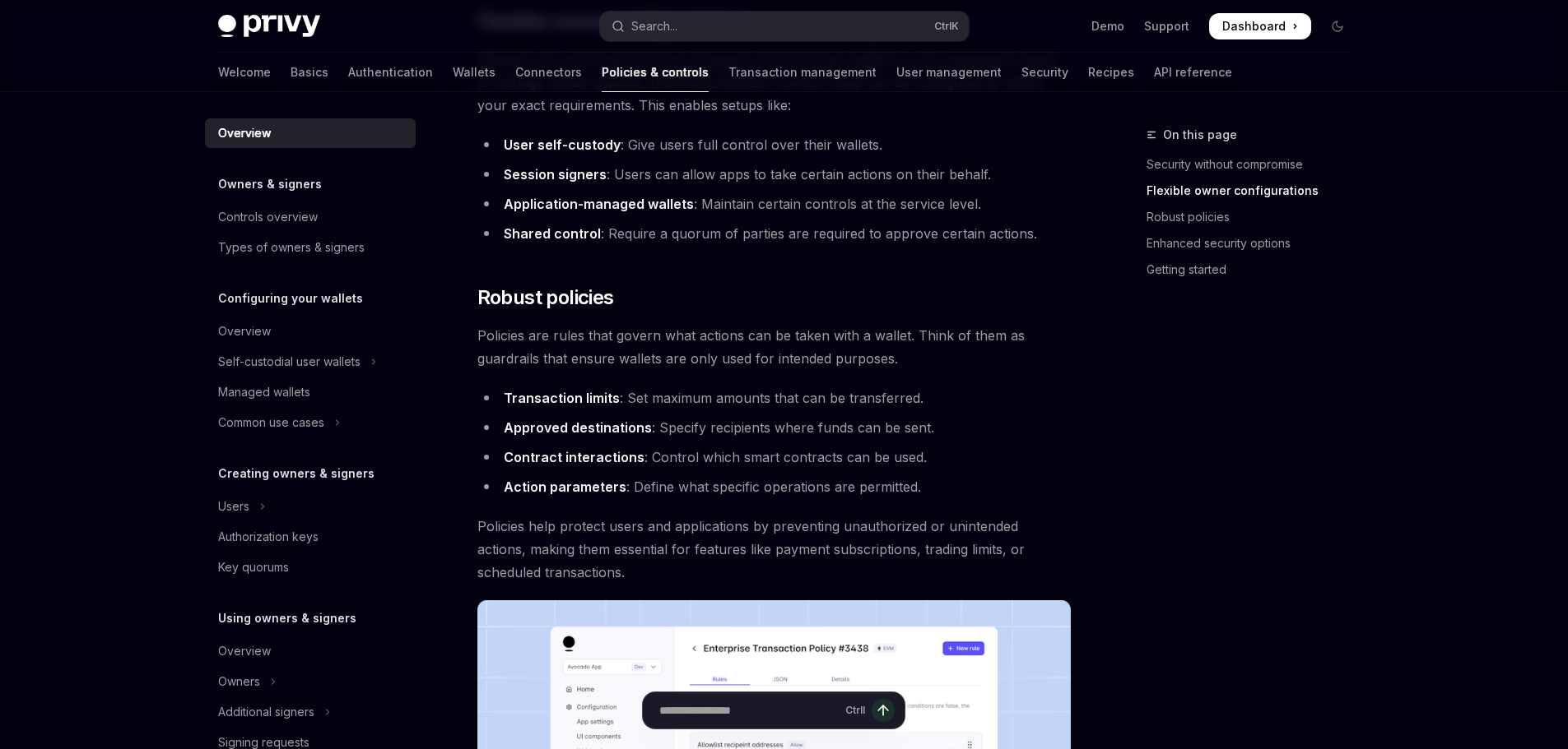
scroll to position [494, 0]
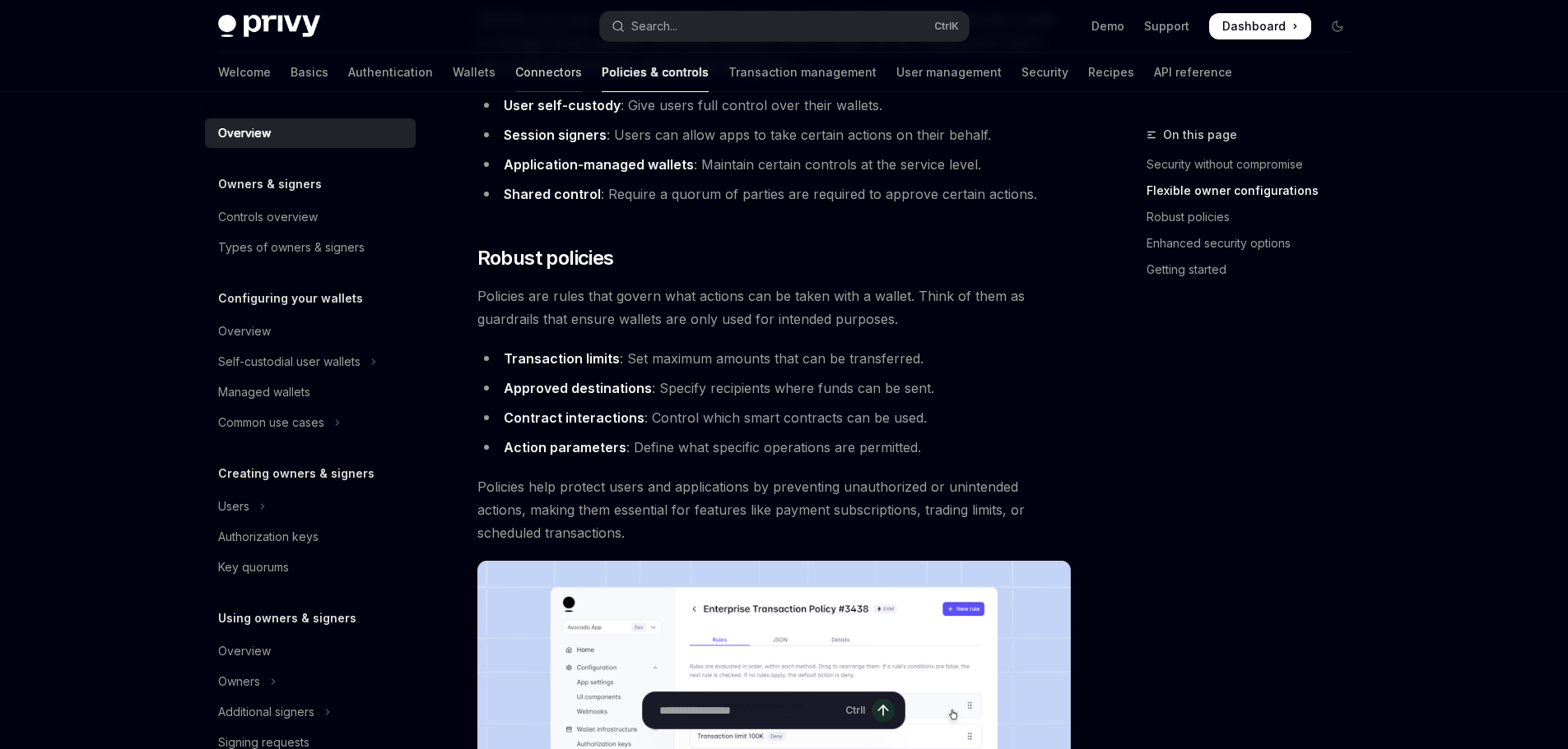
click at [515, 70] on link "Connectors" at bounding box center [548, 73] width 66 height 40
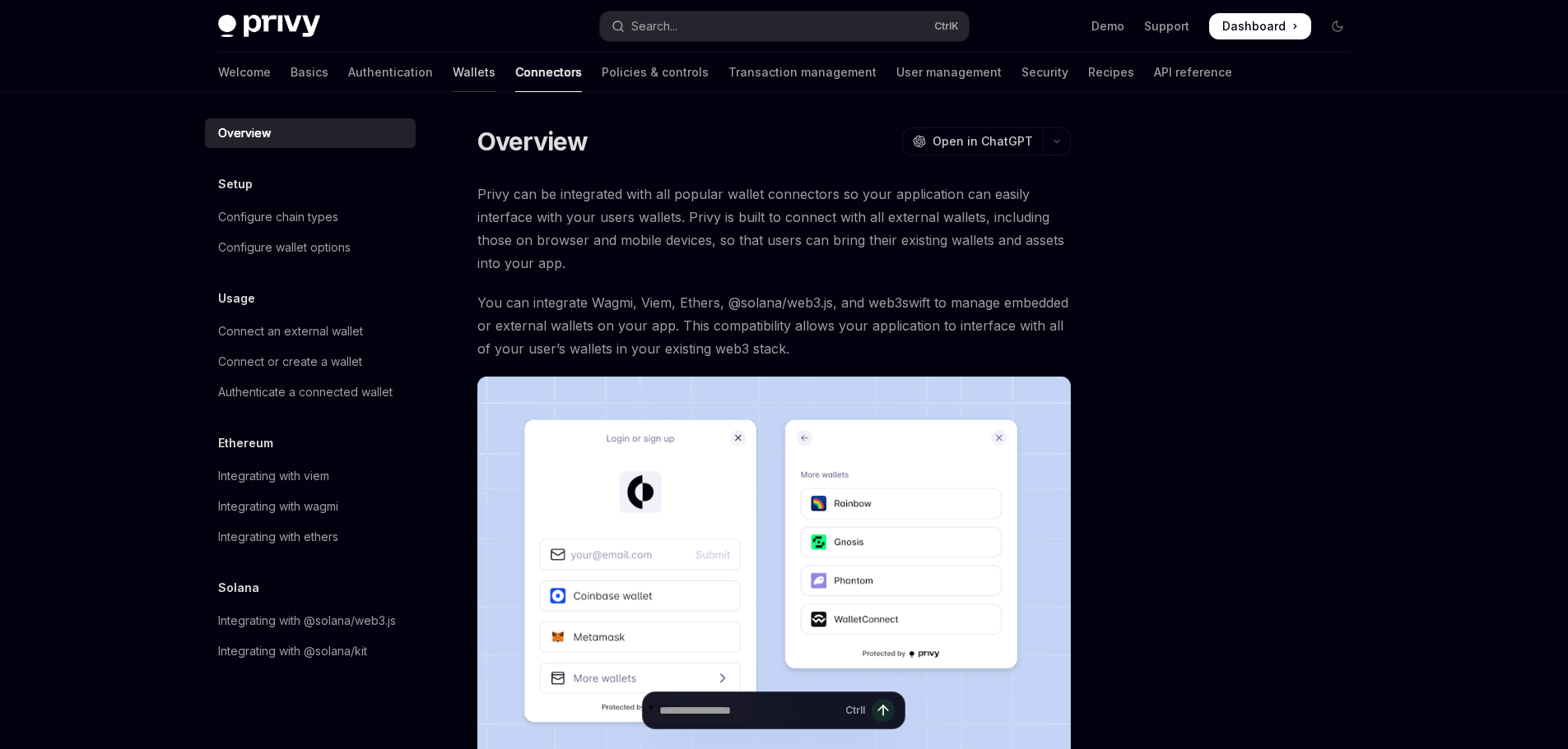
click at [452, 66] on link "Wallets" at bounding box center [473, 73] width 43 height 40
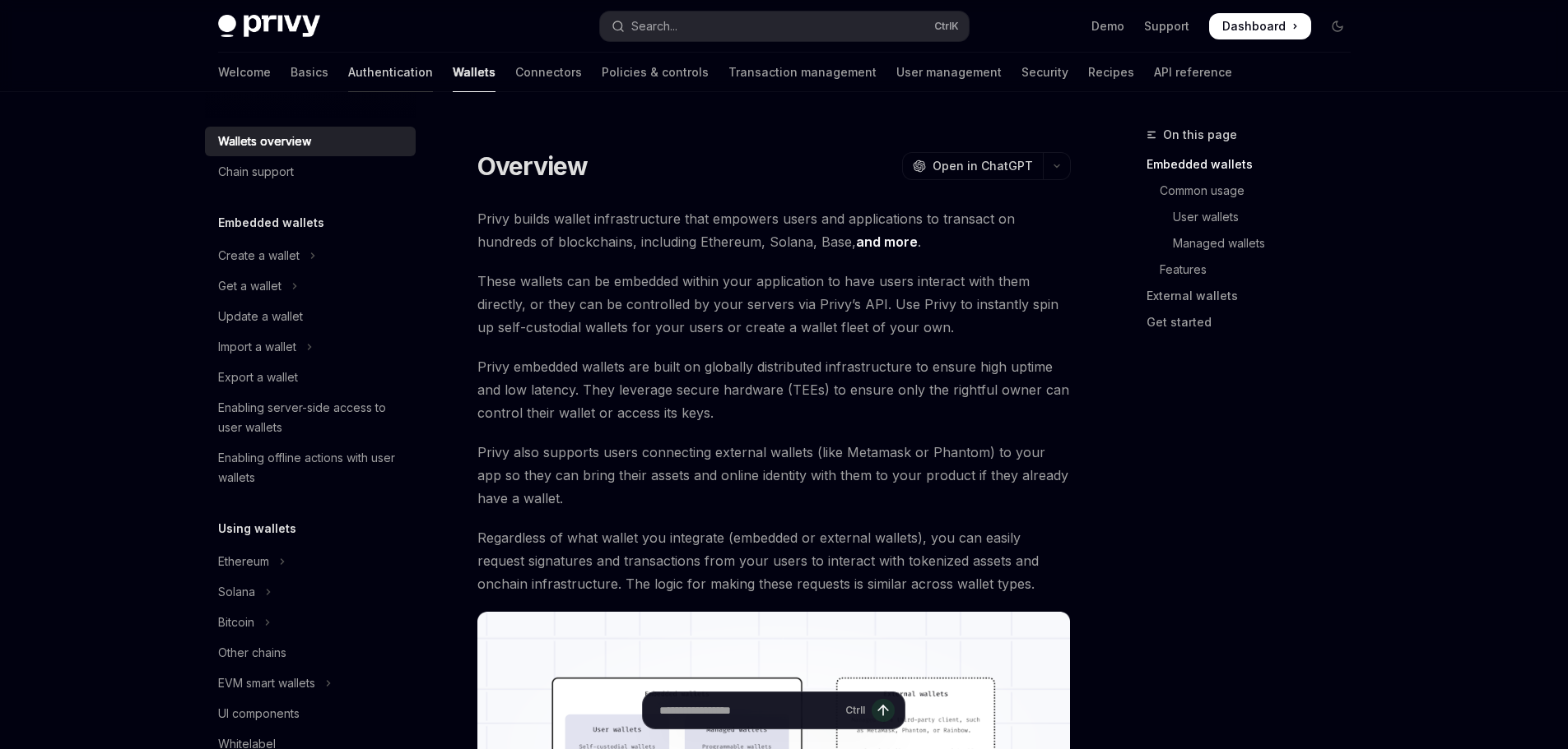
click at [348, 72] on link "Authentication" at bounding box center [391, 73] width 85 height 40
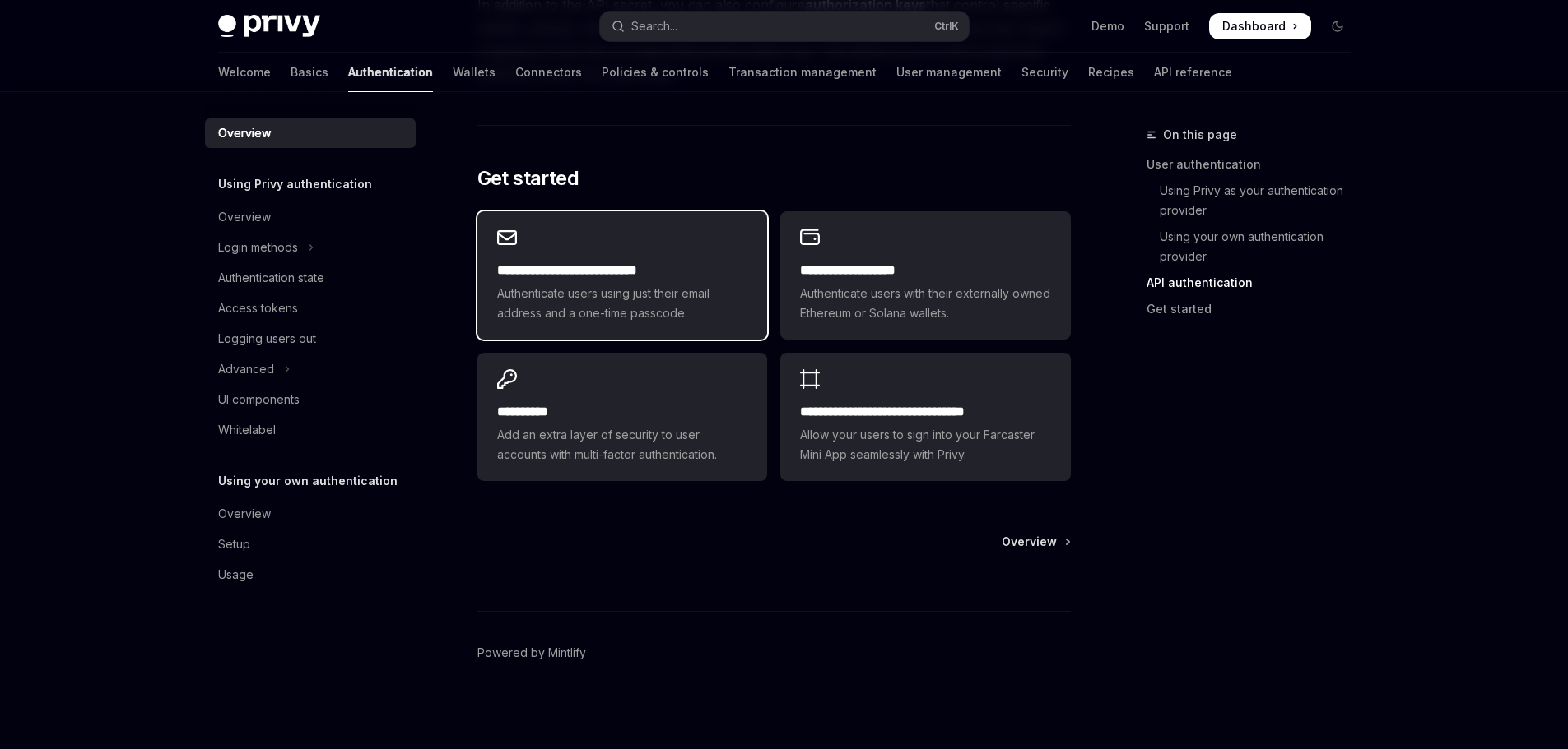
scroll to position [1336, 0]
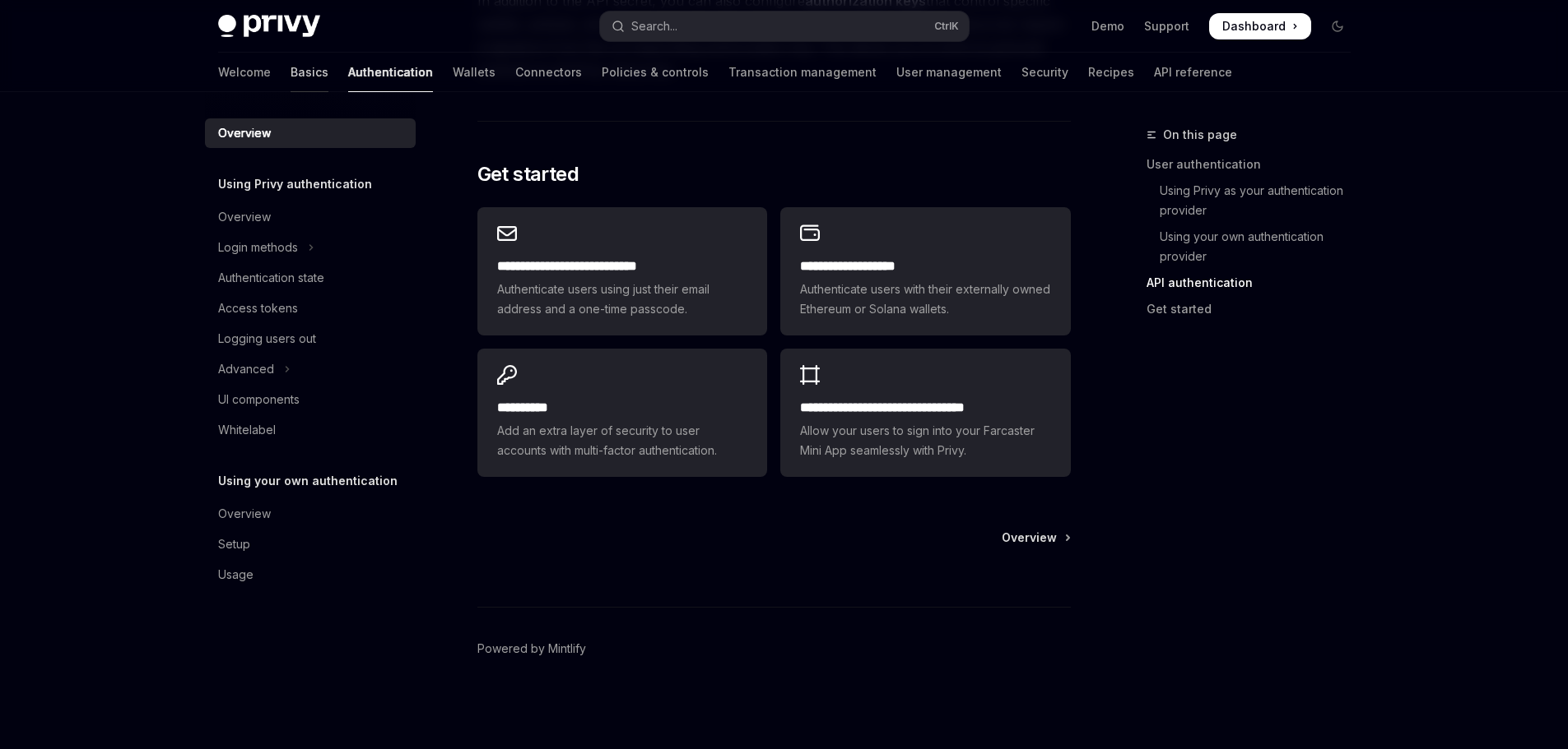
click at [291, 76] on link "Basics" at bounding box center [309, 73] width 38 height 40
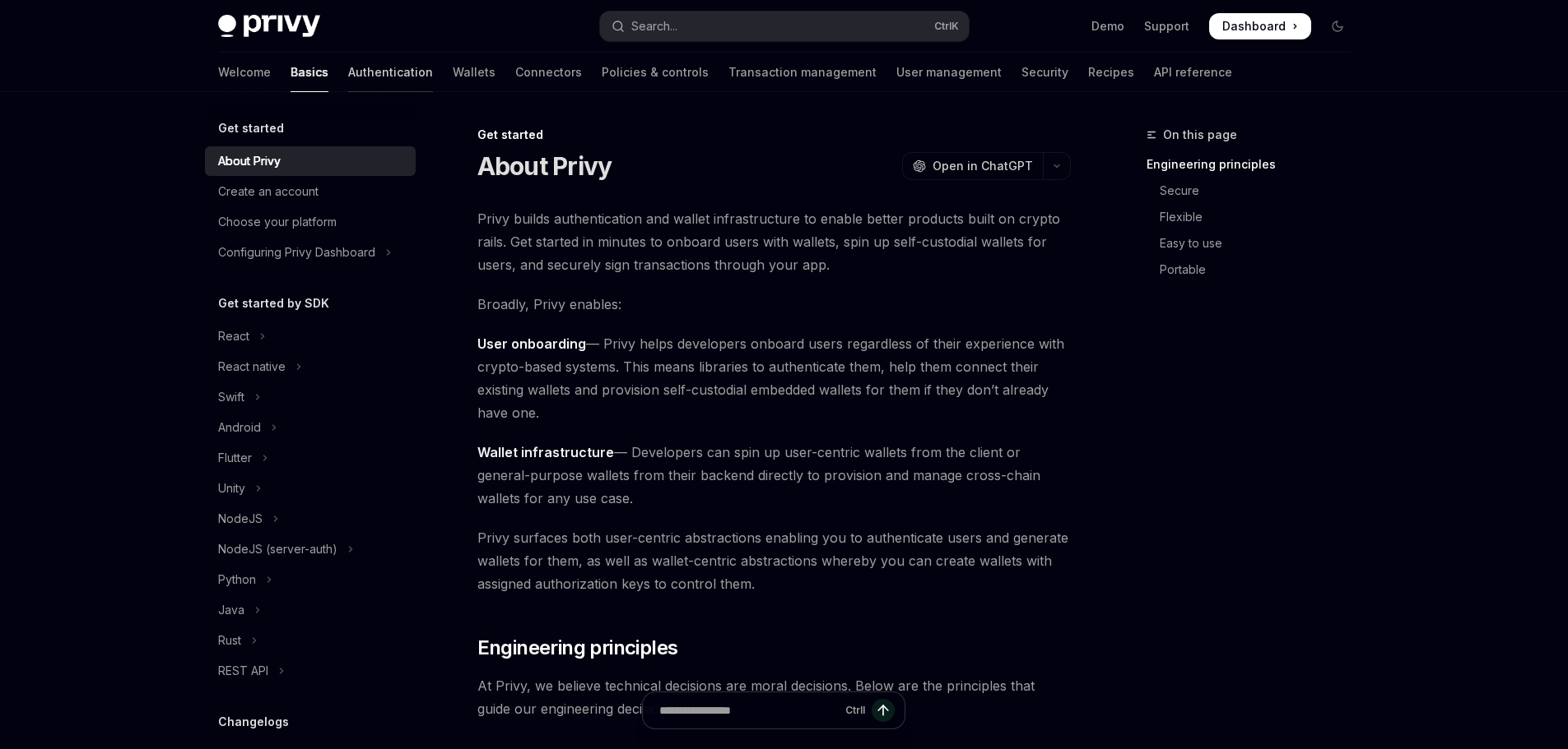
click at [348, 73] on link "Authentication" at bounding box center [391, 73] width 85 height 40
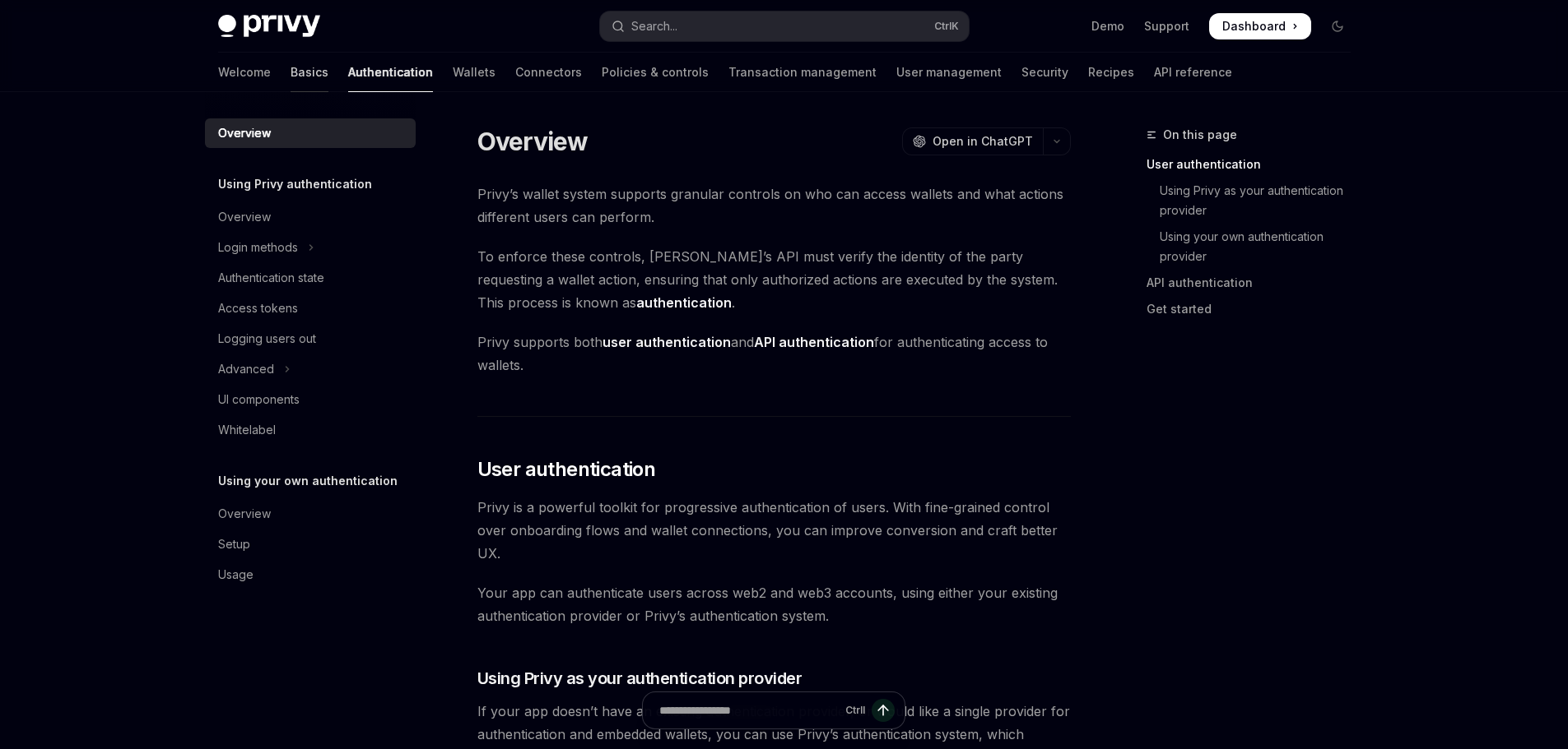
click at [291, 70] on link "Basics" at bounding box center [309, 73] width 38 height 40
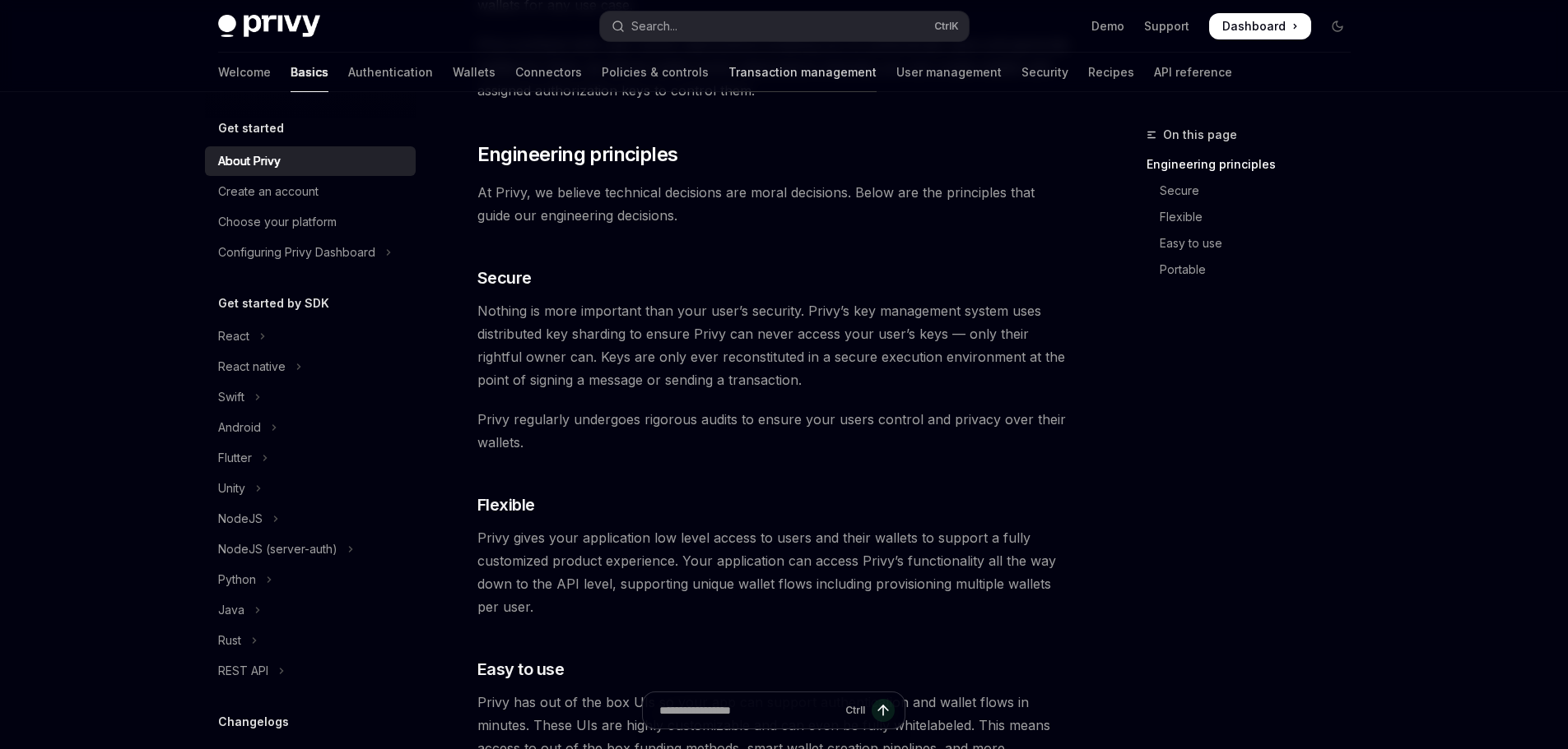
click at [729, 72] on link "Transaction management" at bounding box center [802, 73] width 149 height 40
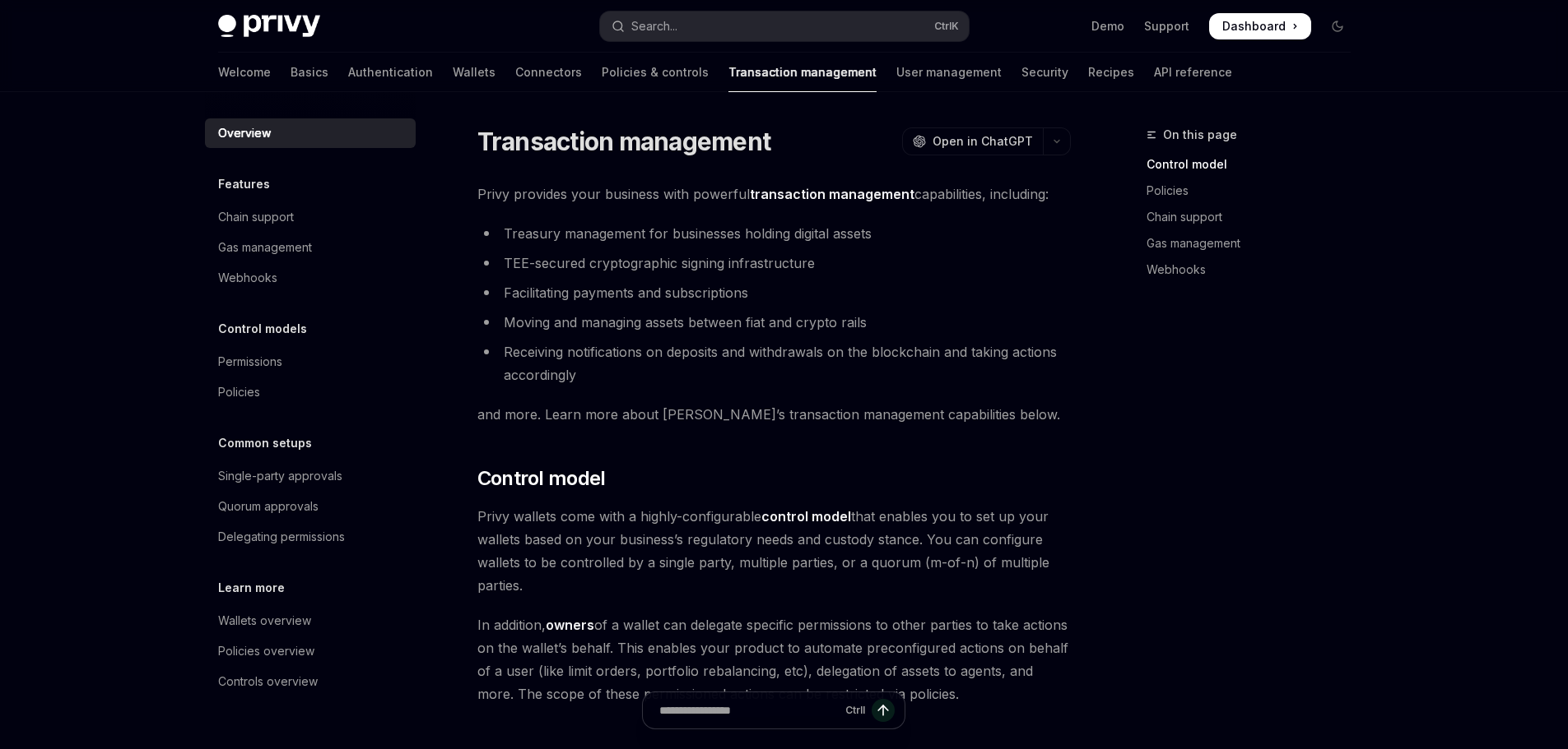
click at [602, 72] on link "Policies & controls" at bounding box center [655, 73] width 107 height 40
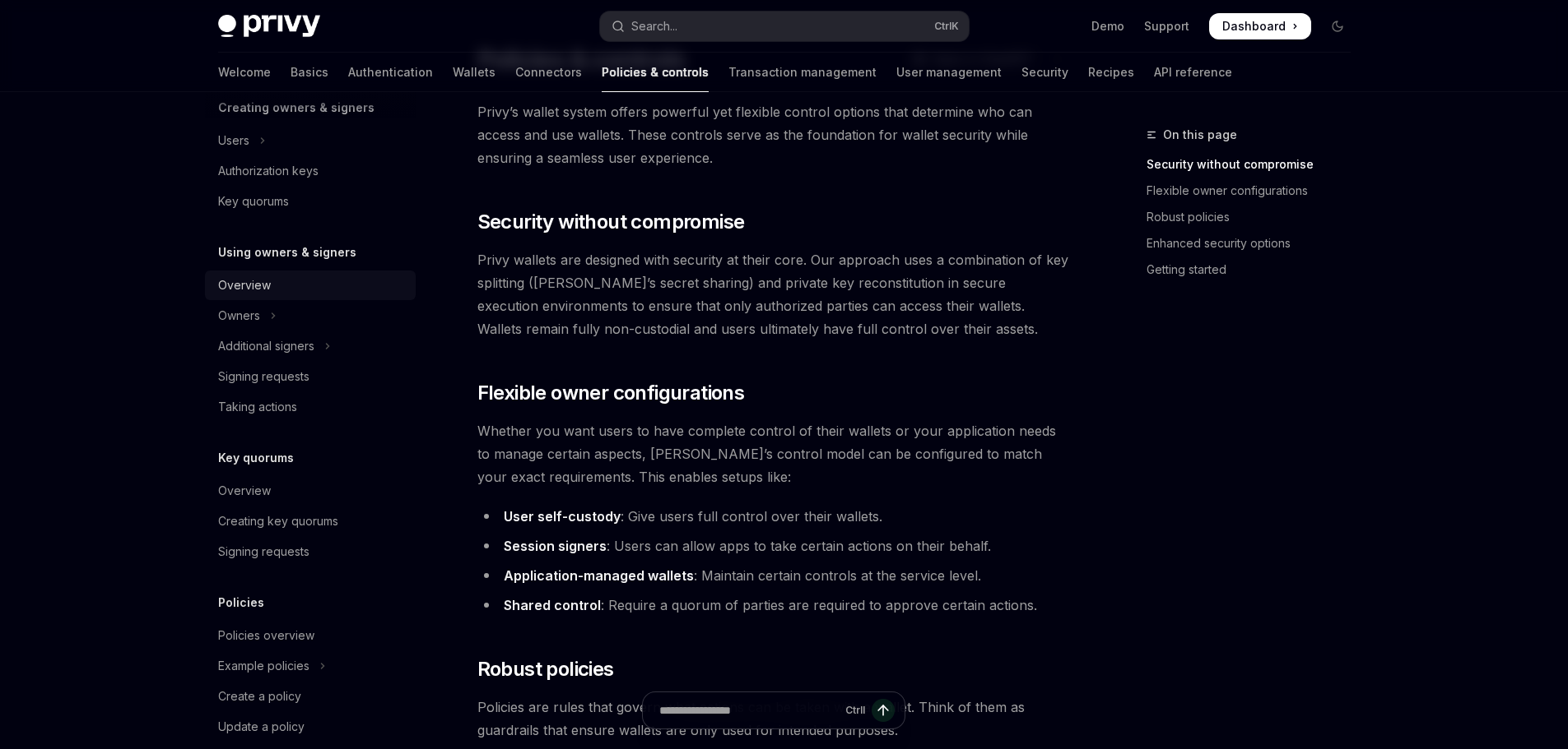
scroll to position [340, 0]
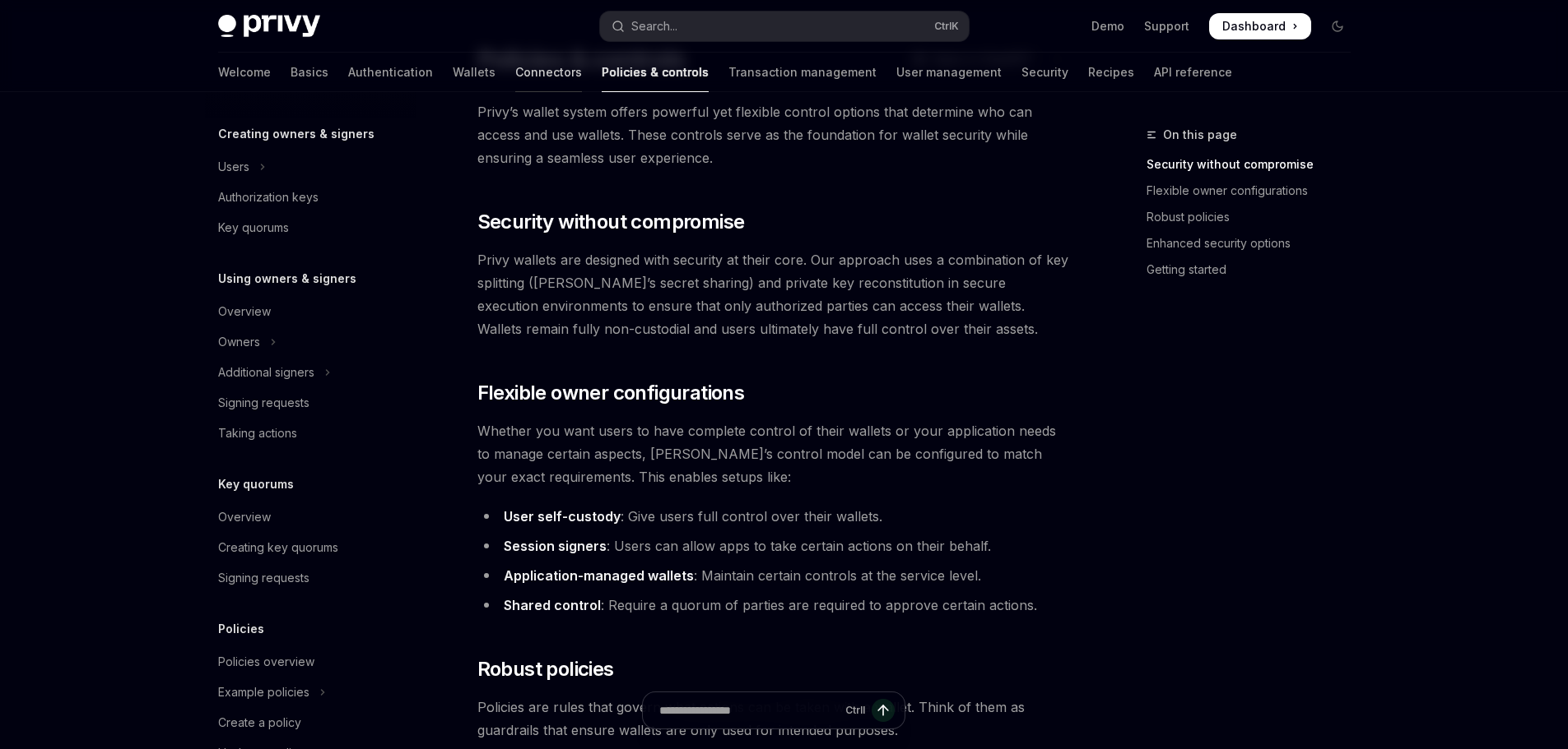
click at [515, 73] on link "Connectors" at bounding box center [548, 73] width 66 height 40
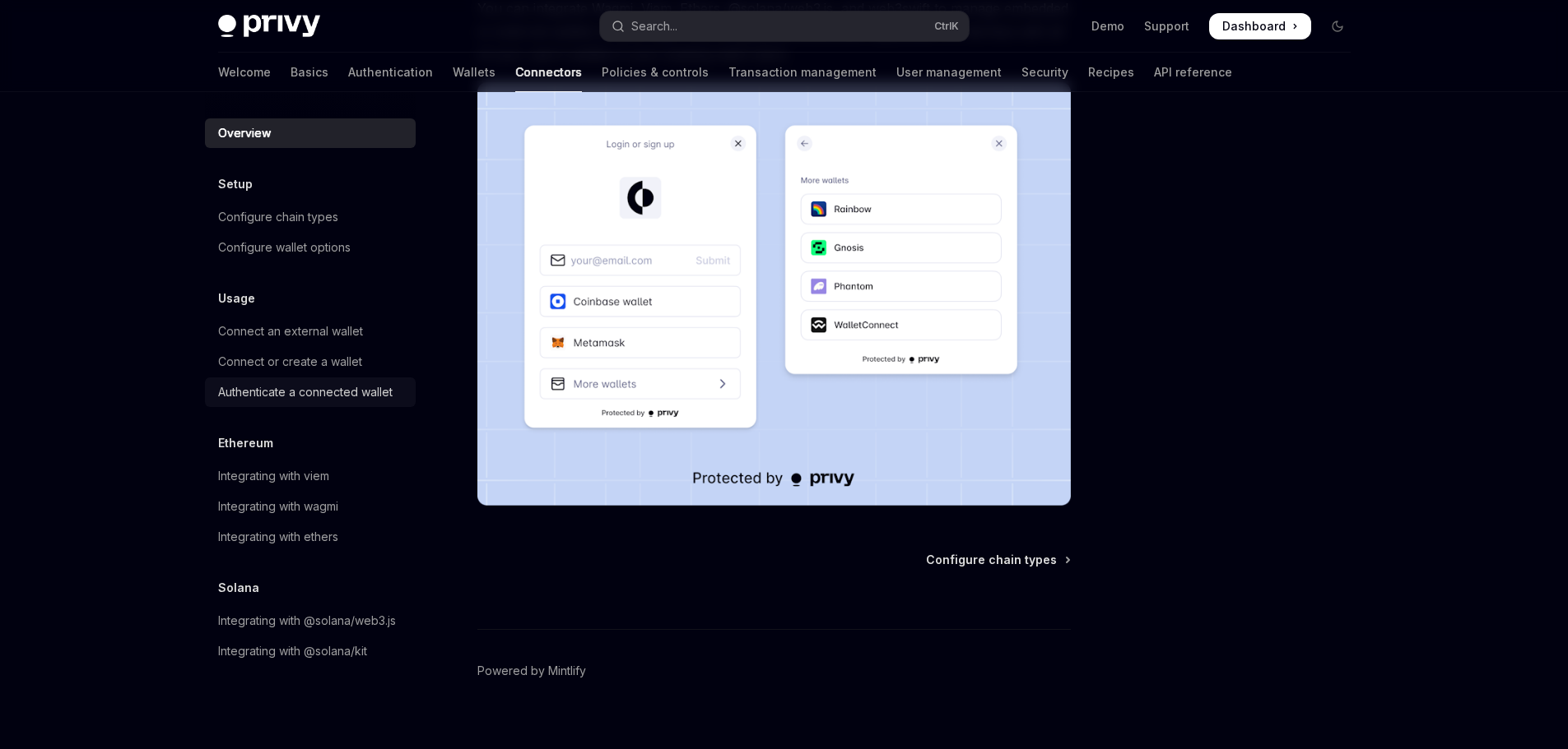
scroll to position [317, 0]
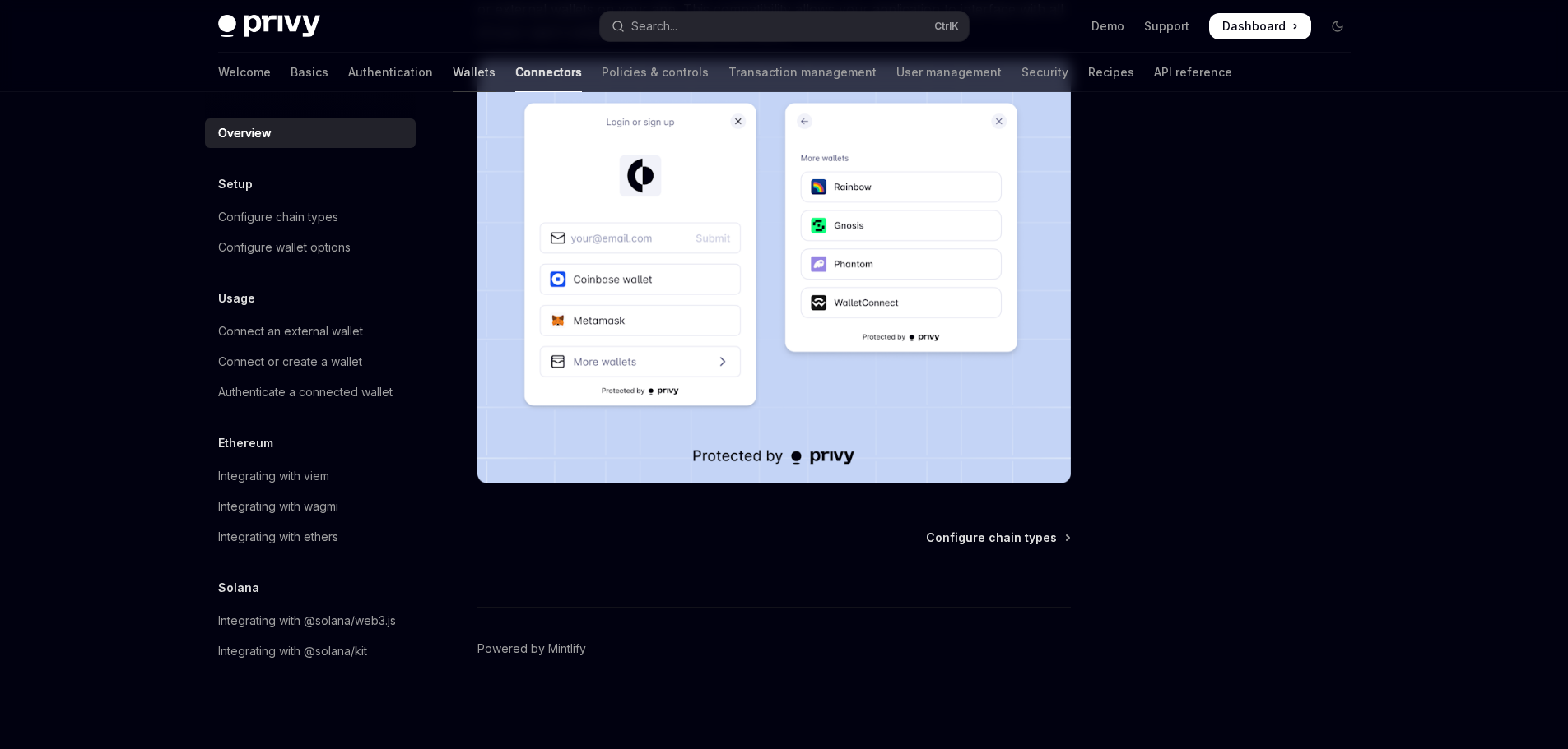
click at [452, 72] on link "Wallets" at bounding box center [473, 73] width 43 height 40
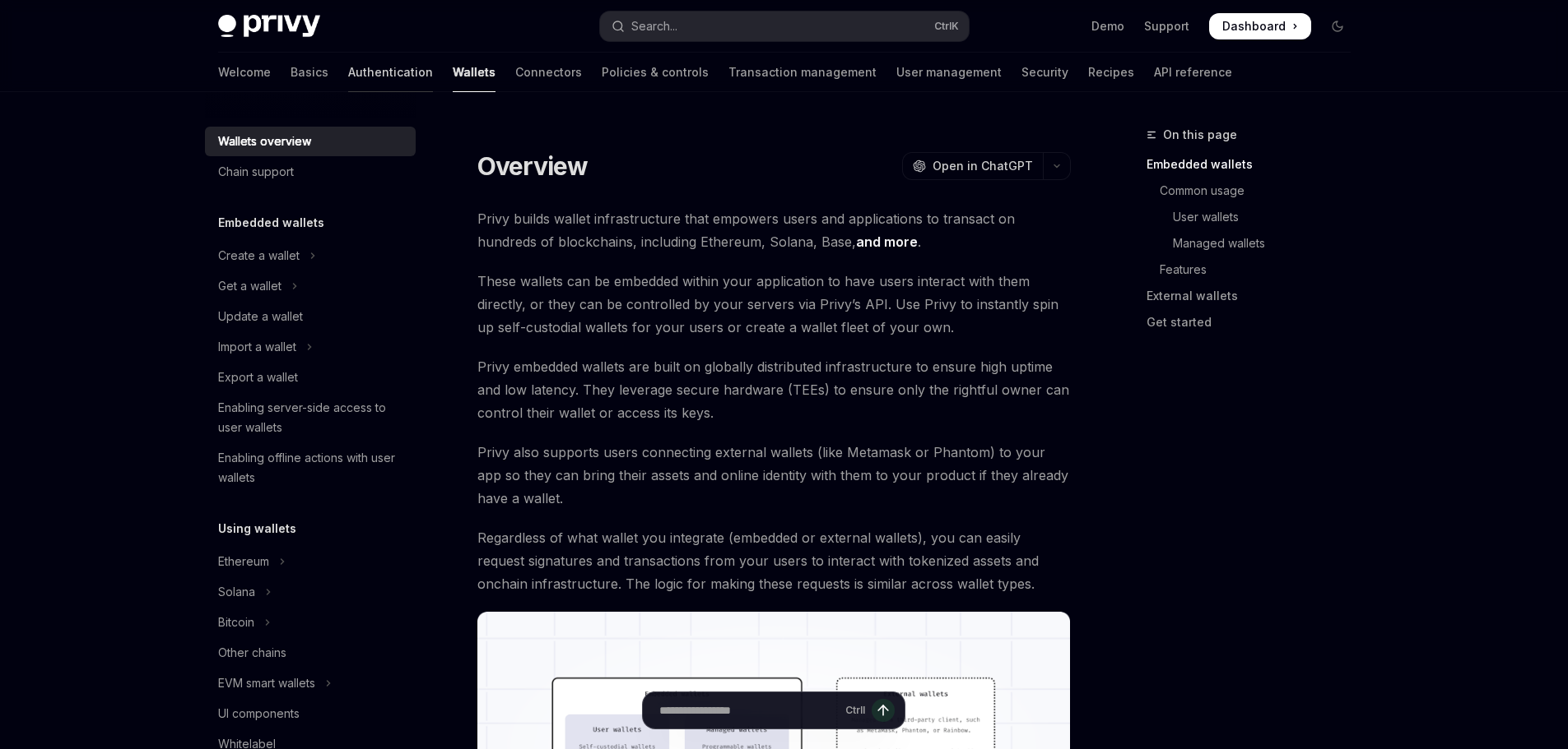
click at [348, 70] on link "Authentication" at bounding box center [391, 73] width 85 height 40
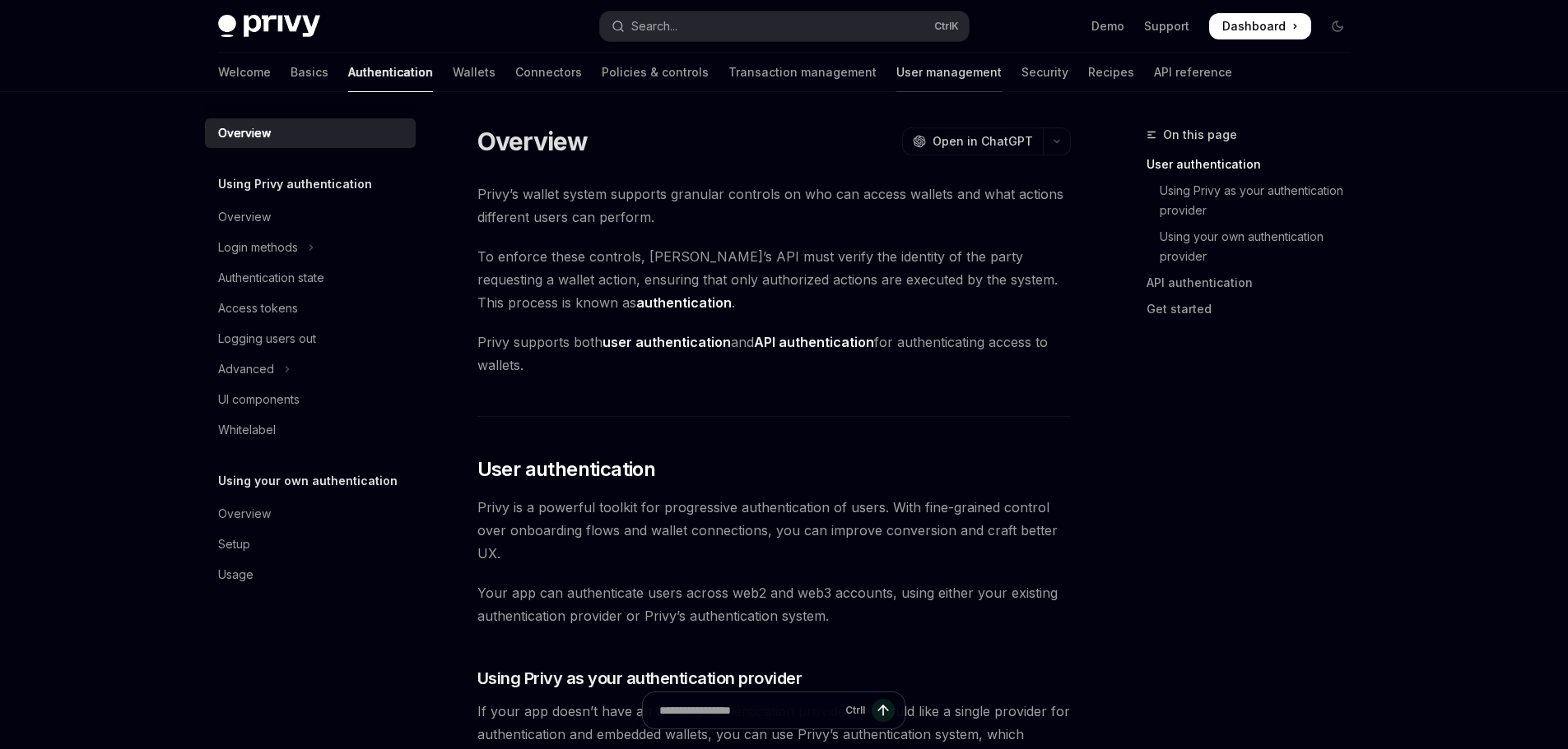
click at [896, 61] on link "User management" at bounding box center [948, 73] width 105 height 40
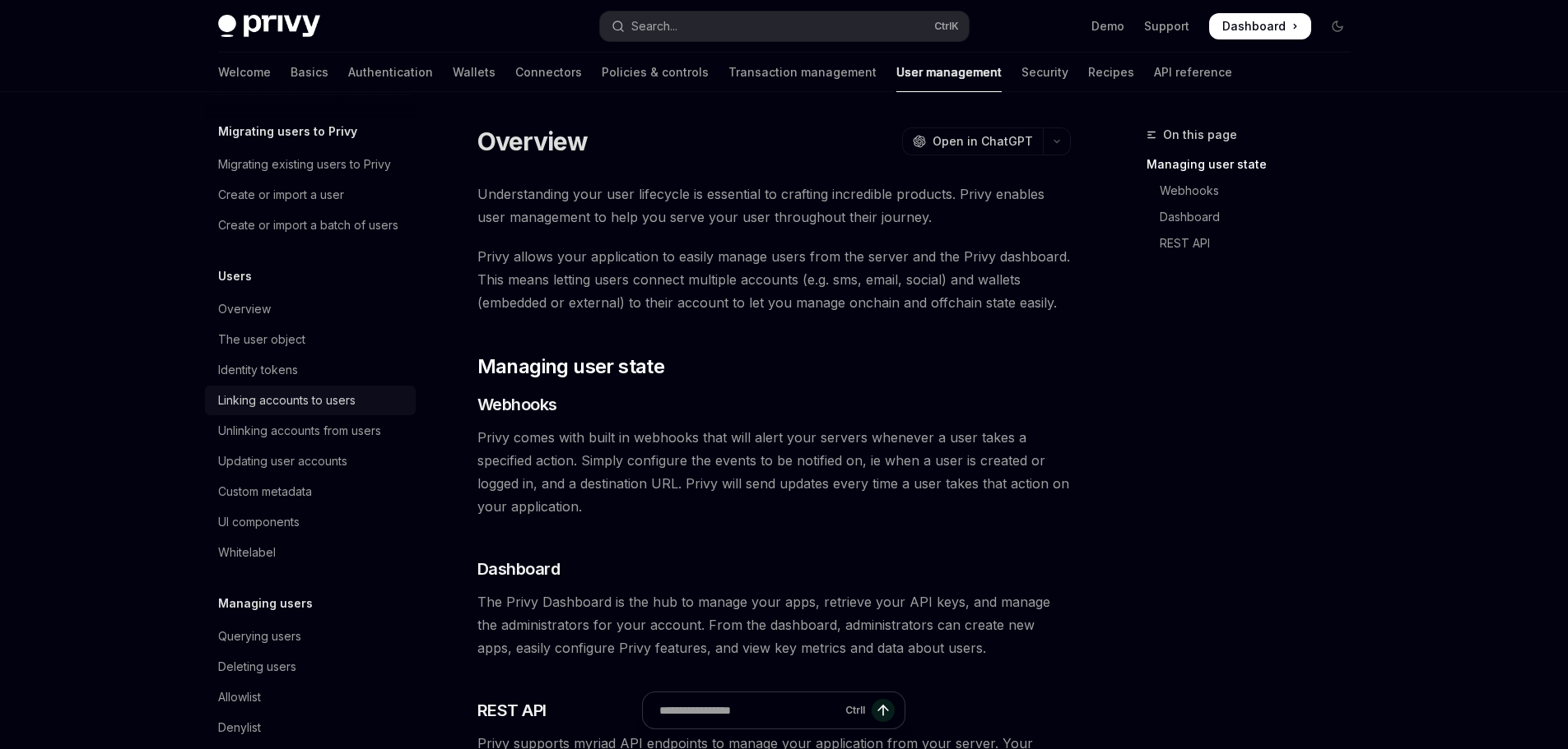
scroll to position [82, 0]
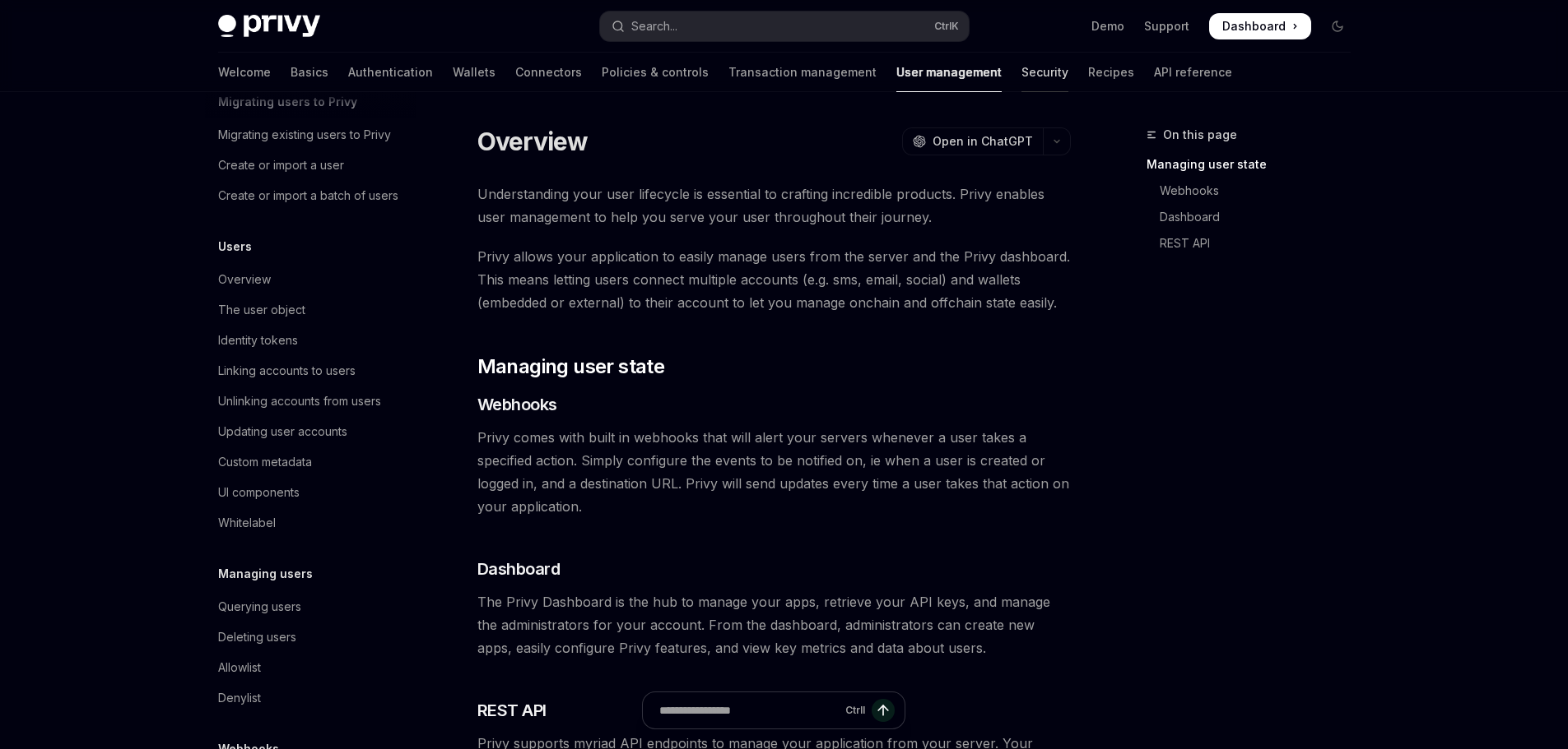
click at [1021, 71] on link "Security" at bounding box center [1045, 73] width 47 height 40
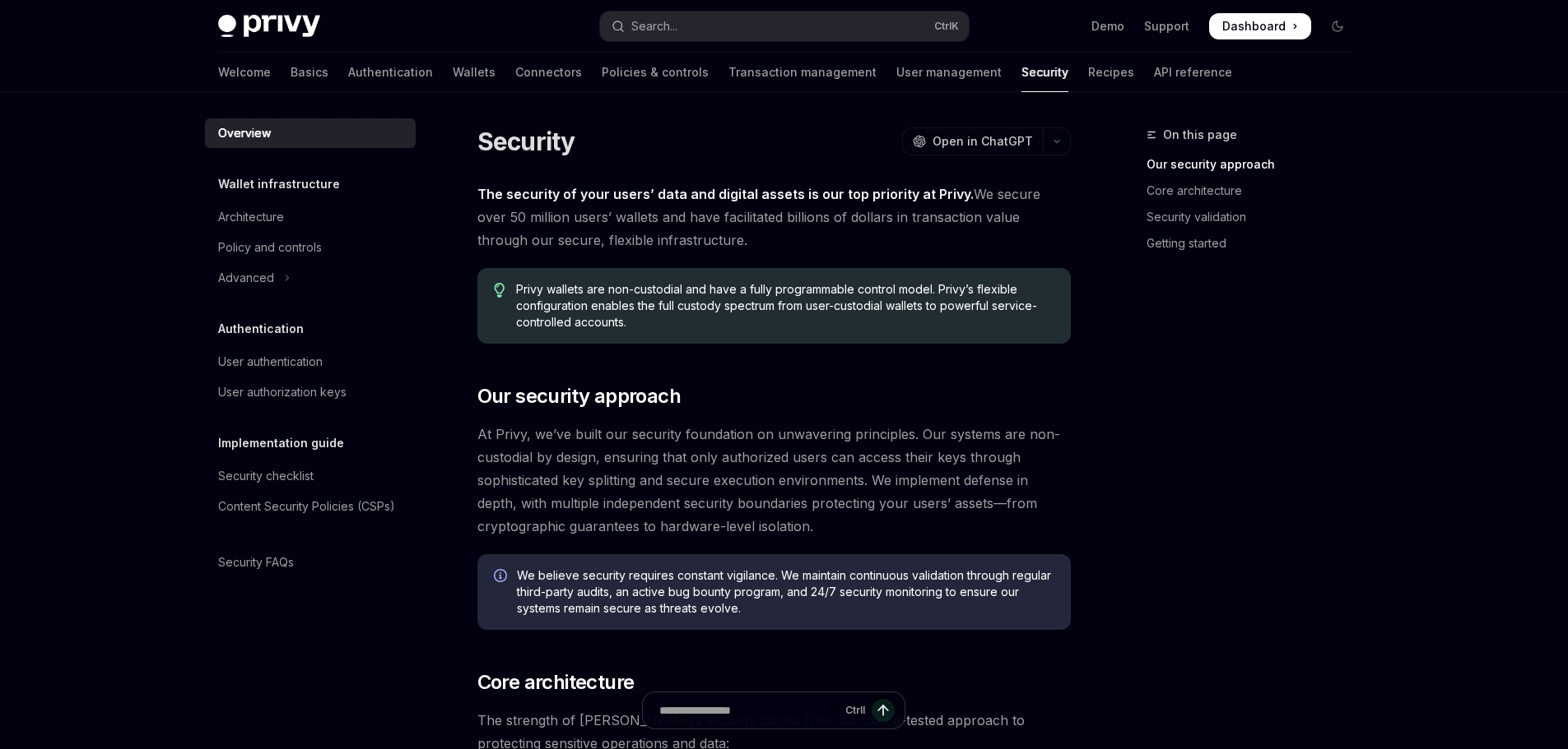
click at [968, 77] on div "Welcome Basics Authentication Wallets Connectors Policies & controls Transactio…" at bounding box center [724, 73] width 1013 height 40
click at [1088, 74] on link "Recipes" at bounding box center [1111, 73] width 46 height 40
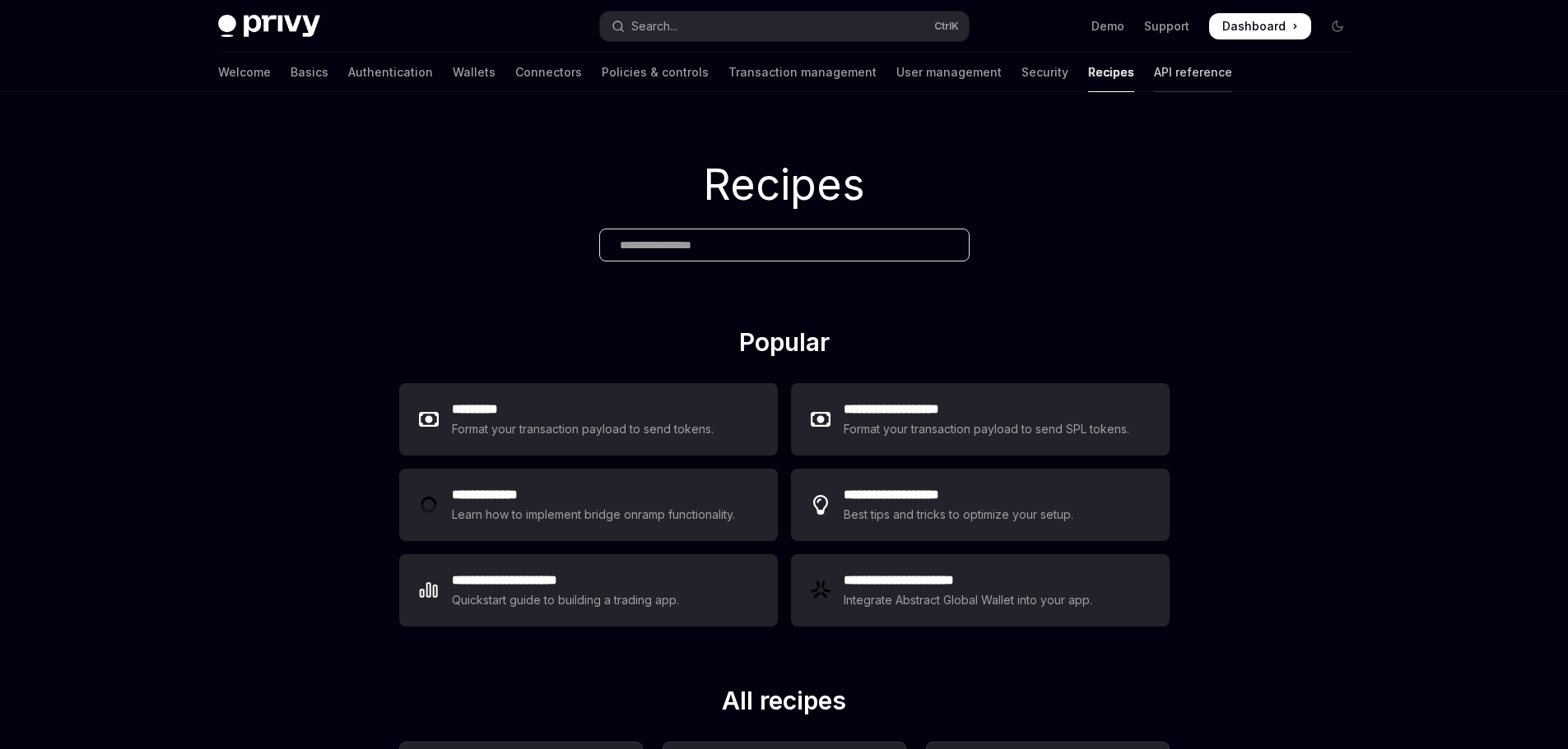
click at [1154, 81] on link "API reference" at bounding box center [1192, 73] width 79 height 40
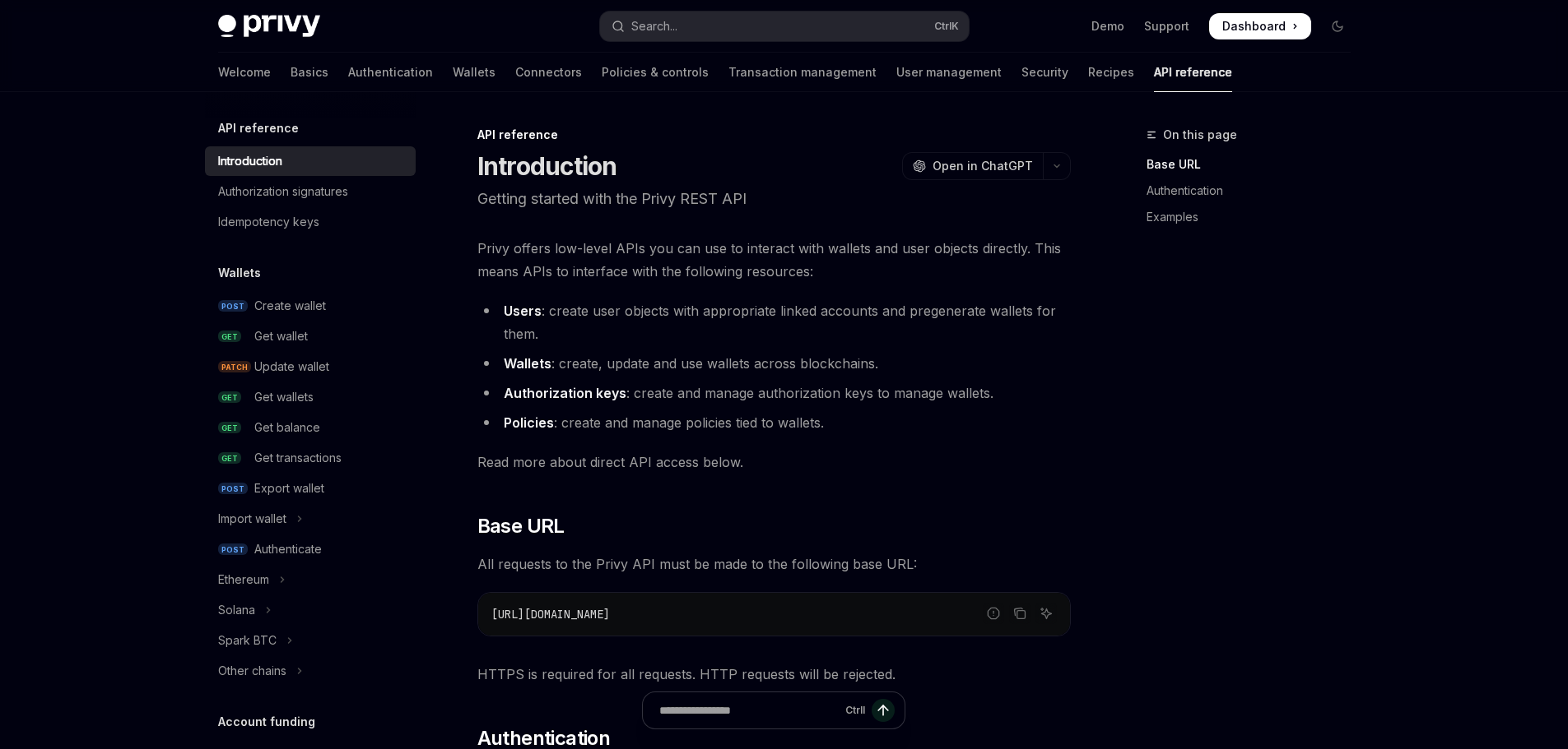
type textarea "*"
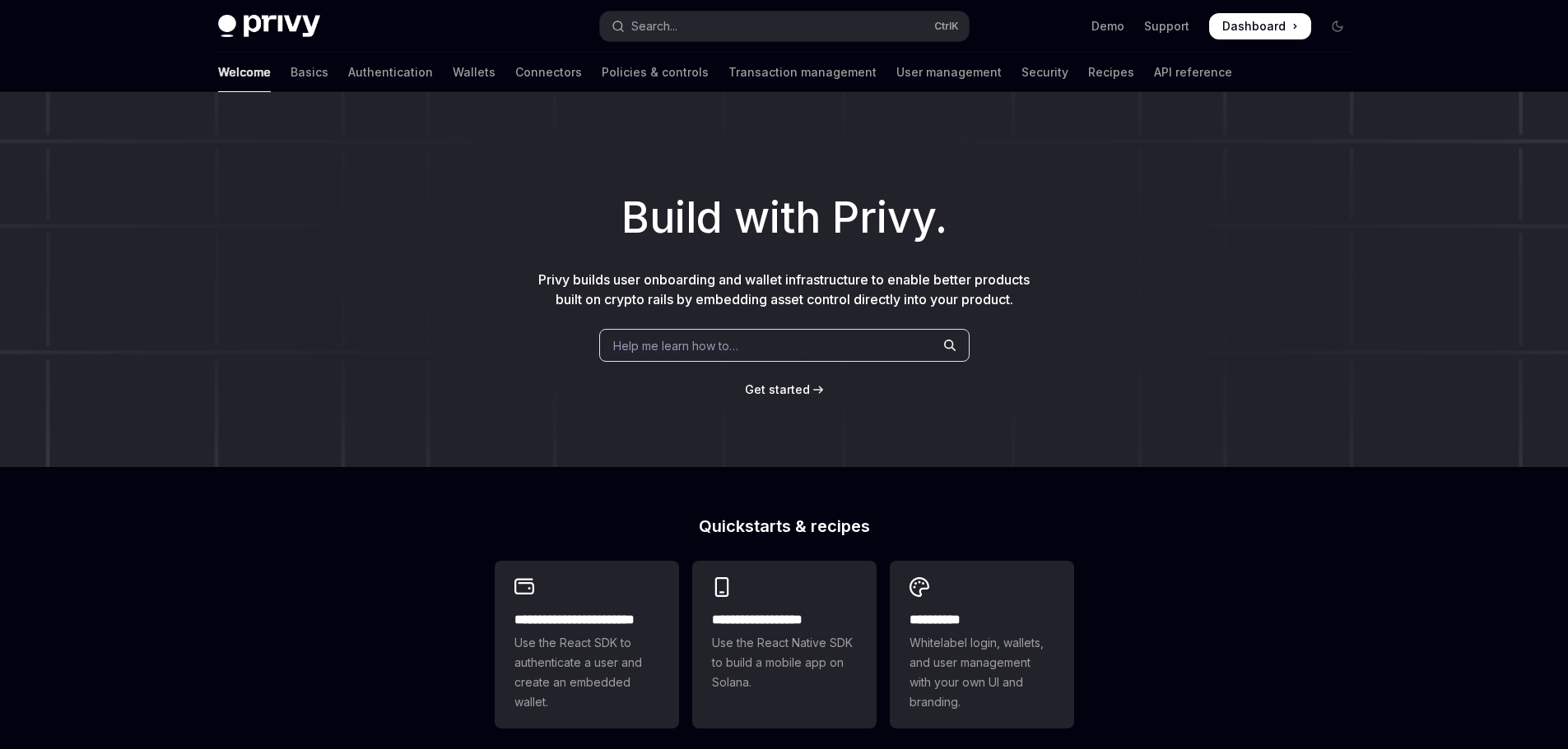
click at [370, 78] on div "Welcome Basics Authentication Wallets Connectors Policies & controls Transactio…" at bounding box center [724, 73] width 1013 height 40
click at [452, 69] on link "Wallets" at bounding box center [473, 73] width 43 height 40
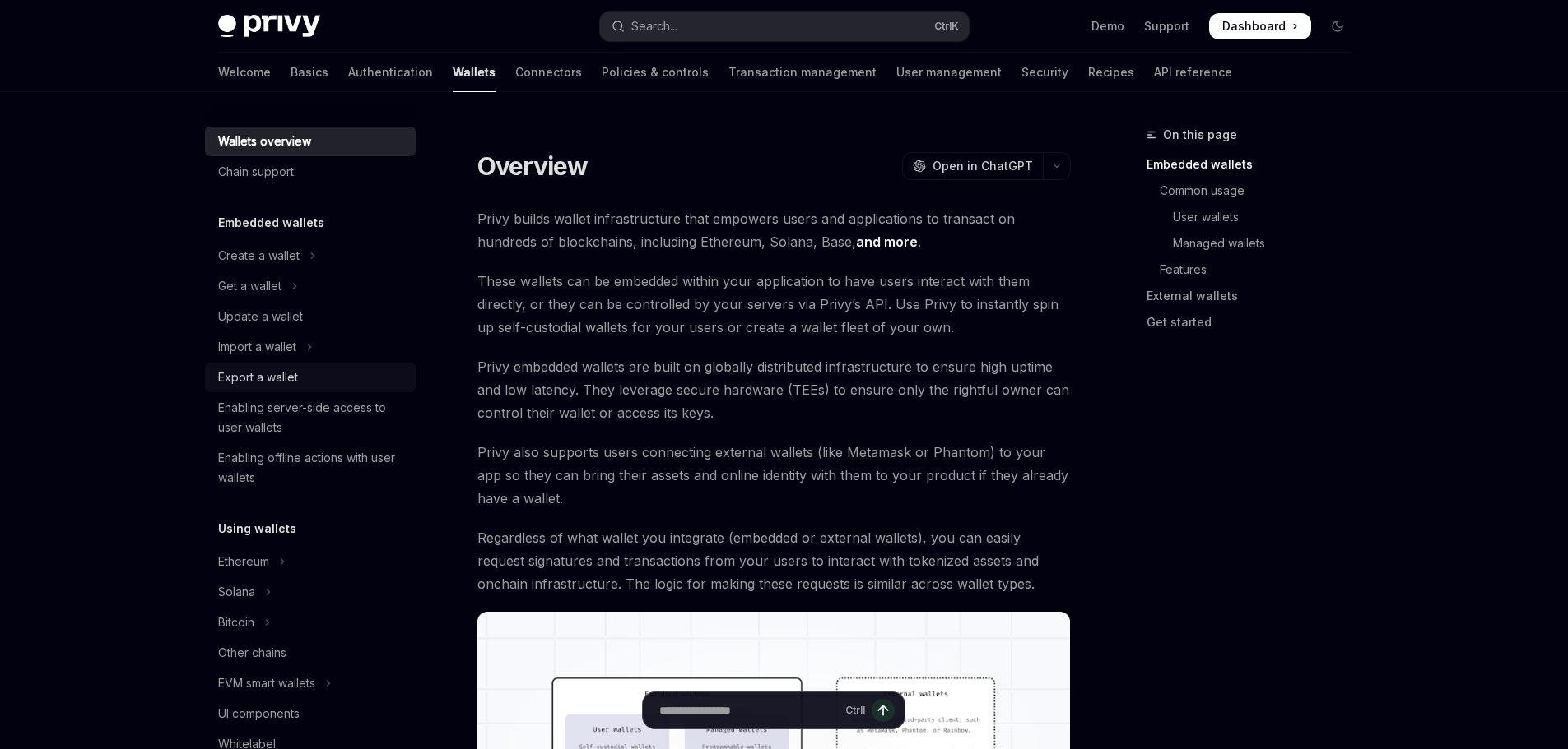
click at [269, 375] on div "Export a wallet" at bounding box center [257, 377] width 79 height 20
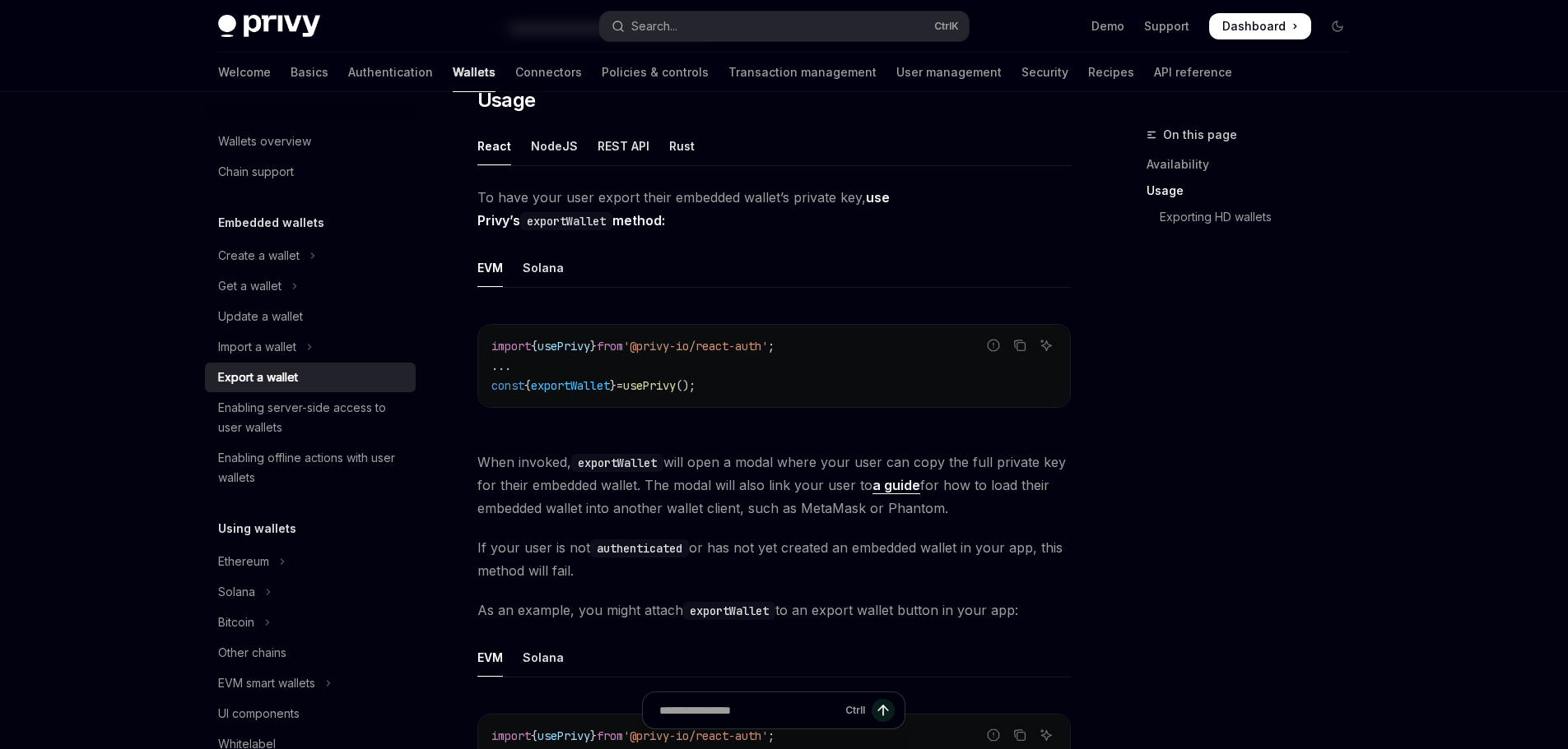
scroll to position [411, 0]
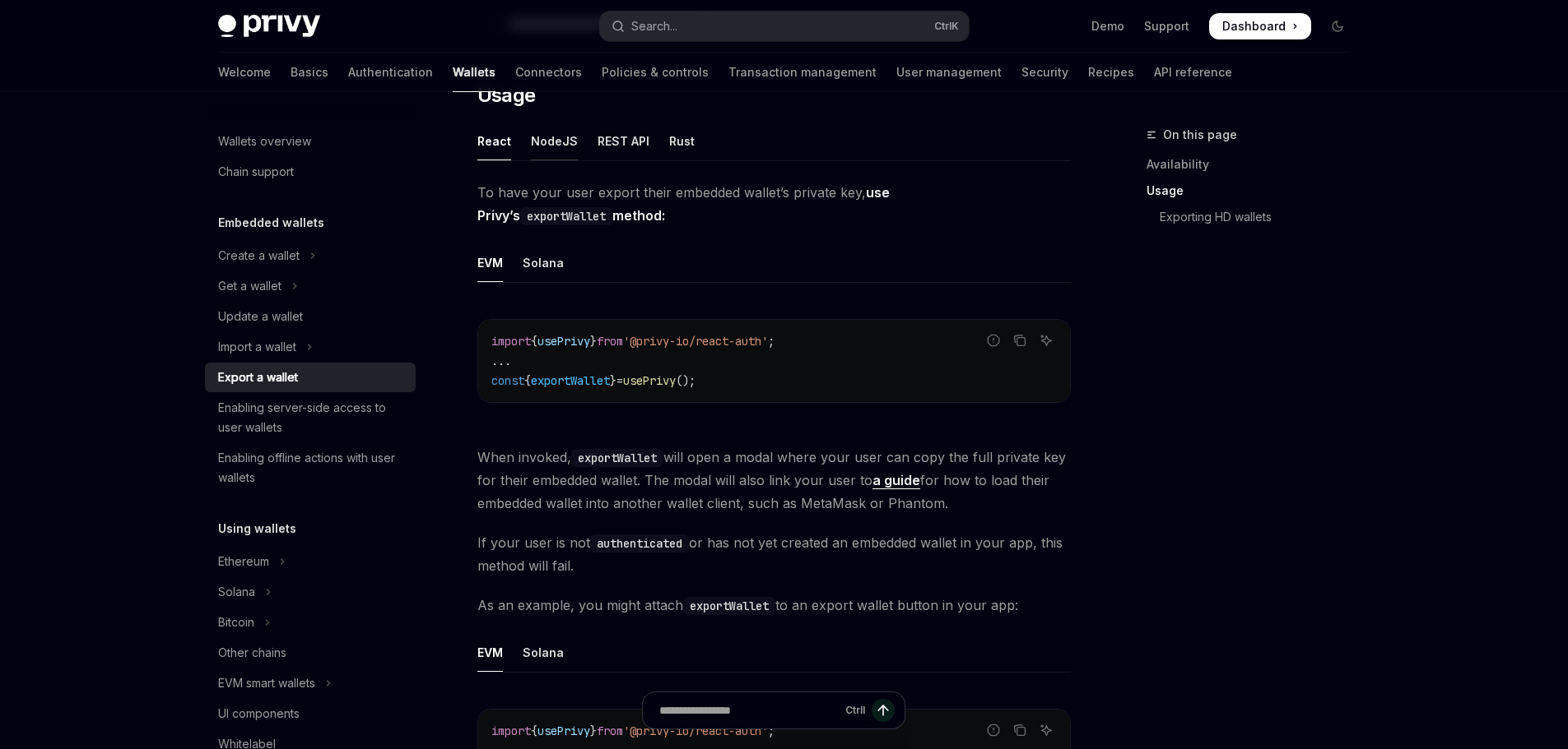
click at [564, 145] on div "NodeJS" at bounding box center [555, 141] width 47 height 39
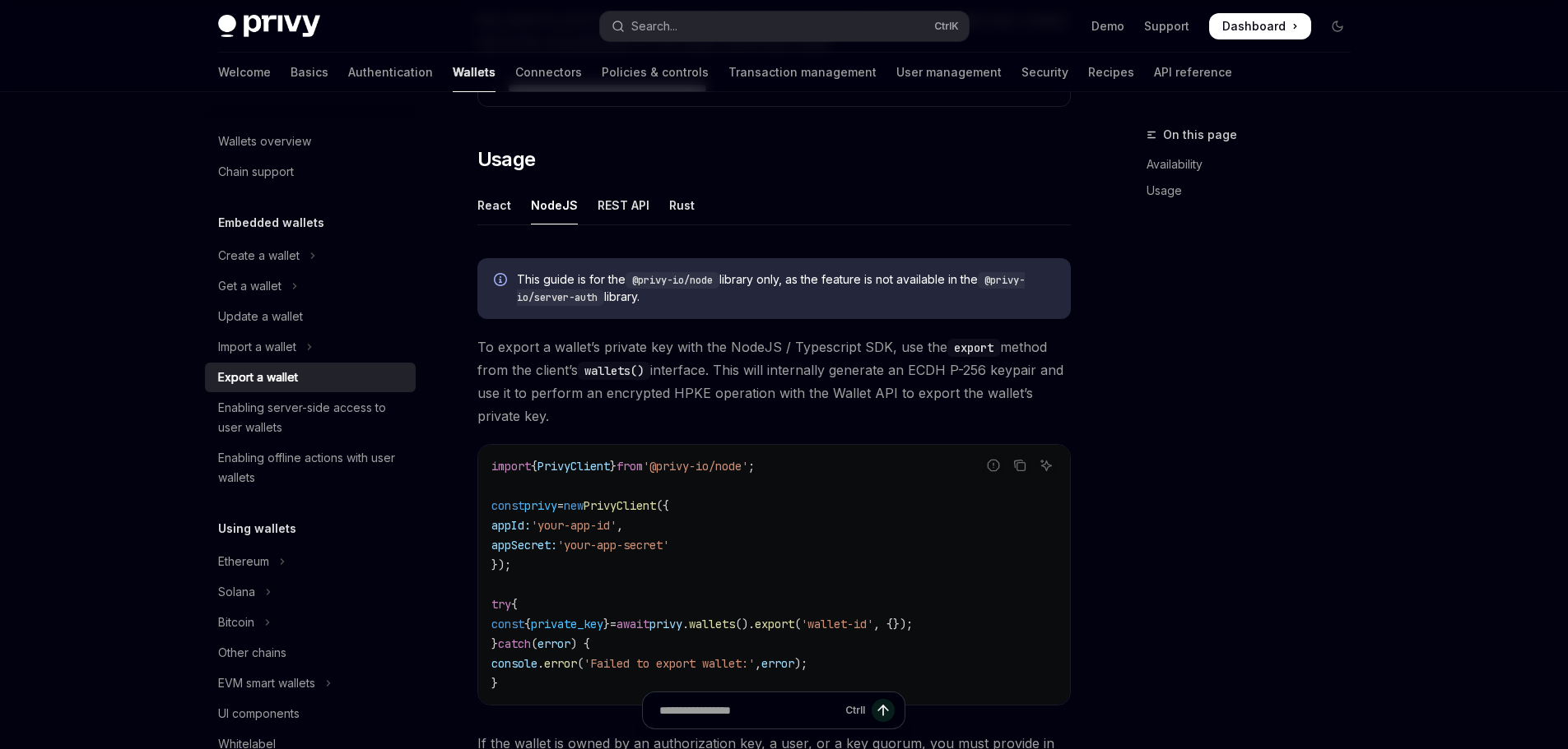
scroll to position [329, 0]
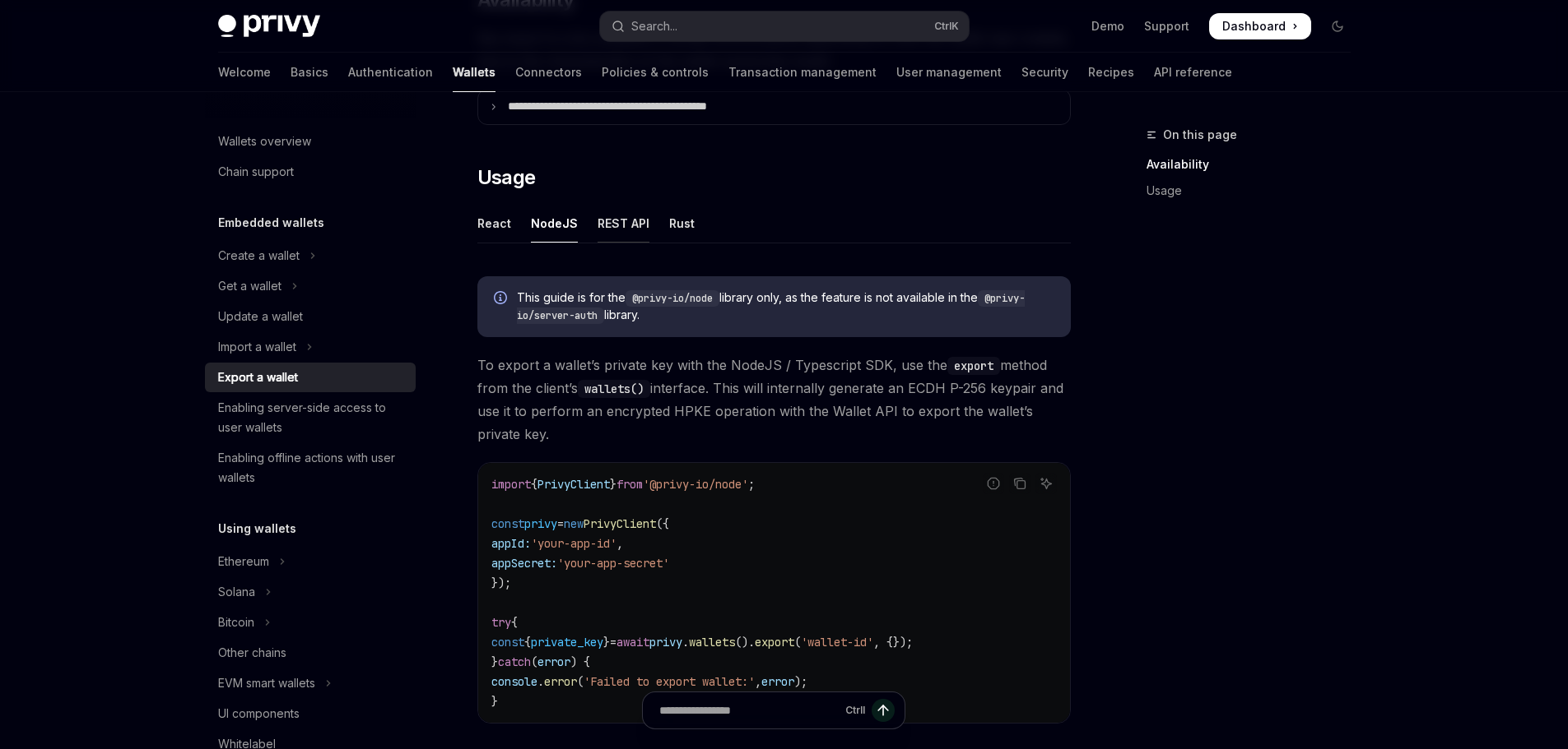
click at [597, 218] on div "REST API" at bounding box center [623, 223] width 52 height 39
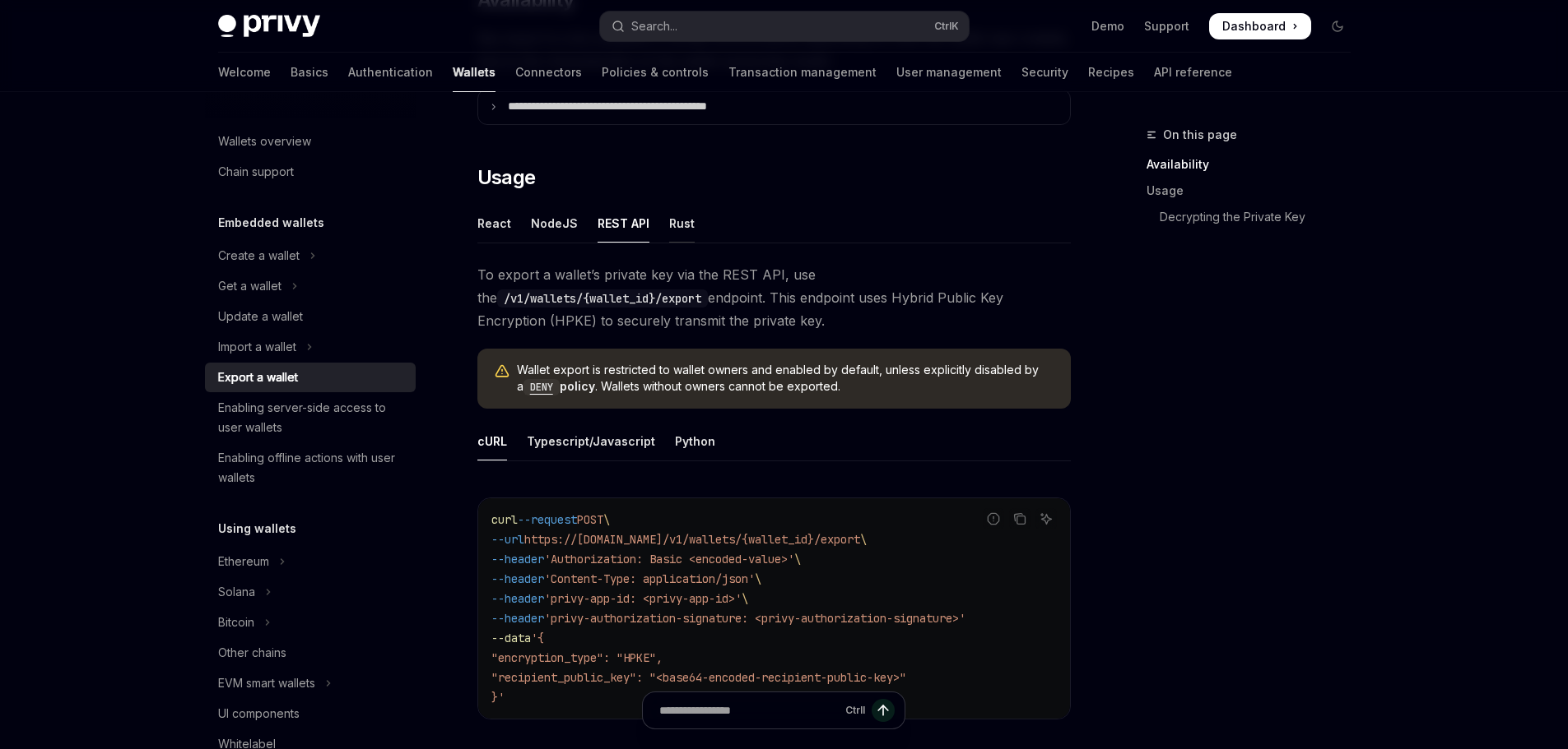
click at [675, 224] on div "Rust" at bounding box center [681, 223] width 26 height 39
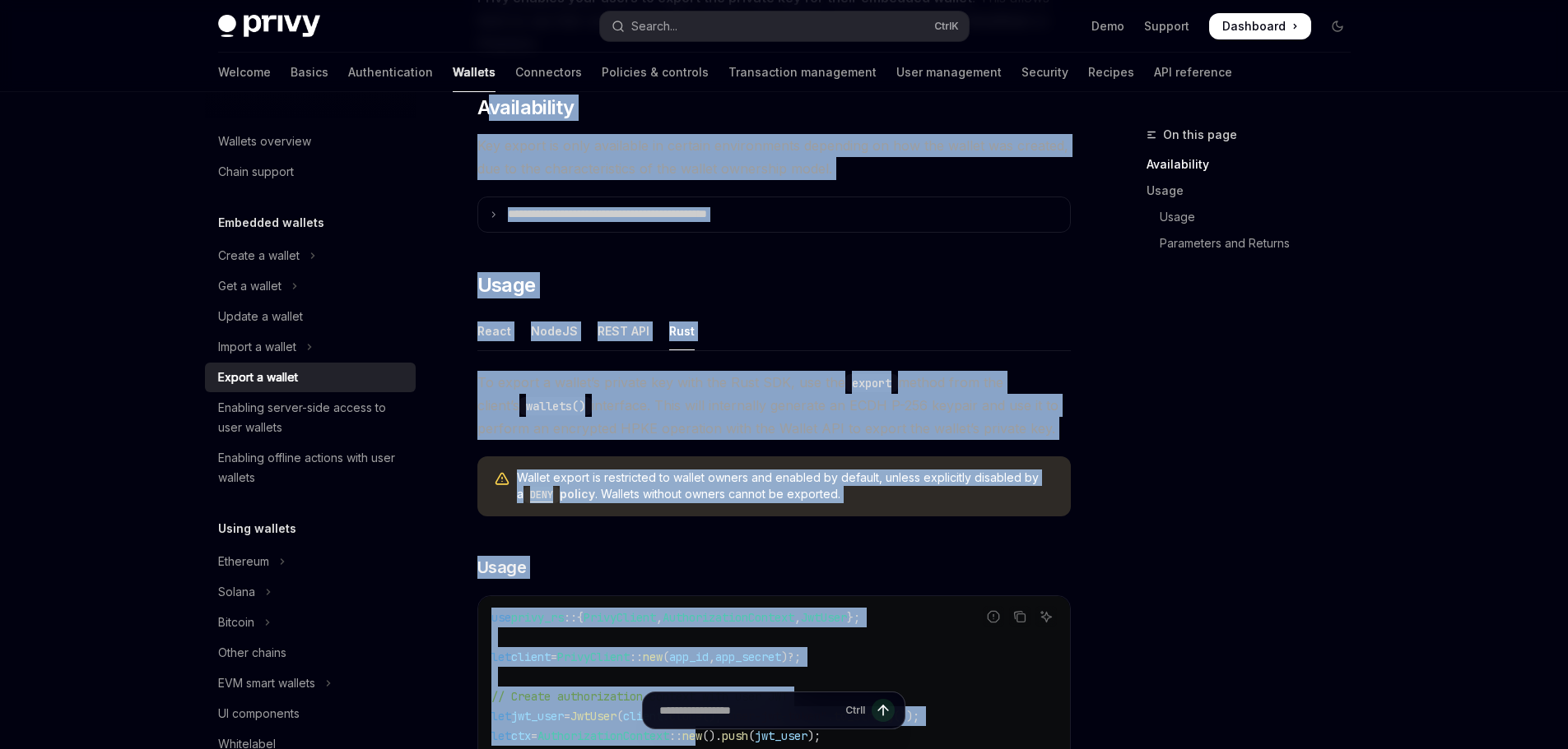
drag, startPoint x: 487, startPoint y: 209, endPoint x: 724, endPoint y: 761, distance: 600.7
click at [724, 528] on html "Skip to main content Privy Docs home page Search... Ctrl K Demo Support Dashboa…" at bounding box center [784, 153] width 1568 height 749
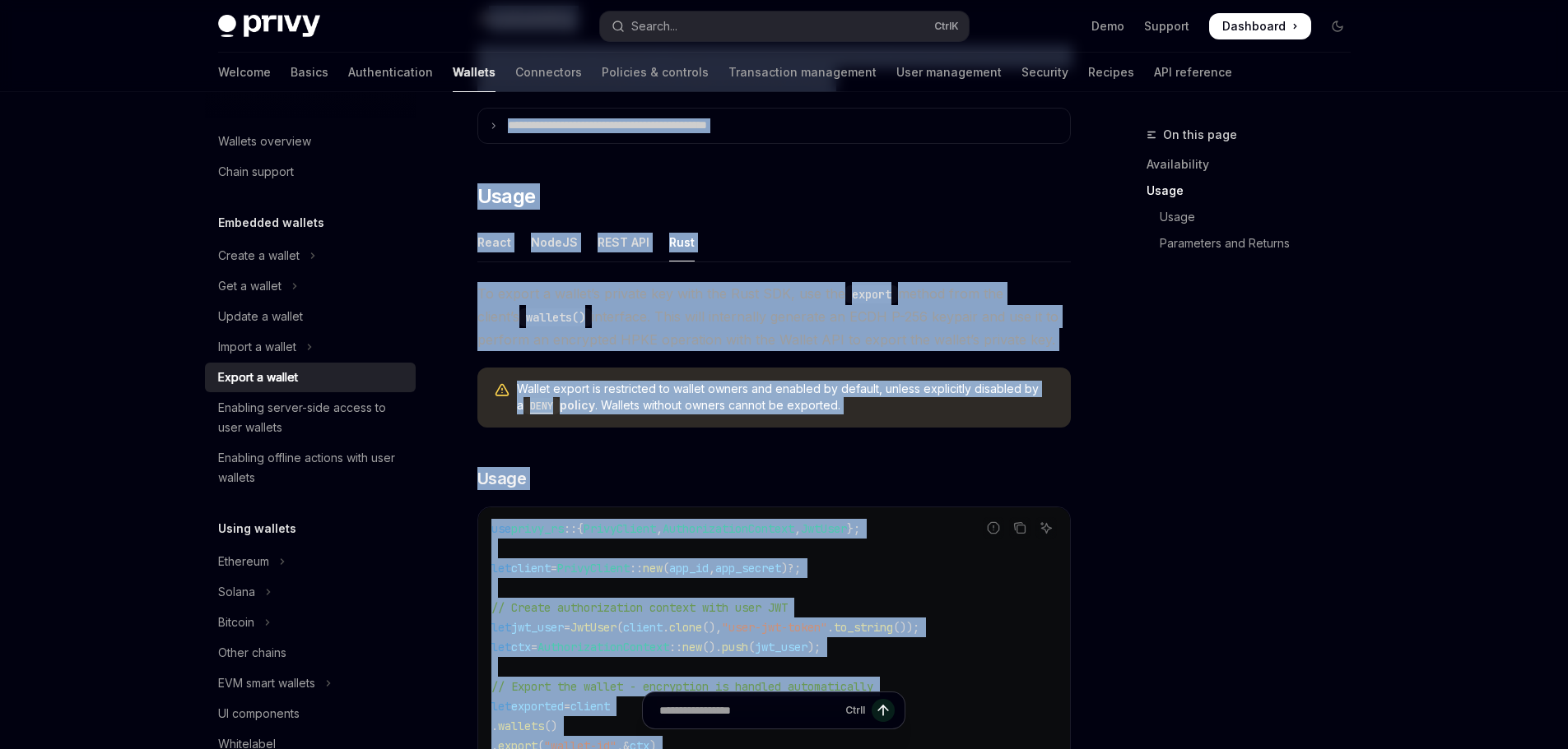
scroll to position [804, 0]
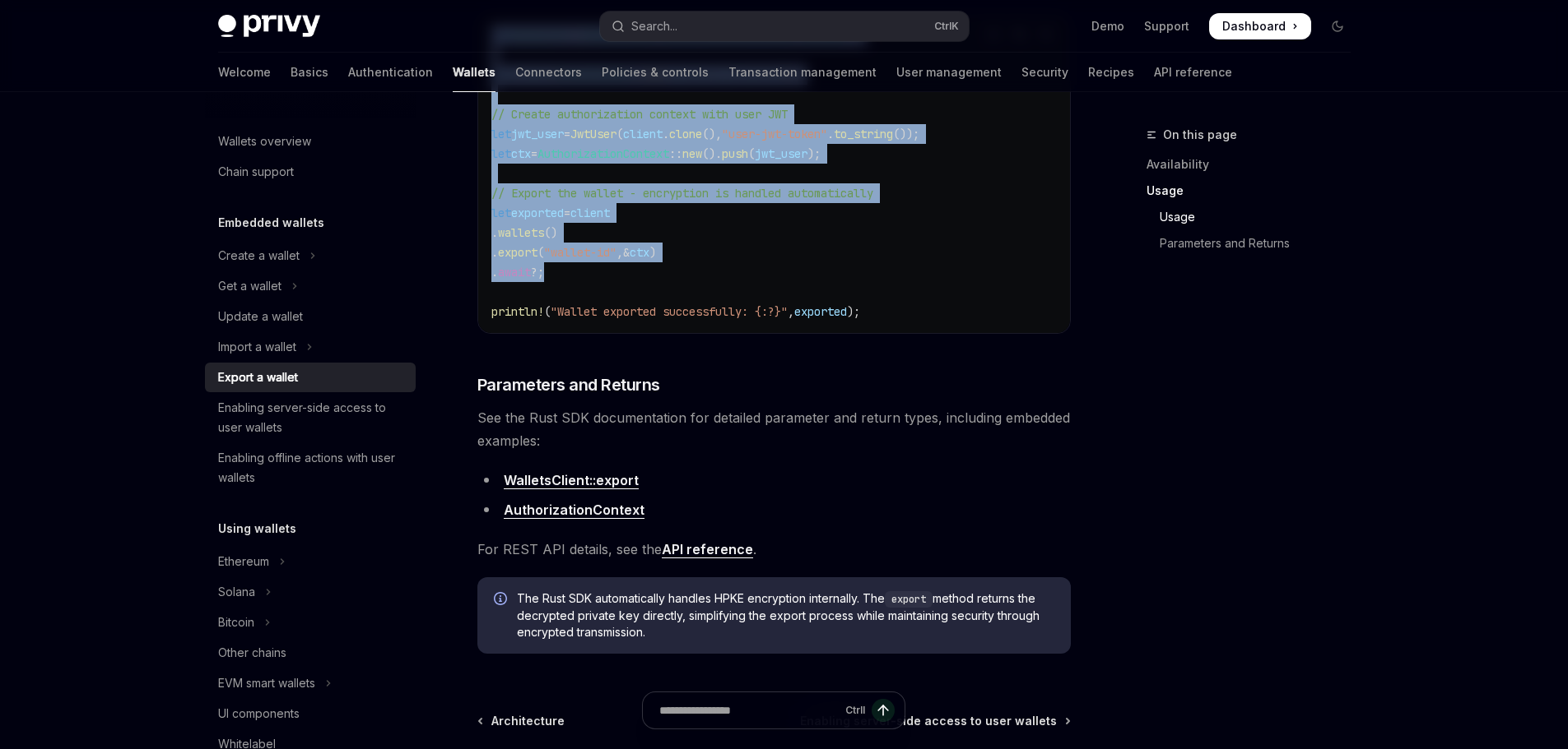
type textarea "*"
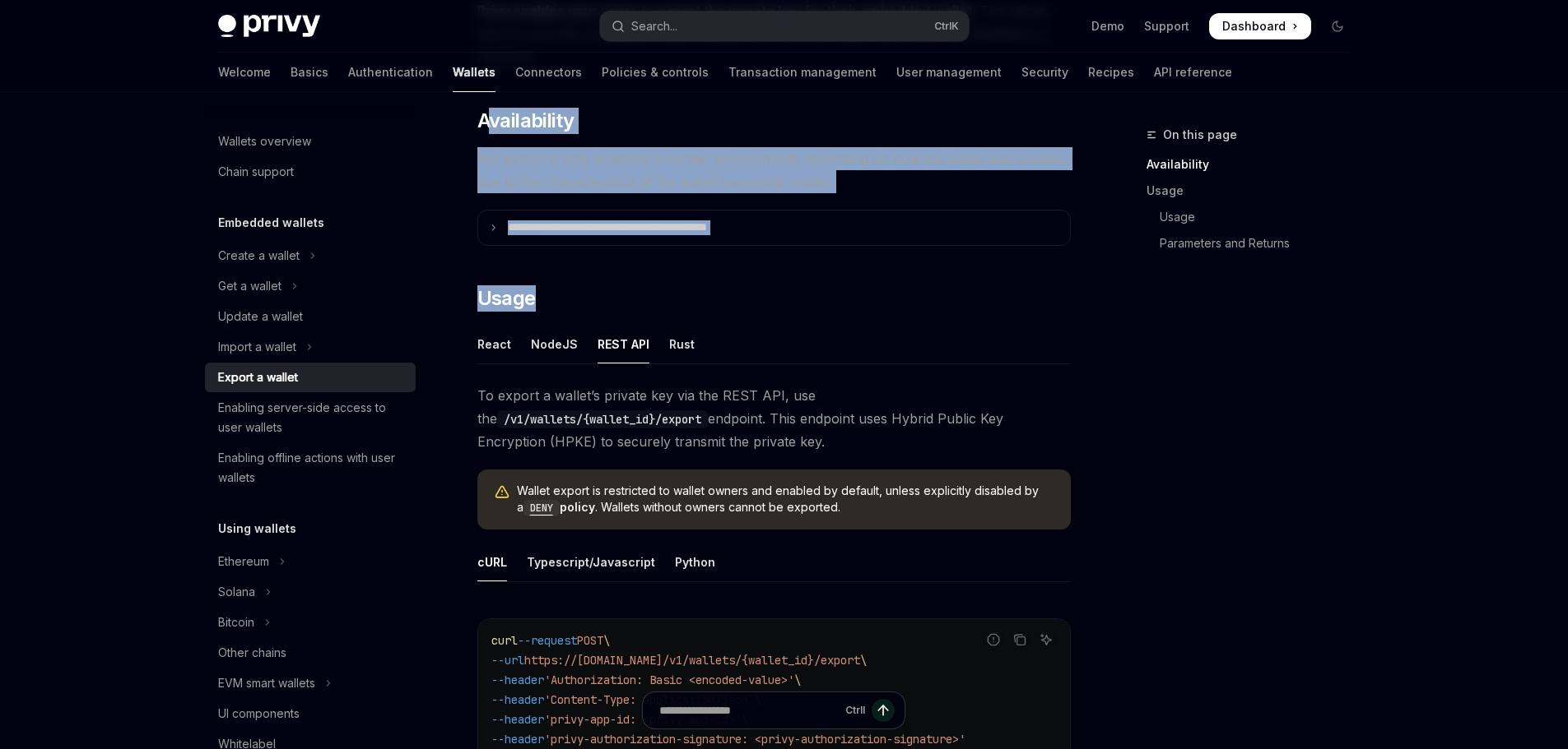
scroll to position [204, 0]
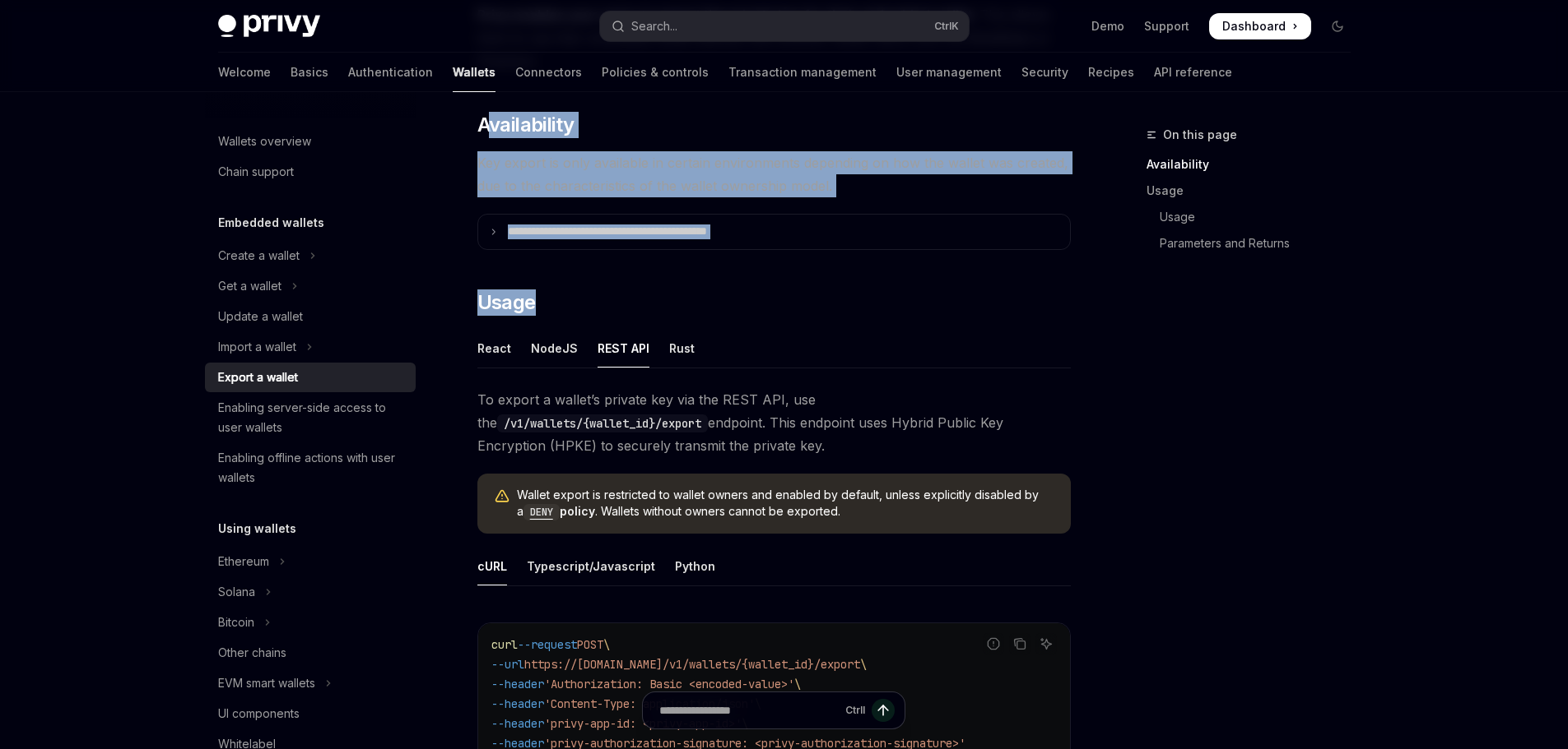
click at [319, 378] on div "Export a wallet" at bounding box center [311, 377] width 187 height 20
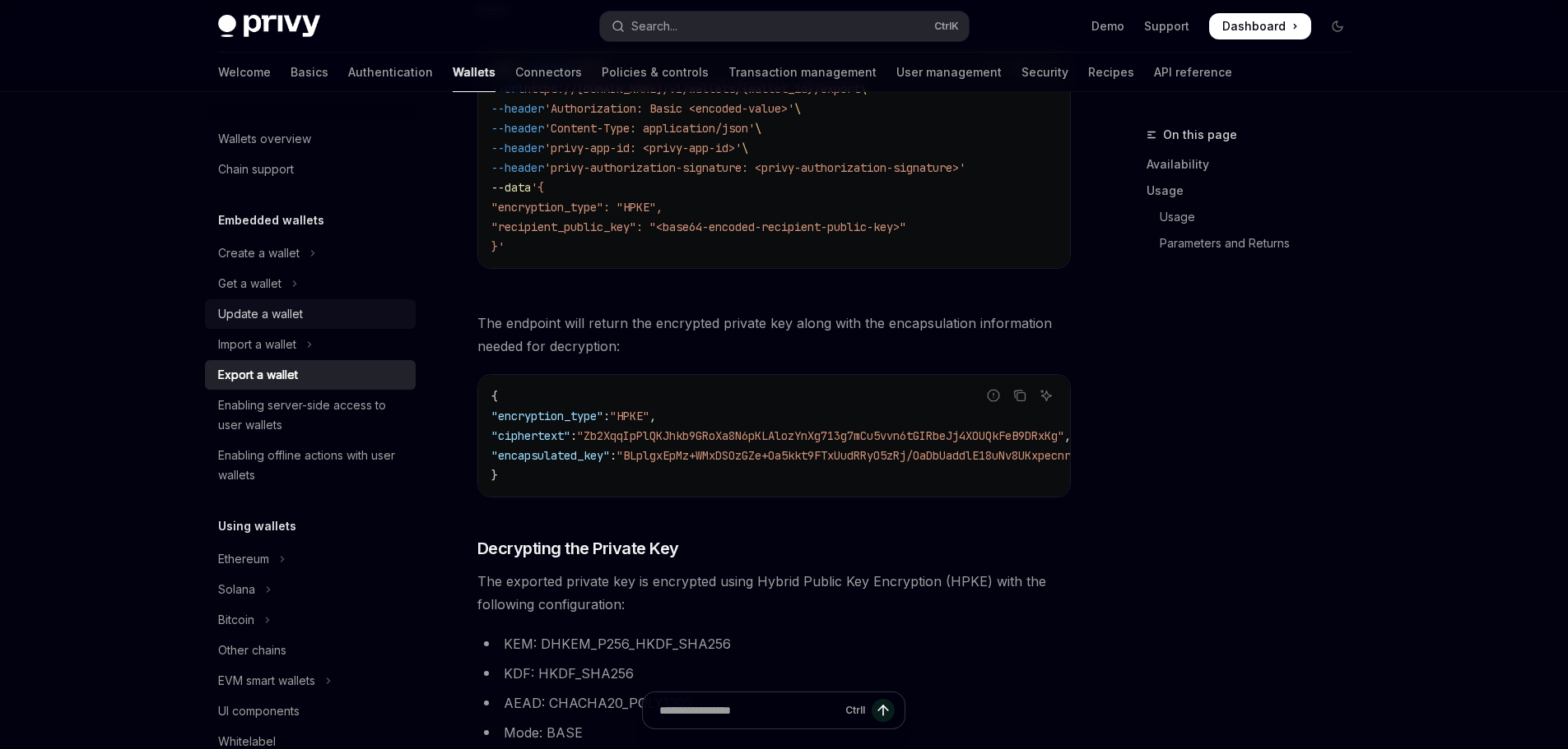
scroll to position [0, 0]
click at [284, 389] on link "Export a wallet" at bounding box center [310, 377] width 211 height 29
click at [843, 431] on span ""Zb2XqqIpPlQKJhkb9GRoXa8N6pKLAlozYnXg713g7mCu5vvn6tGIRbeJj4XOUQkFeB9DRxKg"" at bounding box center [820, 436] width 487 height 15
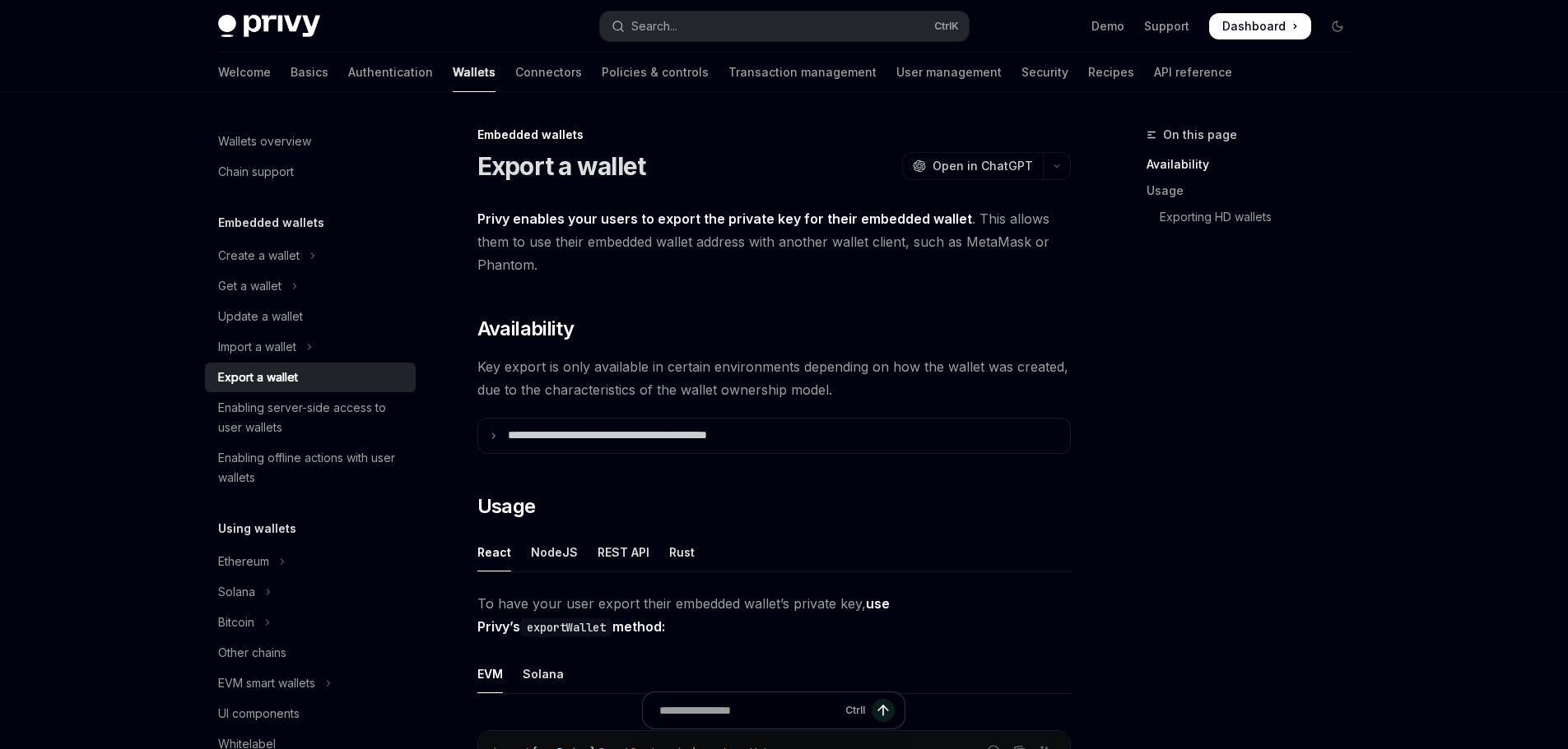
click at [1216, 395] on div "On this page Availability Usage Exporting HD wallets" at bounding box center [1239, 437] width 250 height 624
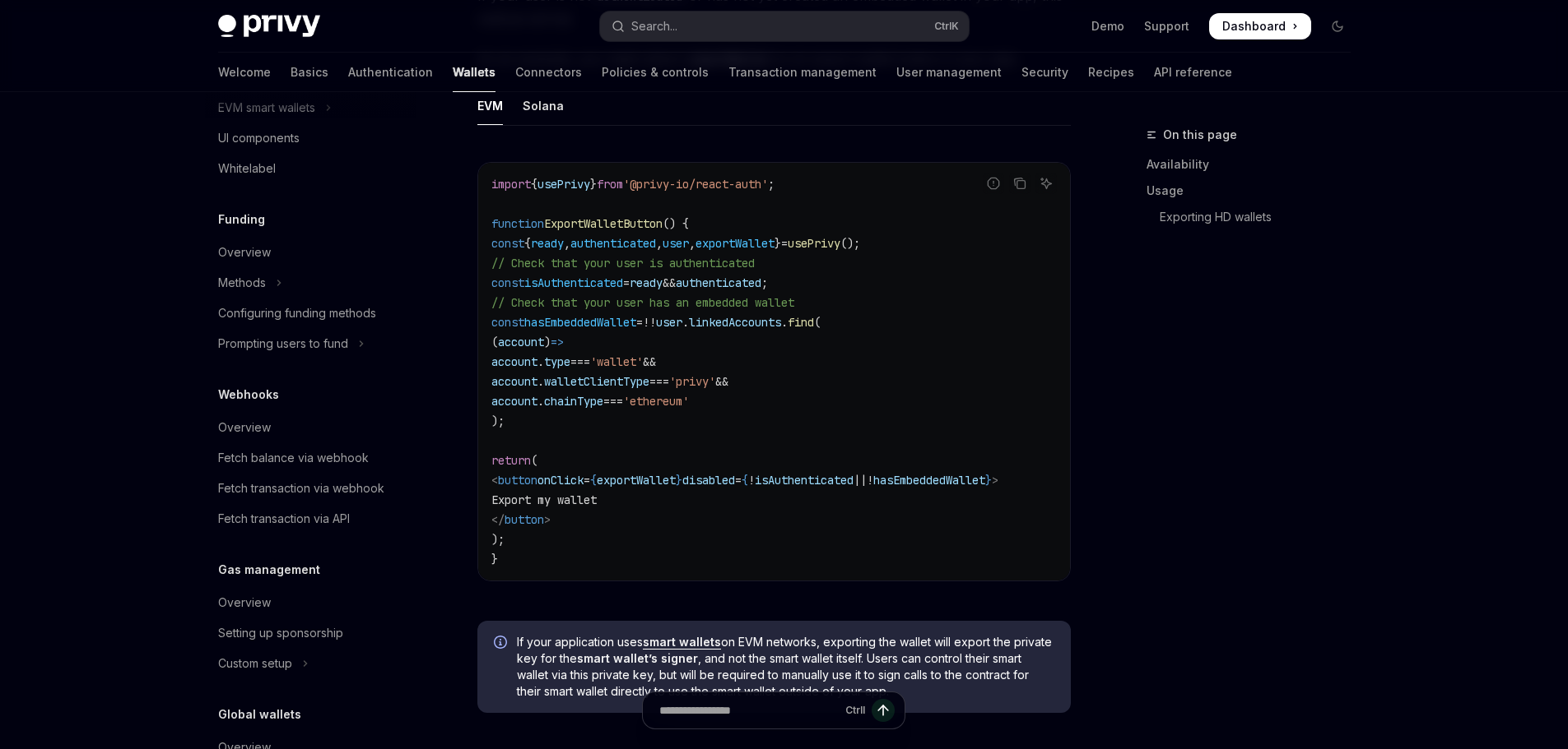
scroll to position [987, 0]
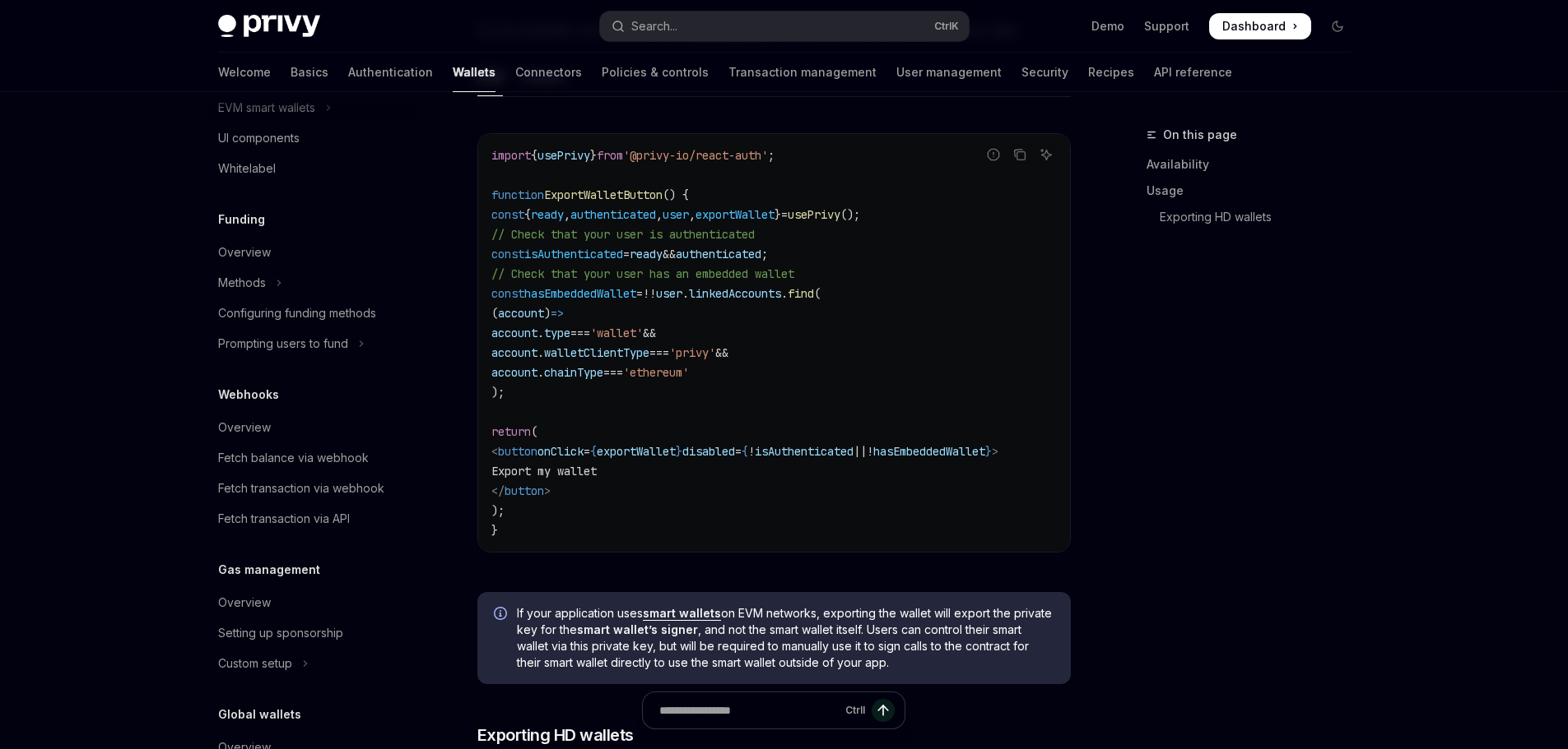
click at [894, 375] on code "import { usePrivy } from '@privy-io/react-auth' ; function ExportWalletButton (…" at bounding box center [773, 342] width 565 height 394
